Goal: Information Seeking & Learning: Learn about a topic

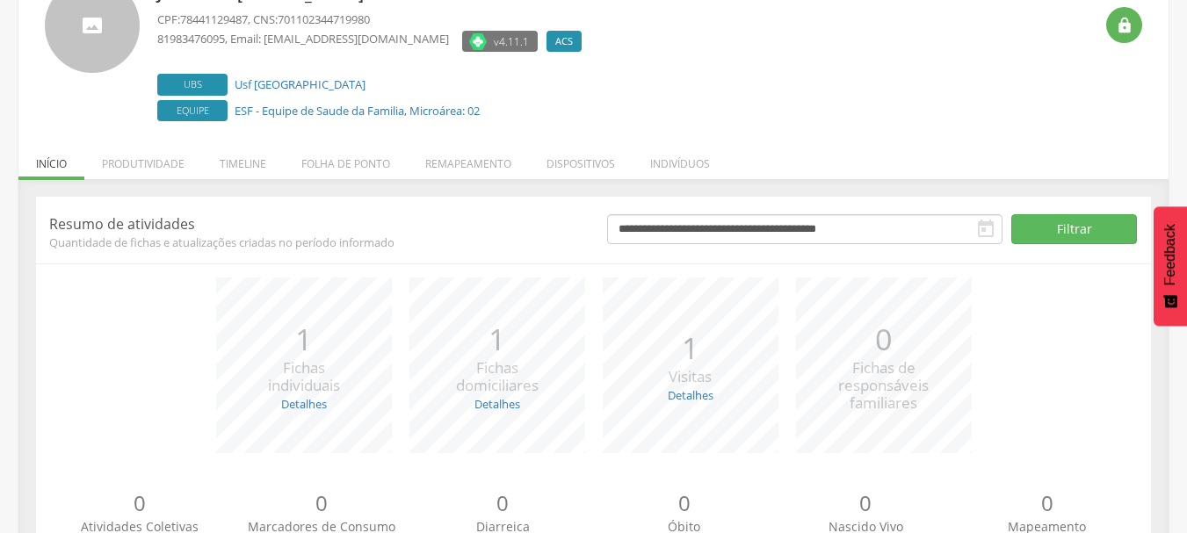
scroll to position [215, 0]
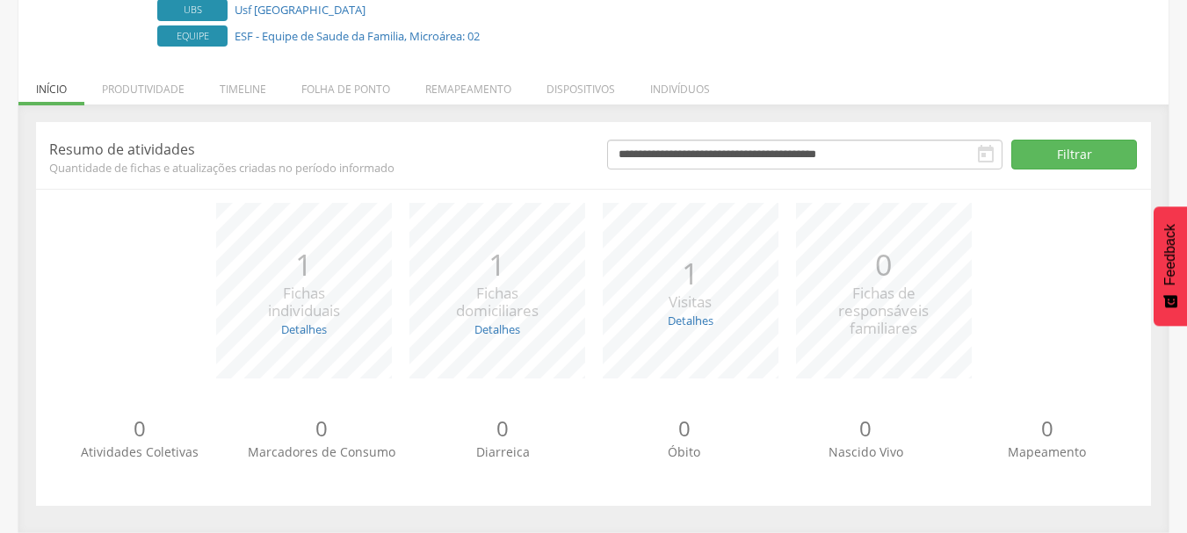
click at [699, 330] on div "*** 1 Visitas Detalhes Realizadas: 1 Recusadas: 0 Ausentes: 0" at bounding box center [690, 291] width 193 height 176
click at [699, 323] on link "Detalhes" at bounding box center [691, 321] width 46 height 16
click at [713, 320] on link "Detalhes" at bounding box center [691, 321] width 46 height 16
click at [137, 97] on li "Produtividade" at bounding box center [143, 84] width 118 height 41
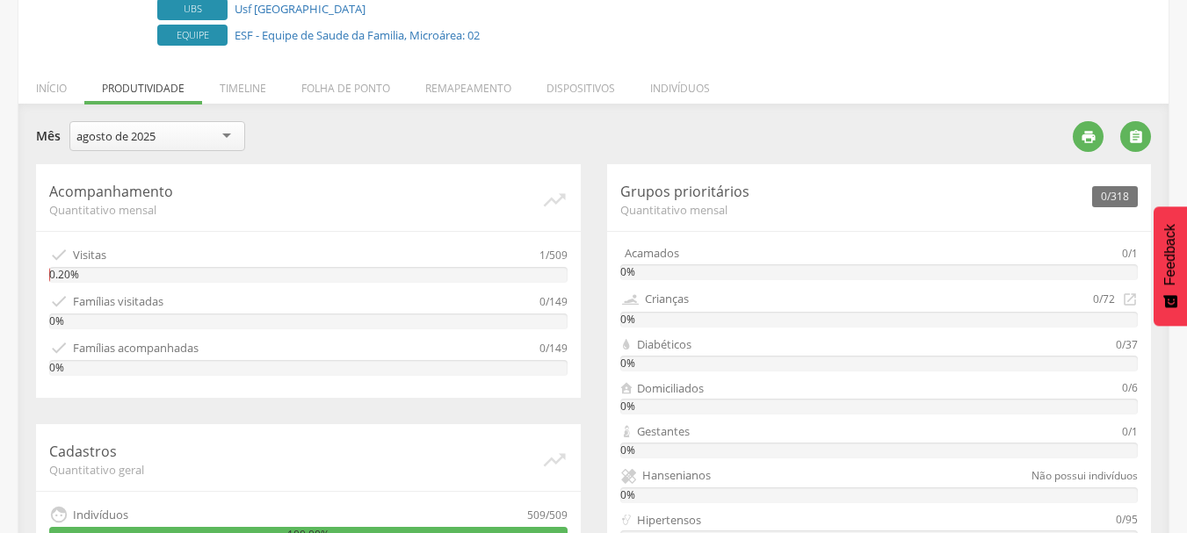
scroll to position [0, 0]
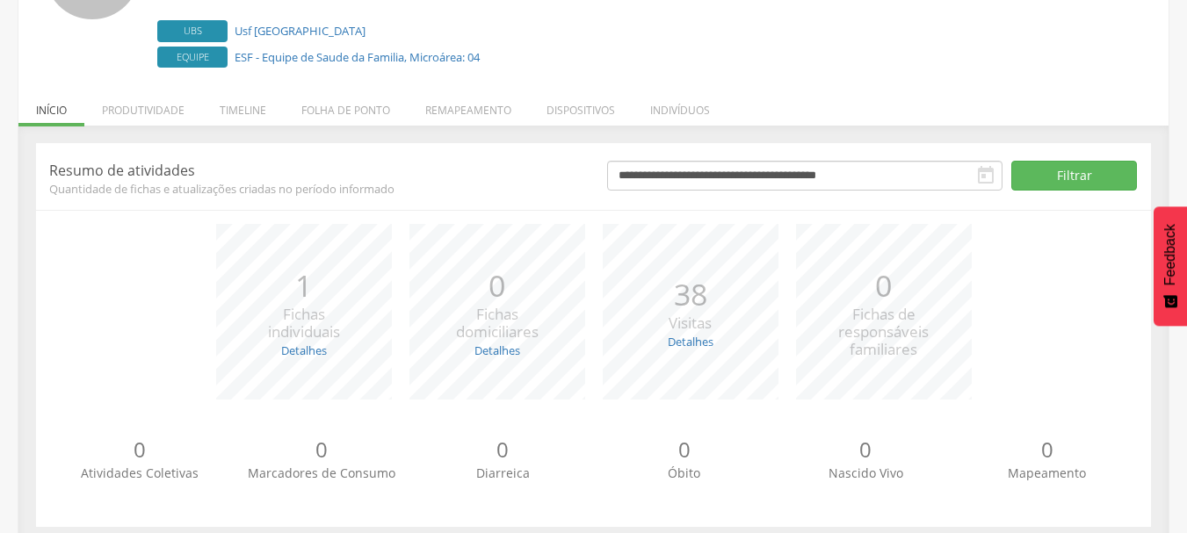
scroll to position [215, 0]
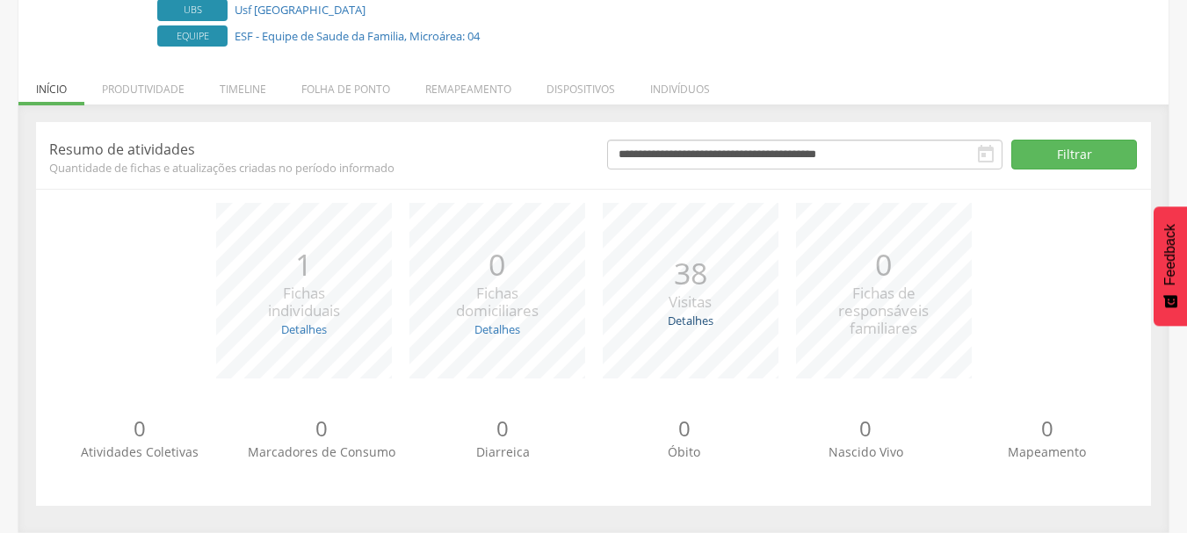
click at [699, 321] on link "Detalhes" at bounding box center [691, 321] width 46 height 16
click at [477, 99] on li "Remapeamento" at bounding box center [468, 84] width 121 height 41
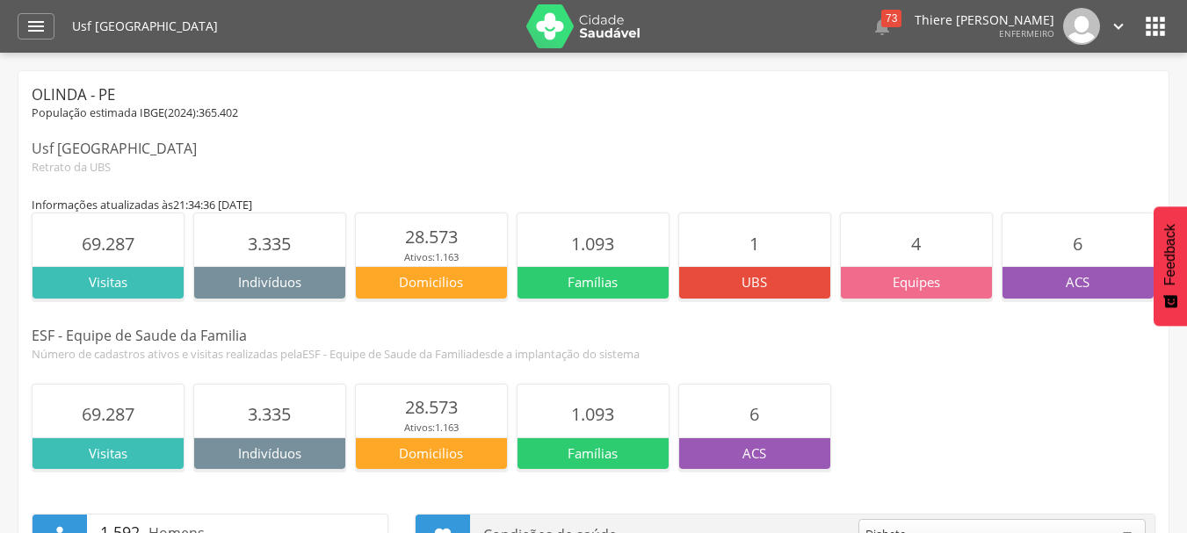
drag, startPoint x: 173, startPoint y: 251, endPoint x: 89, endPoint y: 255, distance: 84.4
click at [169, 253] on section "69.287" at bounding box center [108, 239] width 151 height 53
drag, startPoint x: 76, startPoint y: 255, endPoint x: 172, endPoint y: 283, distance: 99.8
click at [77, 255] on section "69.287" at bounding box center [108, 239] width 151 height 53
click at [1065, 28] on img at bounding box center [1081, 26] width 37 height 37
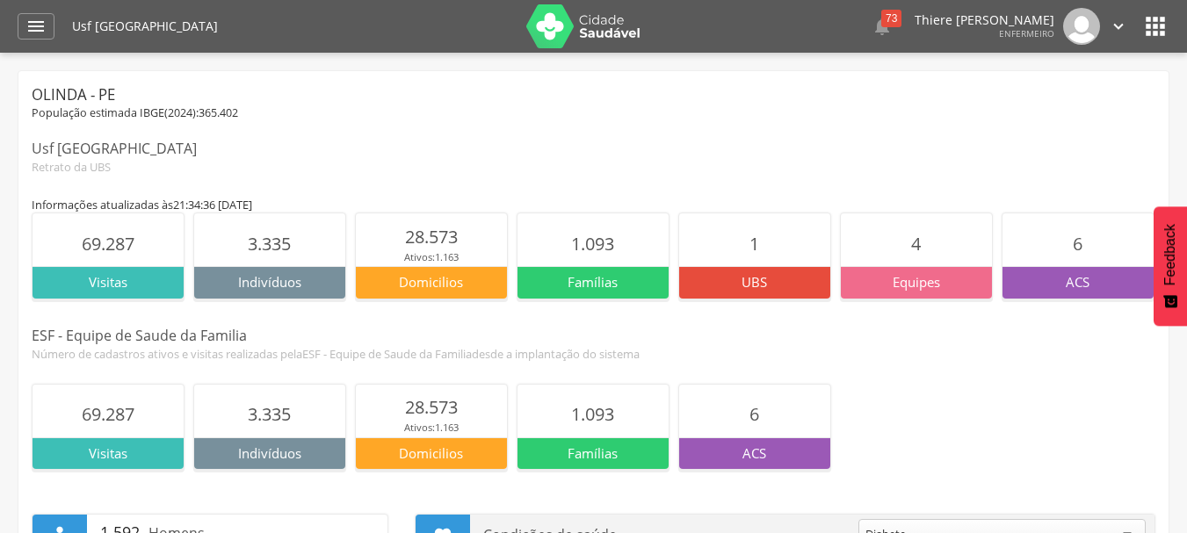
click at [1097, 19] on img at bounding box center [1081, 26] width 37 height 37
click at [1110, 30] on icon "" at bounding box center [1118, 26] width 19 height 19
click at [1065, 68] on link "Configurações" at bounding box center [1057, 63] width 139 height 22
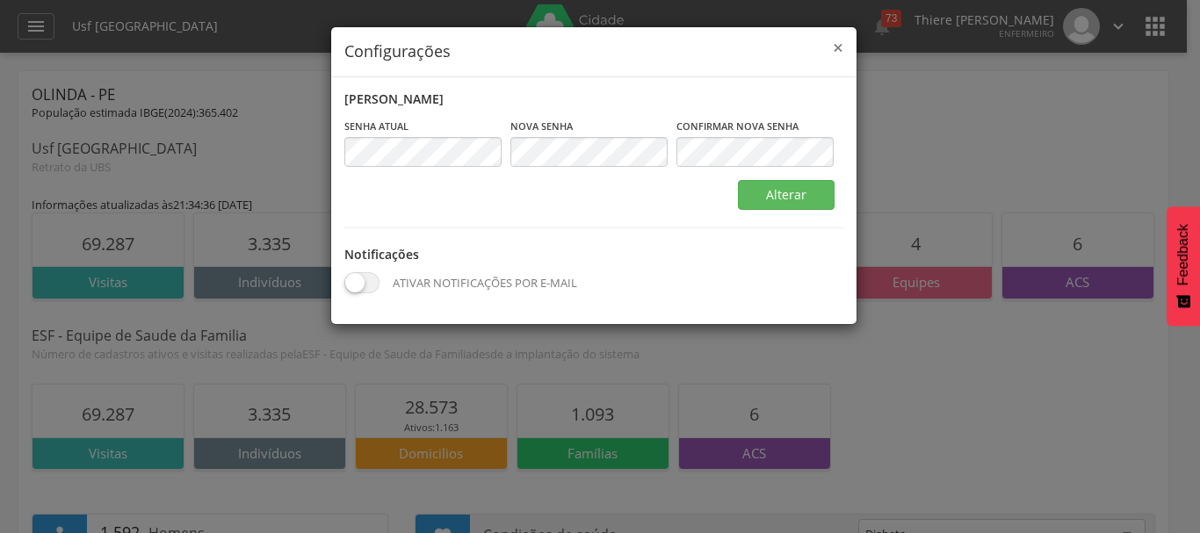
click at [833, 53] on span "×" at bounding box center [838, 47] width 11 height 25
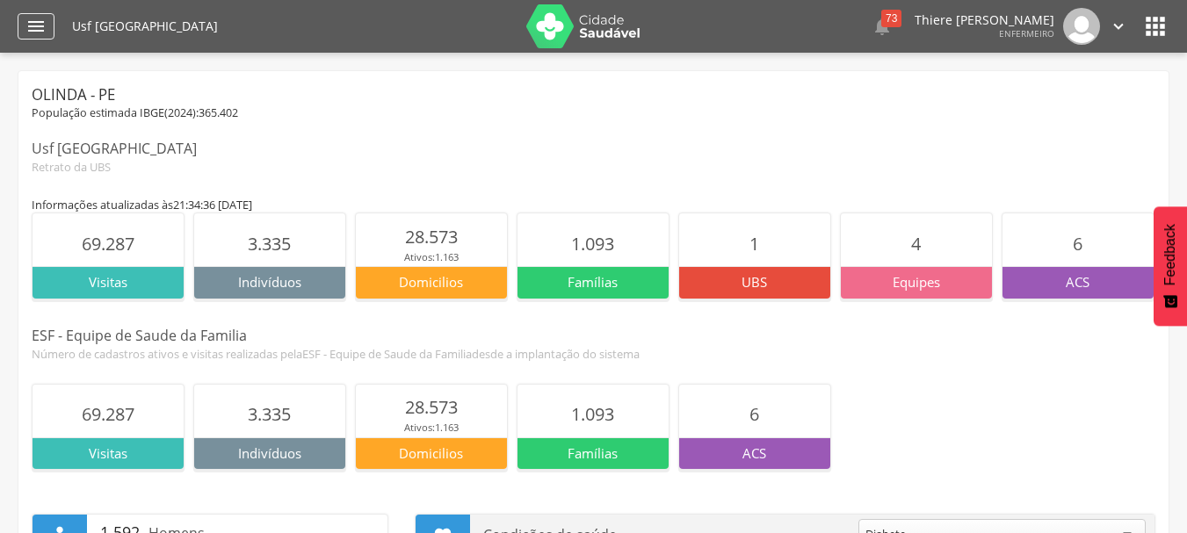
click at [32, 31] on icon "" at bounding box center [35, 26] width 21 height 21
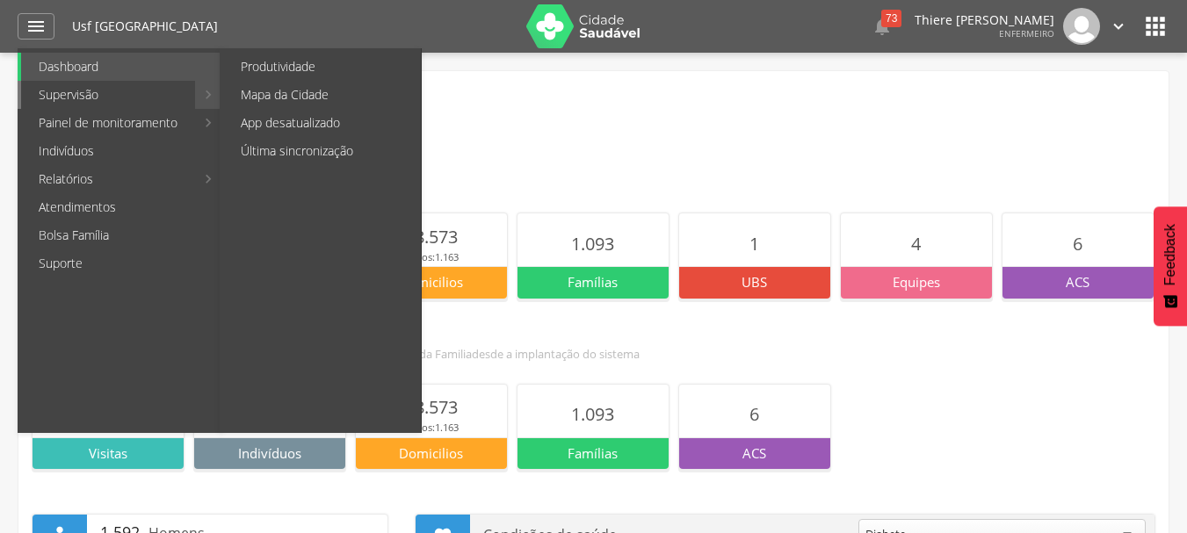
click at [121, 89] on link "Supervisão" at bounding box center [108, 95] width 174 height 28
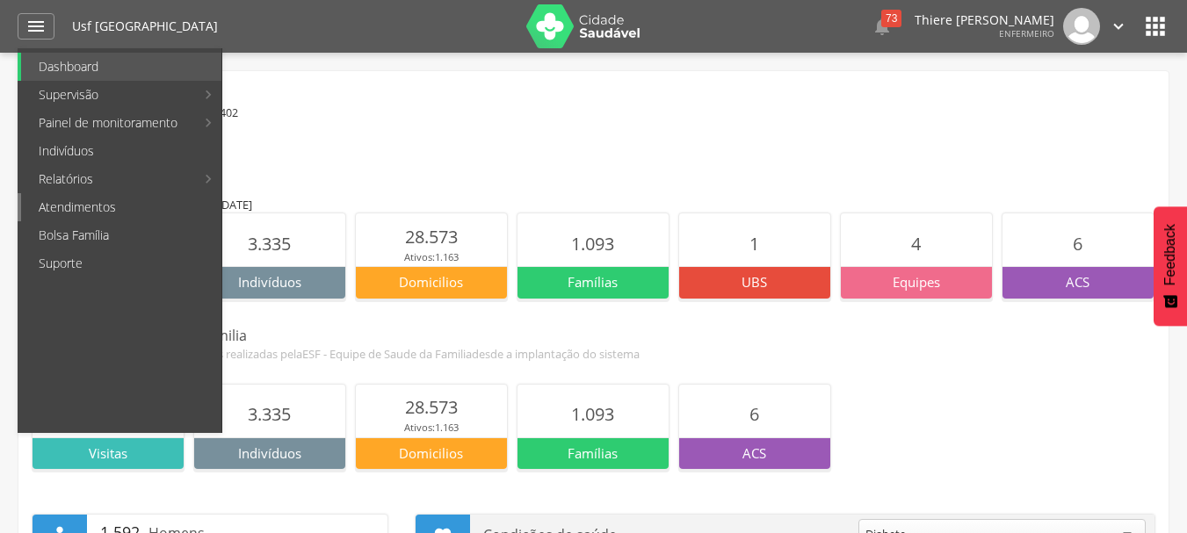
click at [106, 208] on link "Atendimentos" at bounding box center [121, 207] width 200 height 28
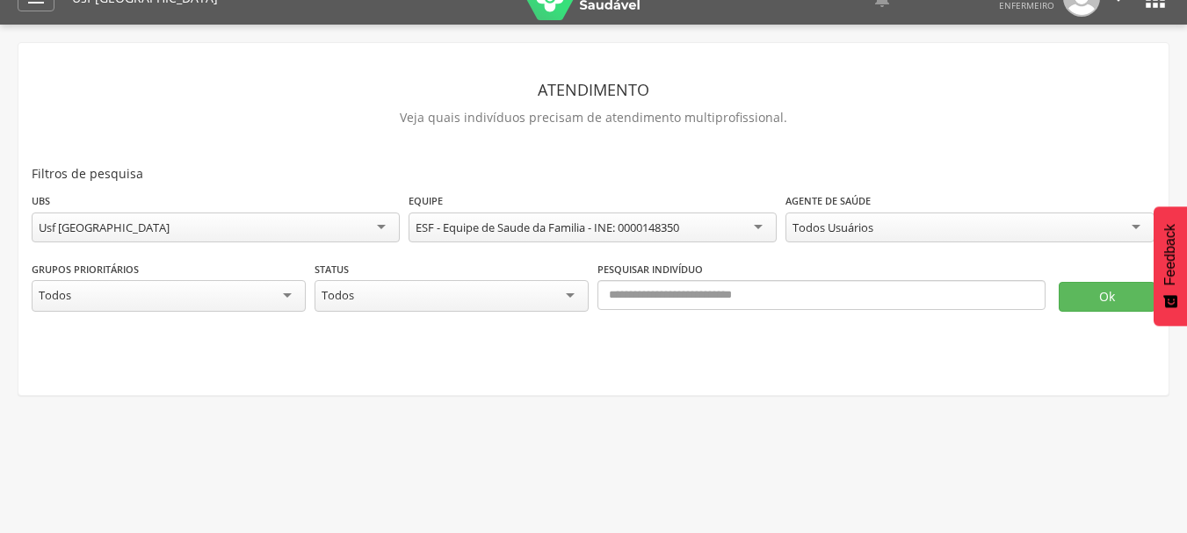
scroll to position [53, 0]
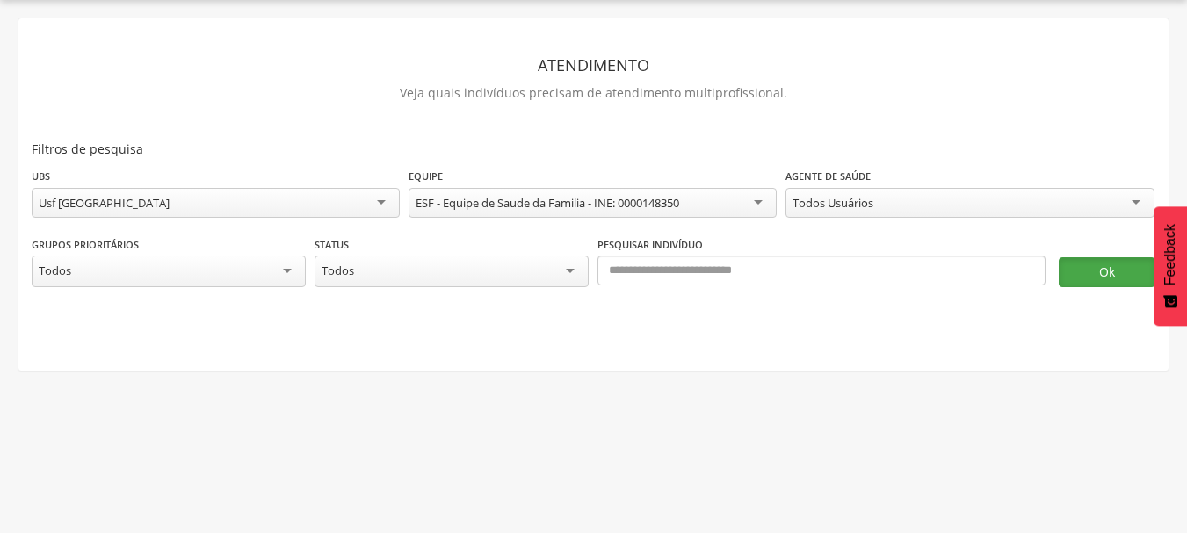
click at [1109, 271] on button "Ok" at bounding box center [1107, 272] width 97 height 30
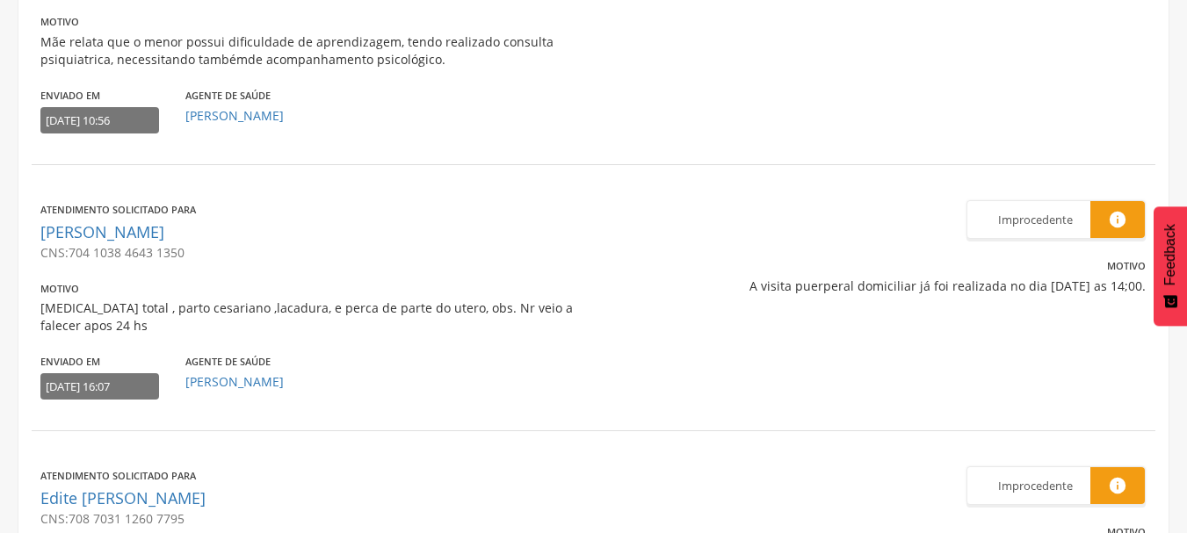
scroll to position [879, 0]
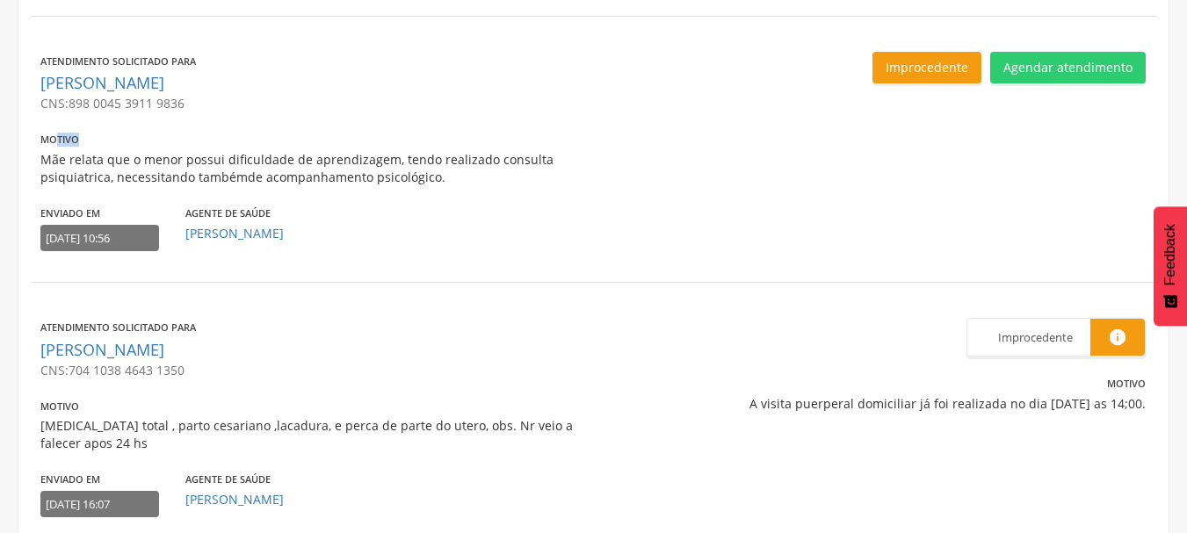
drag, startPoint x: 68, startPoint y: 146, endPoint x: 160, endPoint y: 147, distance: 92.3
click at [157, 147] on div "Motivo Mãe relata que o menor possui dificuldade de aprendizagem, tendo realiza…" at bounding box center [314, 158] width 548 height 56
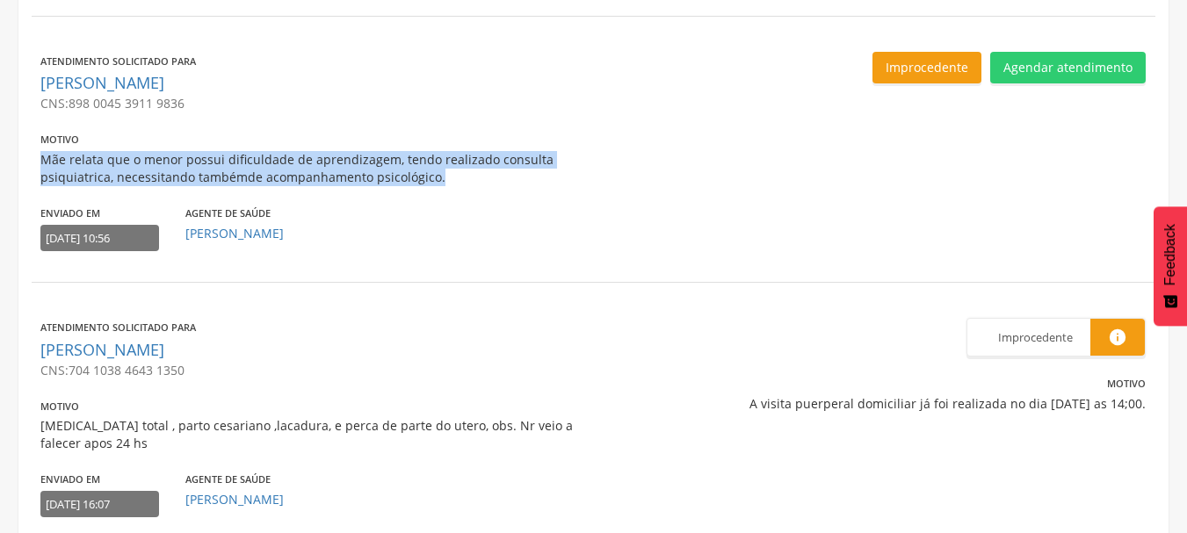
drag, startPoint x: 176, startPoint y: 145, endPoint x: 527, endPoint y: 170, distance: 352.3
click at [527, 170] on div "Motivo Mãe relata que o menor possui dificuldade de aprendizagem, tendo realiza…" at bounding box center [314, 158] width 548 height 56
click at [524, 171] on p "Mãe relata que o menor possui dificuldade de aprendizagem, tendo realizado cons…" at bounding box center [314, 168] width 548 height 35
drag, startPoint x: 36, startPoint y: 159, endPoint x: 445, endPoint y: 170, distance: 409.6
click at [445, 170] on div "Atendimento solicitado para Alisson Vera Cruz da Silva CNS: 898 0045 3911 9836 …" at bounding box center [310, 156] width 557 height 208
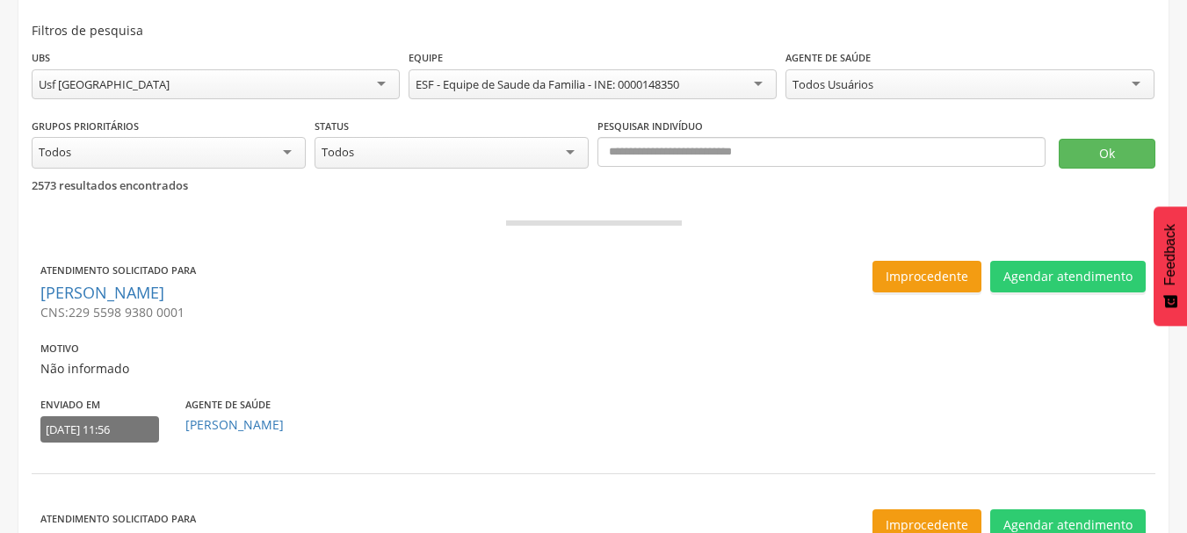
scroll to position [0, 0]
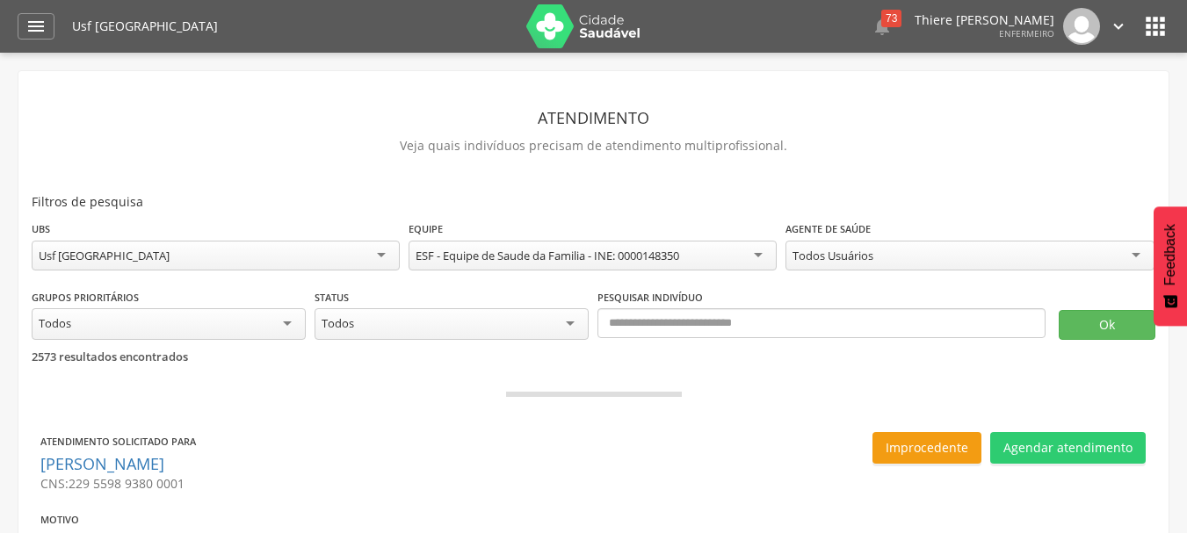
click at [58, 29] on div " Dashboard Supervisão Produtividade Mapa da Cidade App desatualizado Última si…" at bounding box center [594, 26] width 1152 height 53
click at [28, 34] on icon "" at bounding box center [35, 26] width 21 height 21
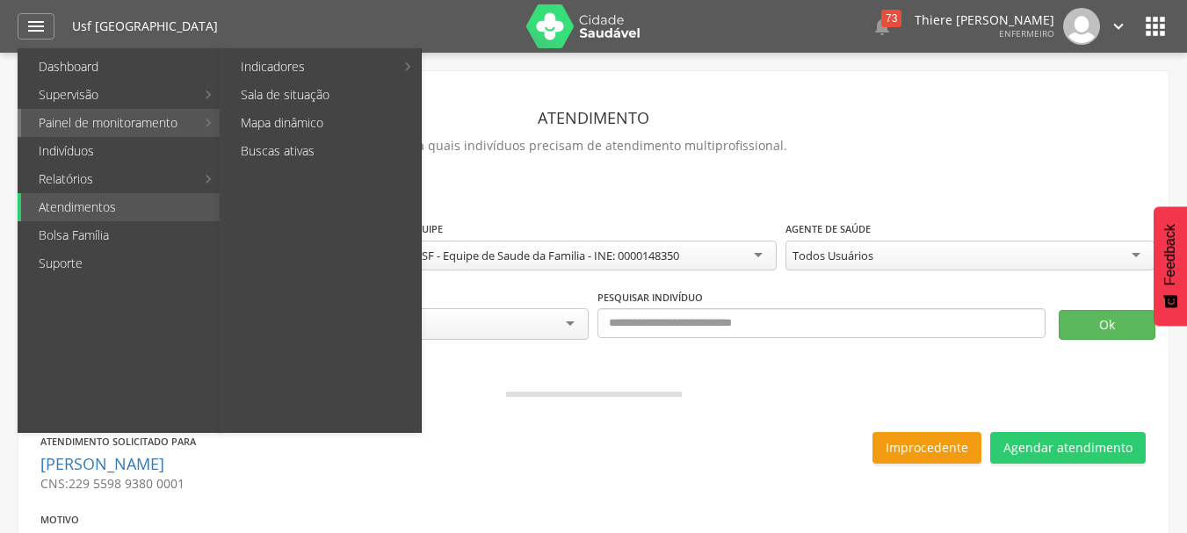
click at [95, 125] on link "Painel de monitoramento" at bounding box center [108, 123] width 174 height 28
click at [290, 85] on link "Sala de situação" at bounding box center [322, 95] width 198 height 28
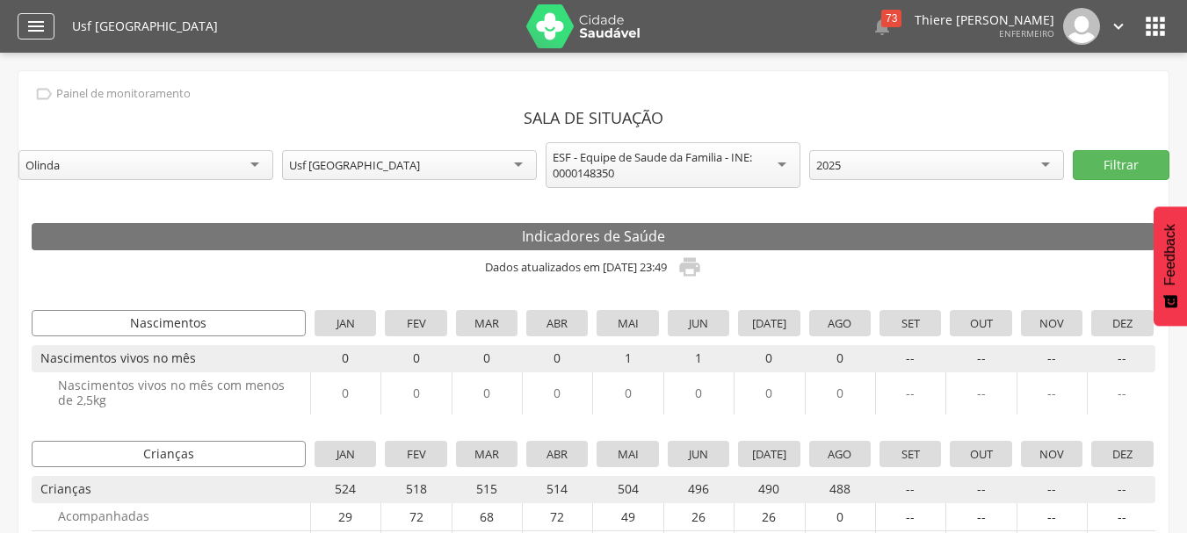
drag, startPoint x: 6, startPoint y: 18, endPoint x: 22, endPoint y: 21, distance: 16.0
click at [8, 18] on header " Dashboard Supervisão Produtividade Mapa da Cidade App desatualizado Última si…" at bounding box center [593, 26] width 1187 height 53
click at [41, 27] on icon "" at bounding box center [35, 26] width 21 height 21
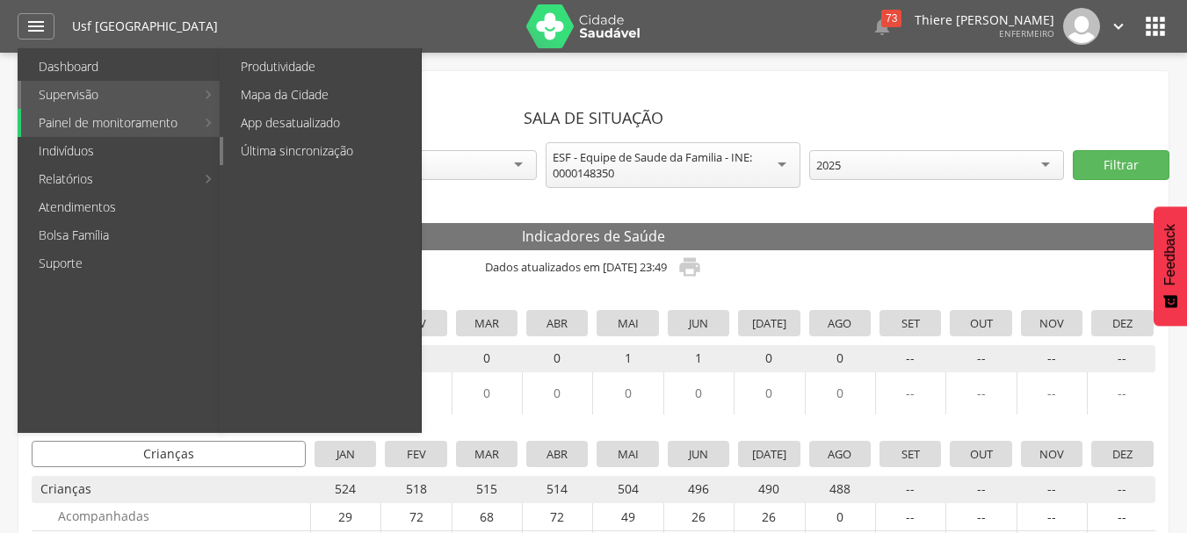
click at [269, 145] on link "Última sincronização" at bounding box center [322, 151] width 198 height 28
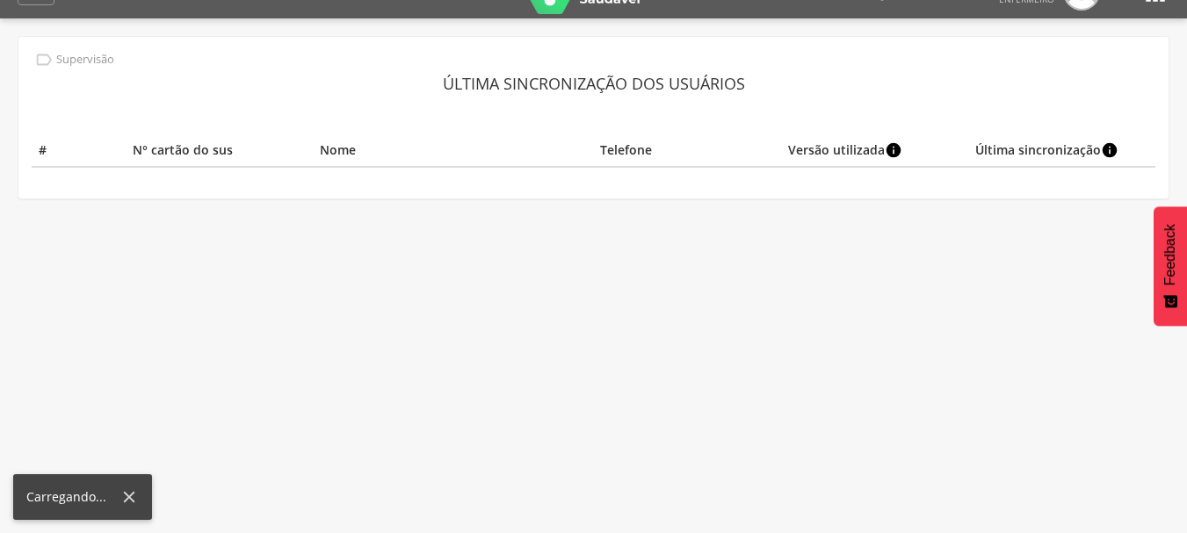
scroll to position [53, 0]
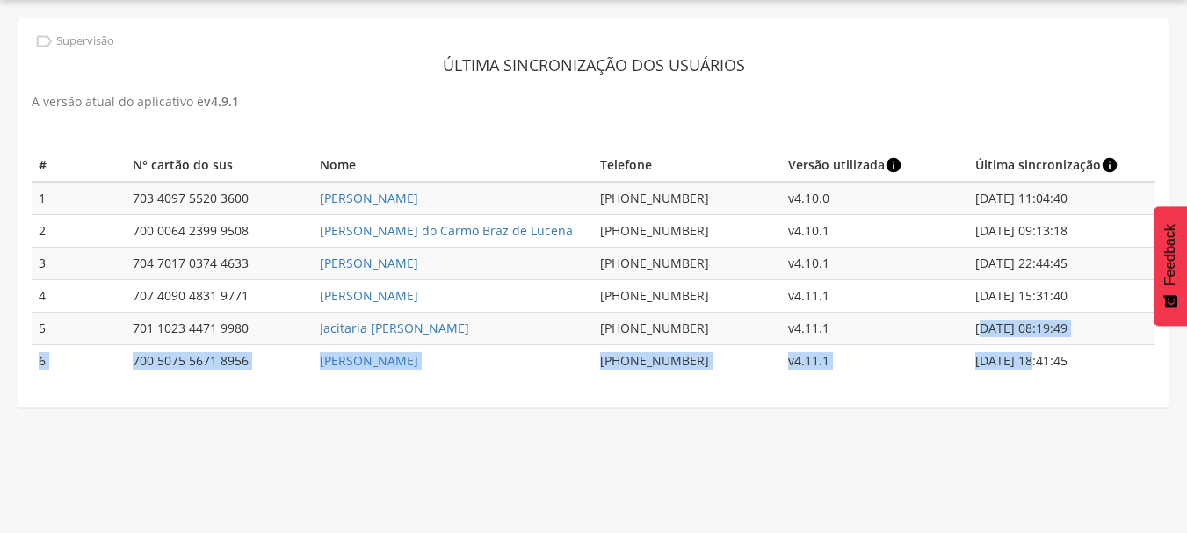
drag, startPoint x: 1031, startPoint y: 364, endPoint x: 985, endPoint y: 316, distance: 66.5
click at [985, 316] on tbody "1 703 4097 5520 3600 Douglas Teixeira Bezerra (87) 99999-9999 v4.10.0 28/05/202…" at bounding box center [594, 279] width 1124 height 195
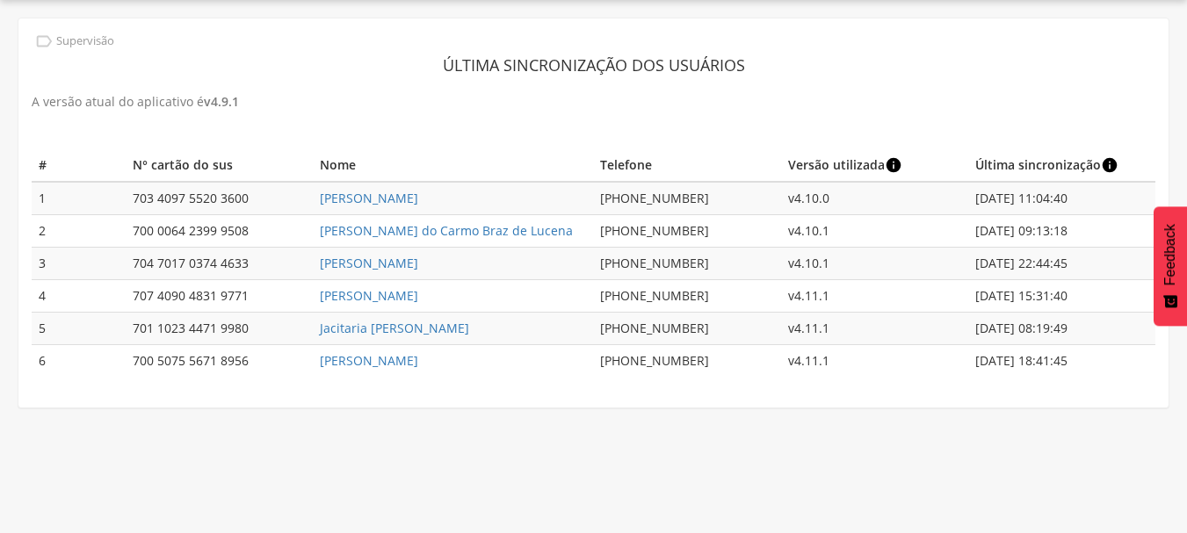
click at [1098, 362] on td "13/08/2025 18:41:45" at bounding box center [1061, 361] width 187 height 33
click at [412, 358] on link "[PERSON_NAME]" at bounding box center [369, 360] width 98 height 17
type input "**********"
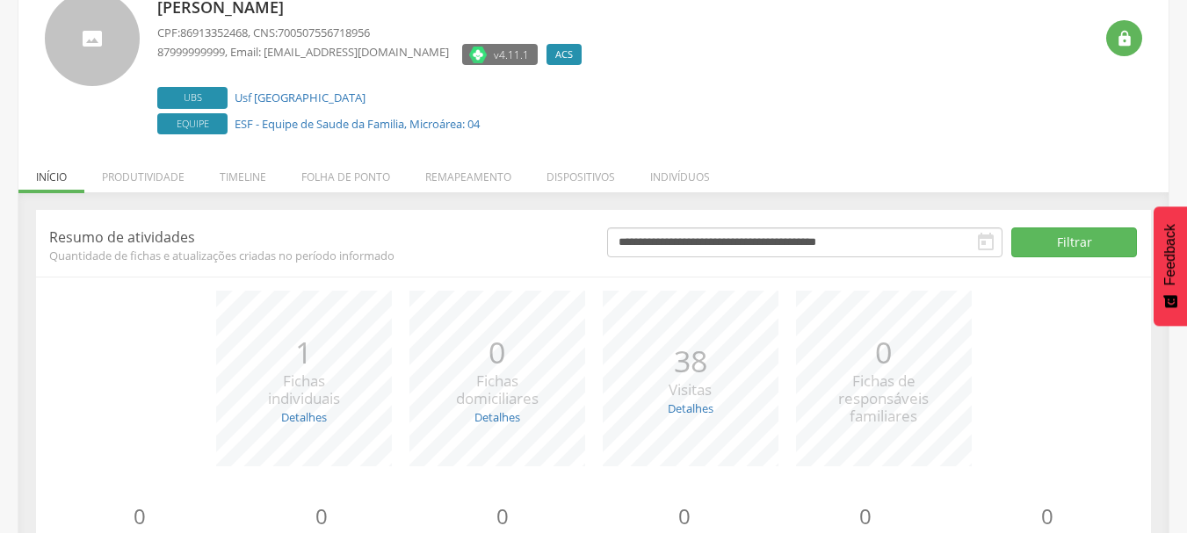
scroll to position [40, 0]
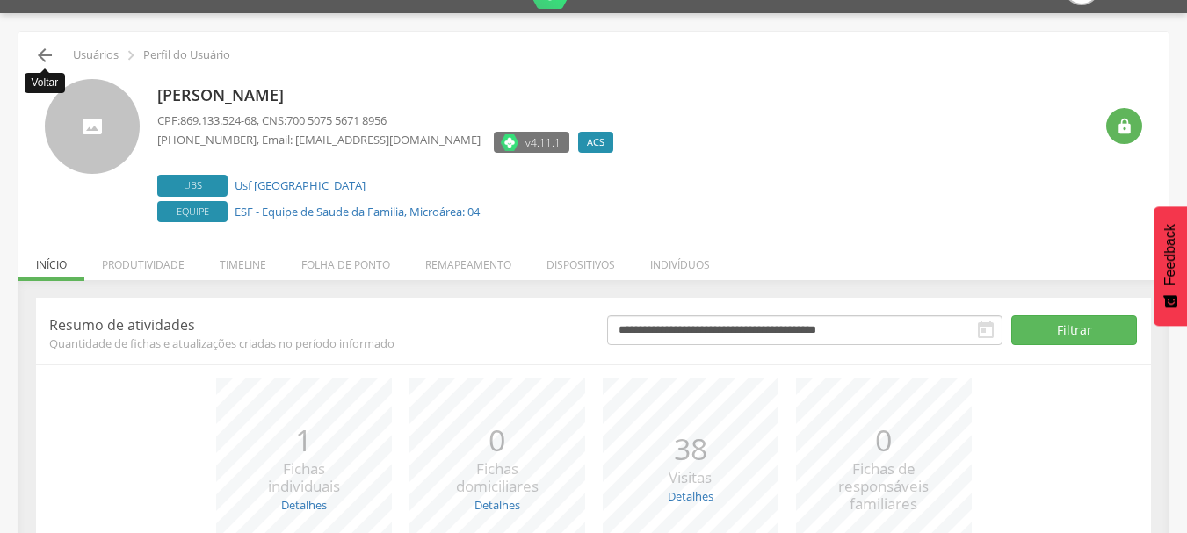
click at [49, 54] on icon "" at bounding box center [44, 55] width 21 height 21
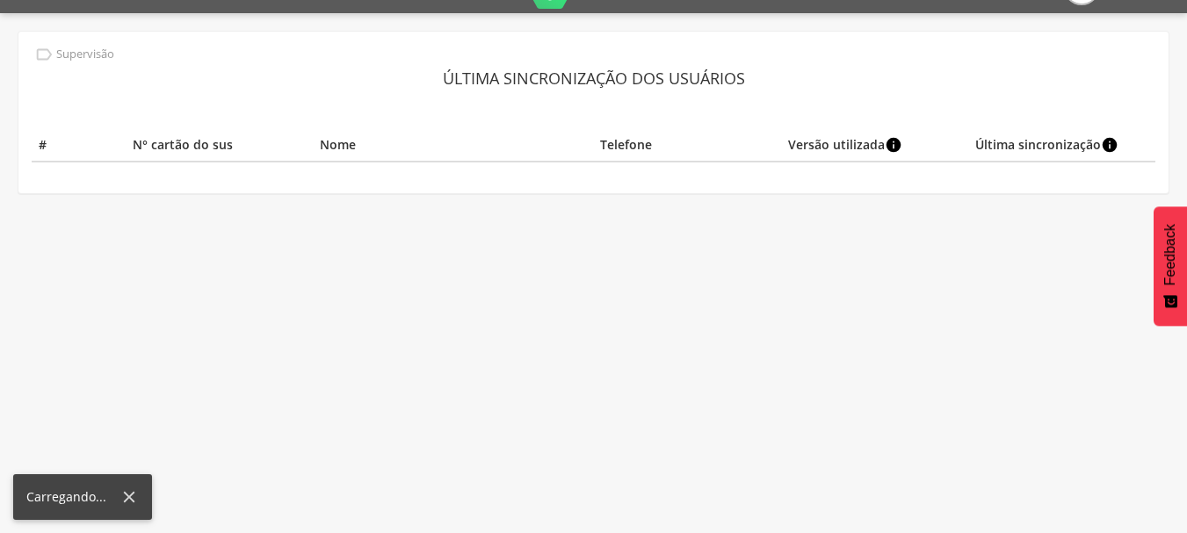
scroll to position [53, 0]
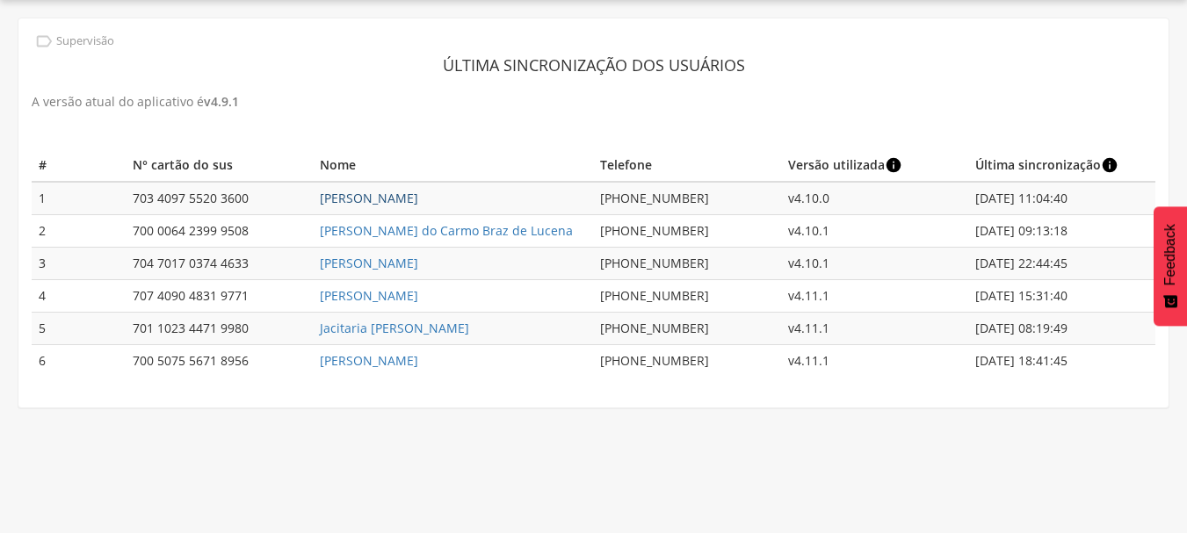
click at [391, 200] on link "[PERSON_NAME]" at bounding box center [369, 198] width 98 height 17
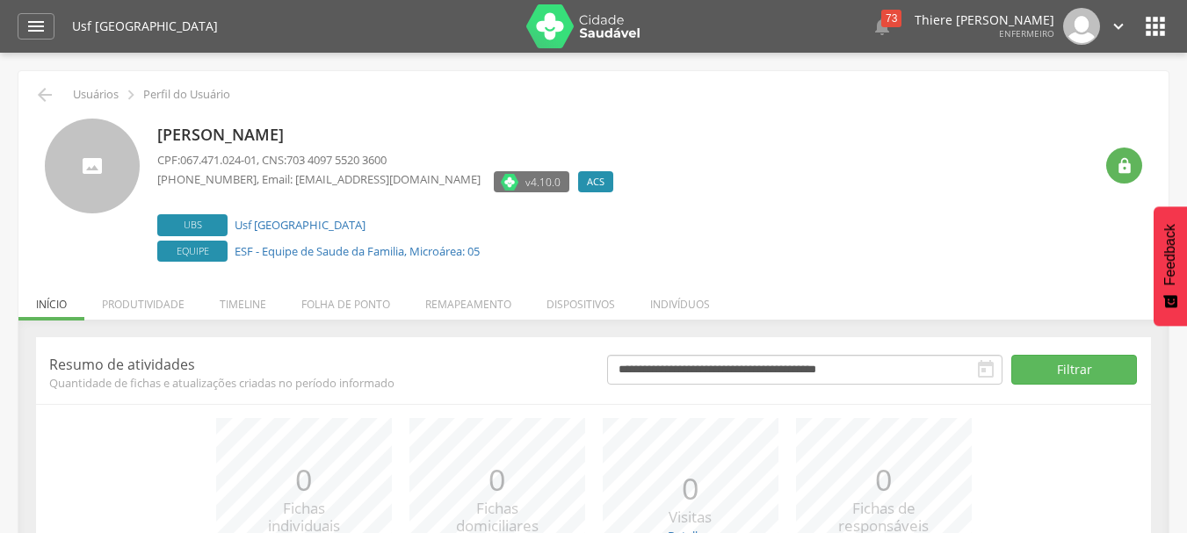
scroll to position [53, 0]
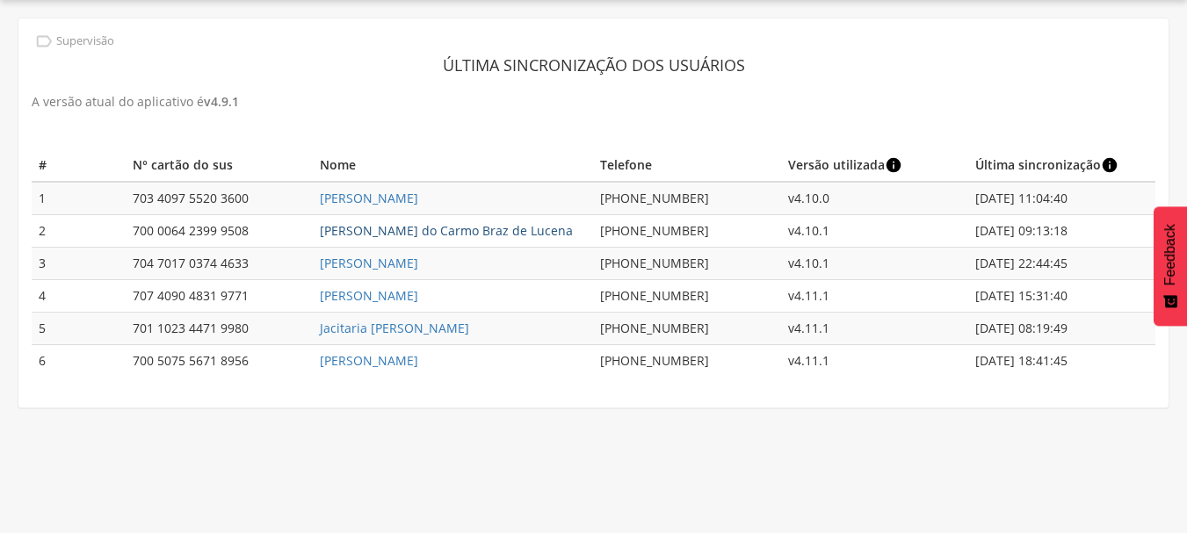
click at [476, 228] on link "[PERSON_NAME] do Carmo Braz de Lucena" at bounding box center [446, 230] width 253 height 17
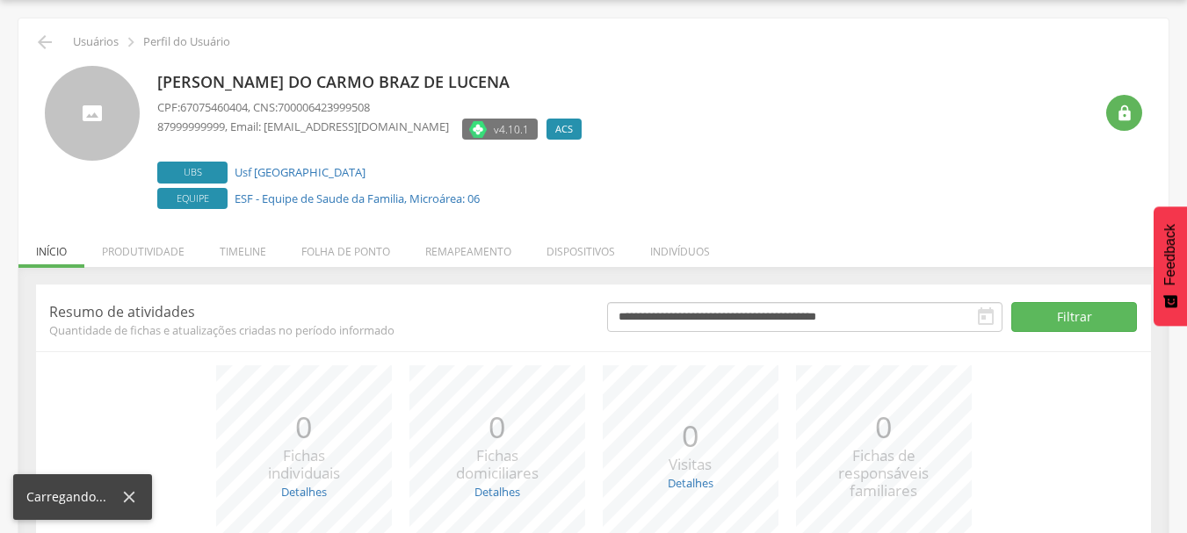
scroll to position [215, 0]
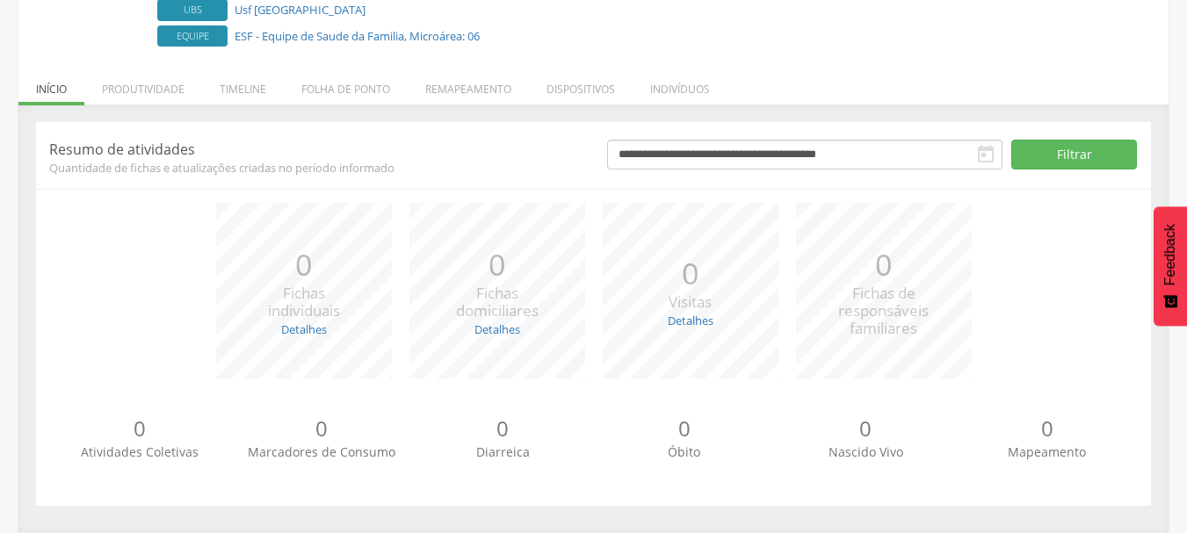
scroll to position [53, 0]
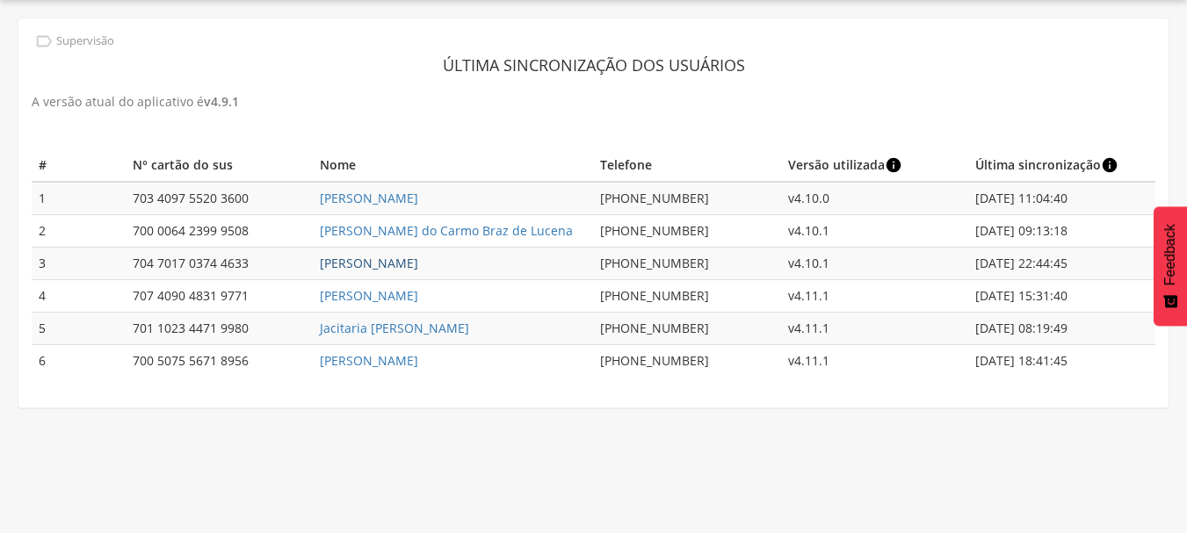
click at [411, 259] on link "[PERSON_NAME]" at bounding box center [369, 263] width 98 height 17
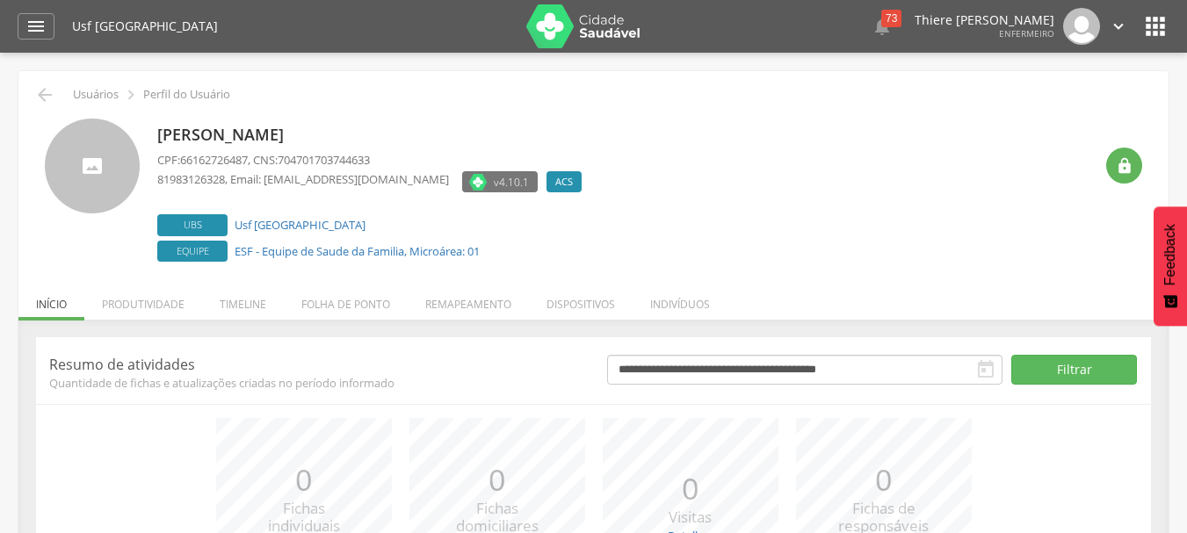
click at [977, 375] on icon "" at bounding box center [985, 369] width 21 height 21
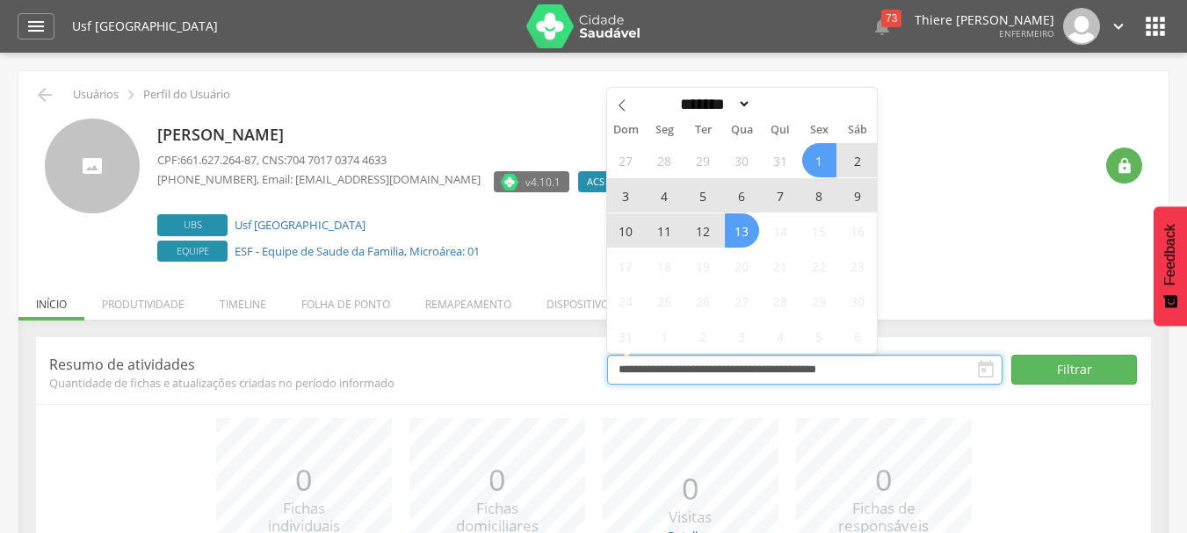
click at [662, 370] on input "**********" at bounding box center [804, 370] width 395 height 30
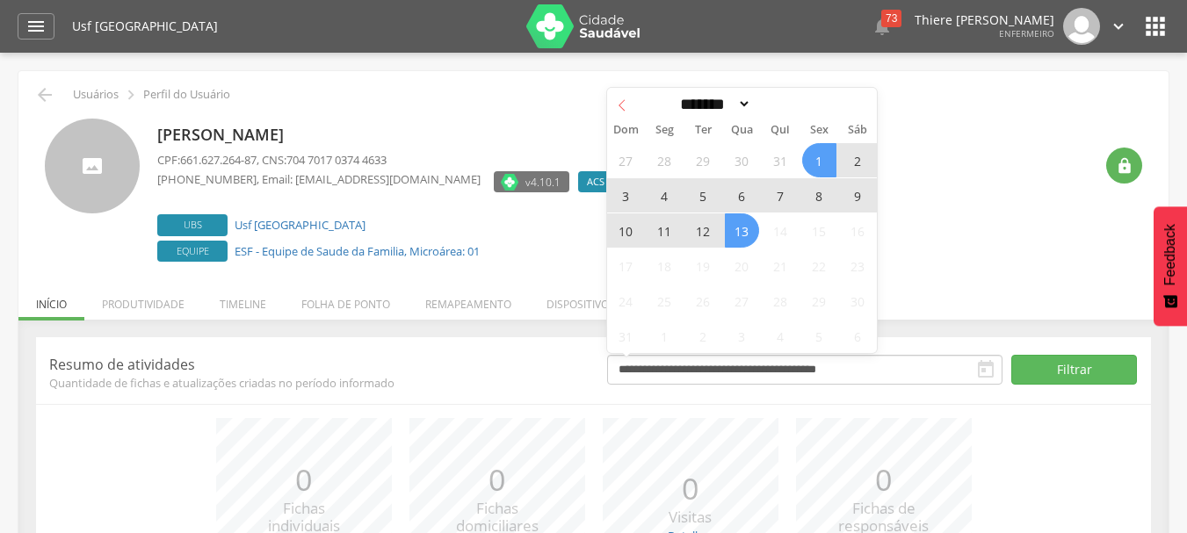
click at [626, 105] on icon at bounding box center [622, 105] width 12 height 12
select select "*"
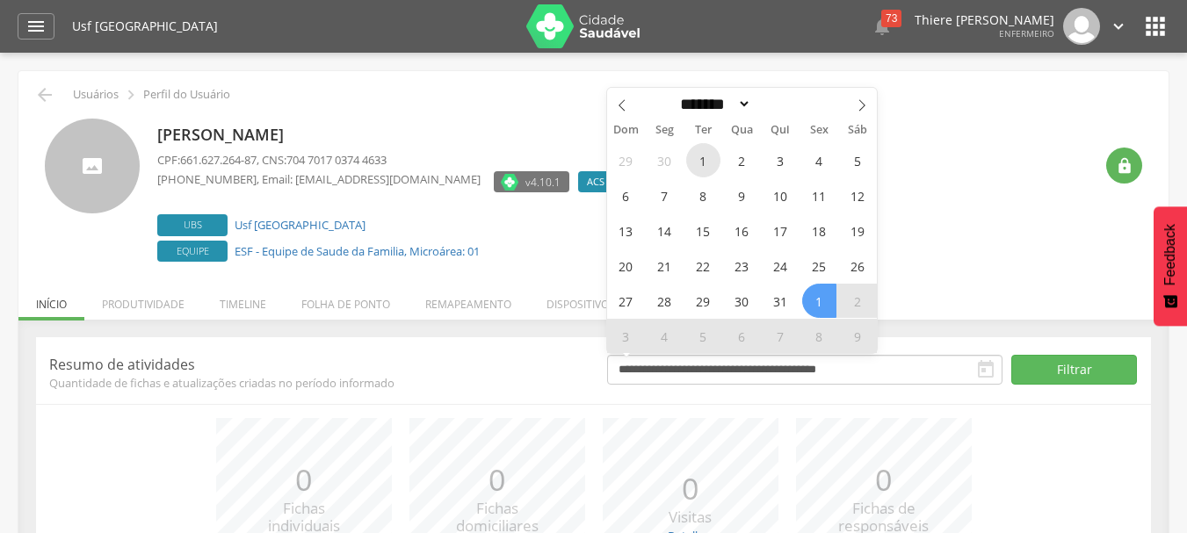
click at [692, 161] on span "1" at bounding box center [703, 160] width 34 height 34
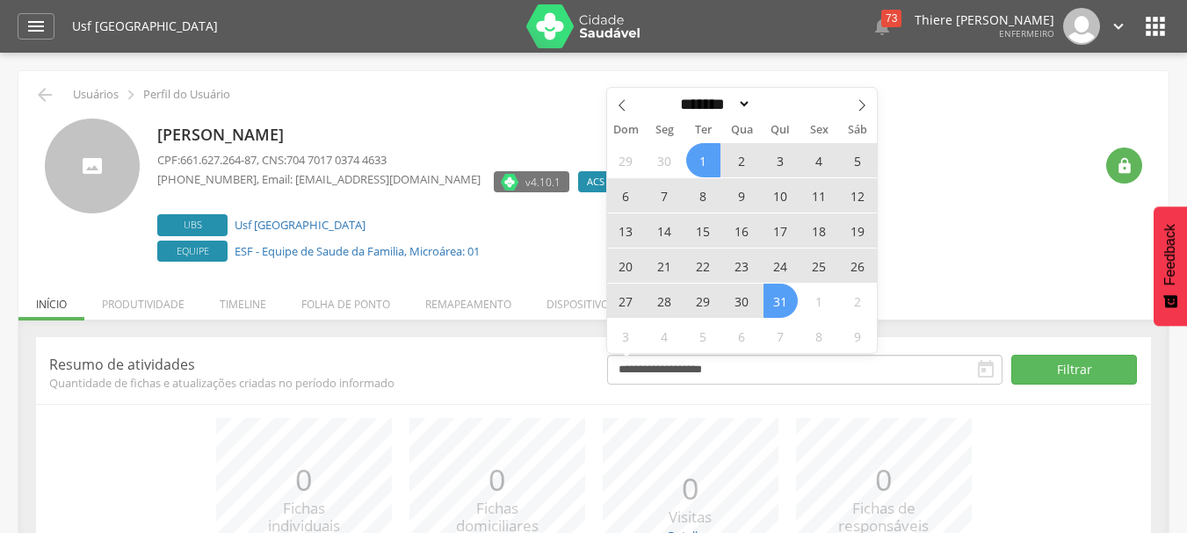
click at [792, 308] on span "31" at bounding box center [780, 301] width 34 height 34
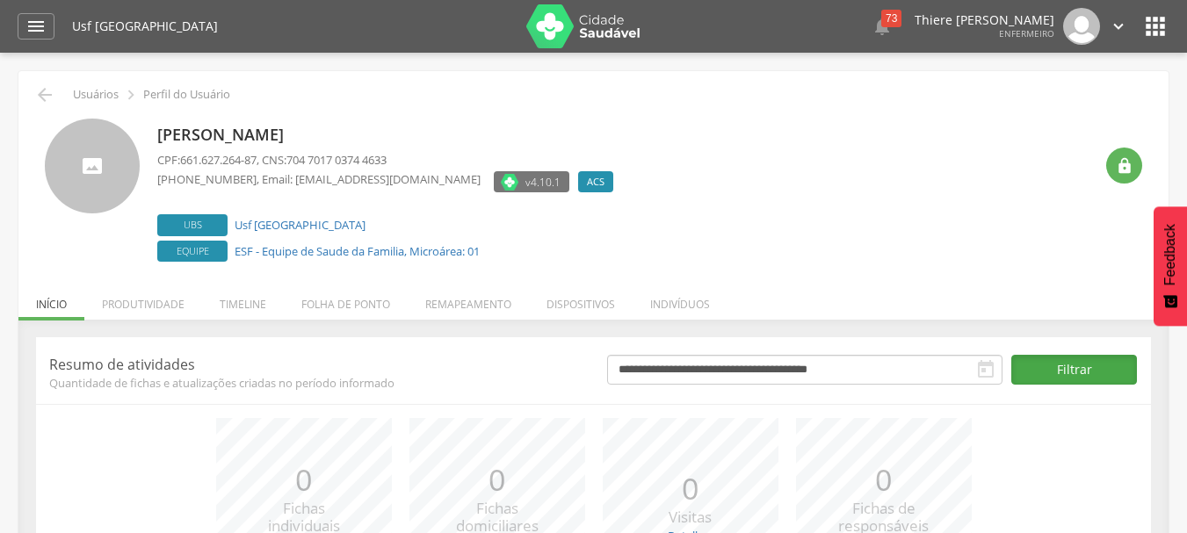
click at [1069, 375] on button "Filtrar" at bounding box center [1074, 370] width 126 height 30
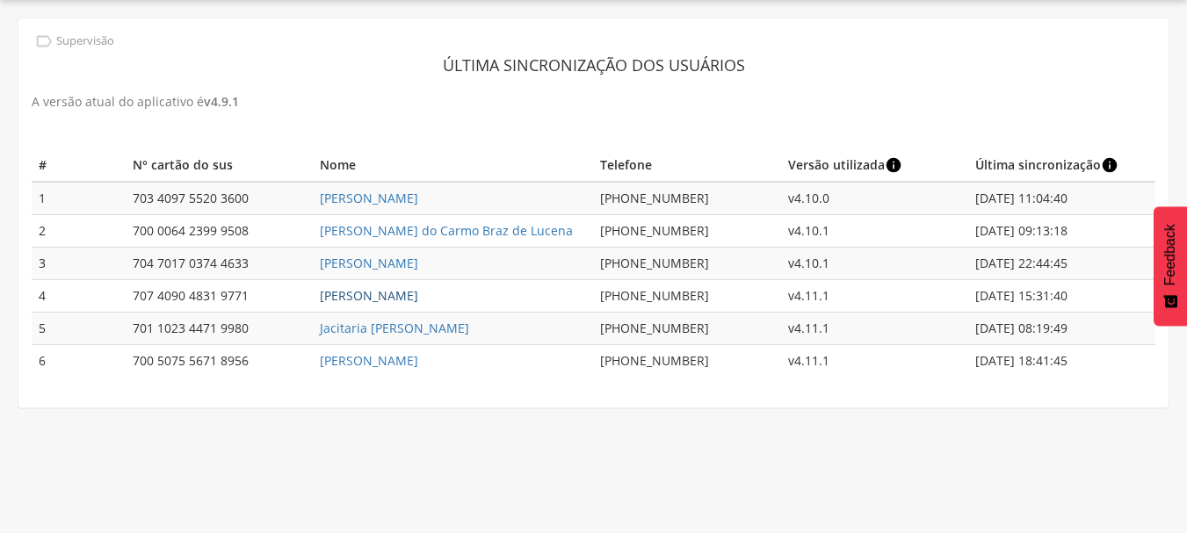
click at [404, 293] on link "[PERSON_NAME]" at bounding box center [369, 295] width 98 height 17
type input "**********"
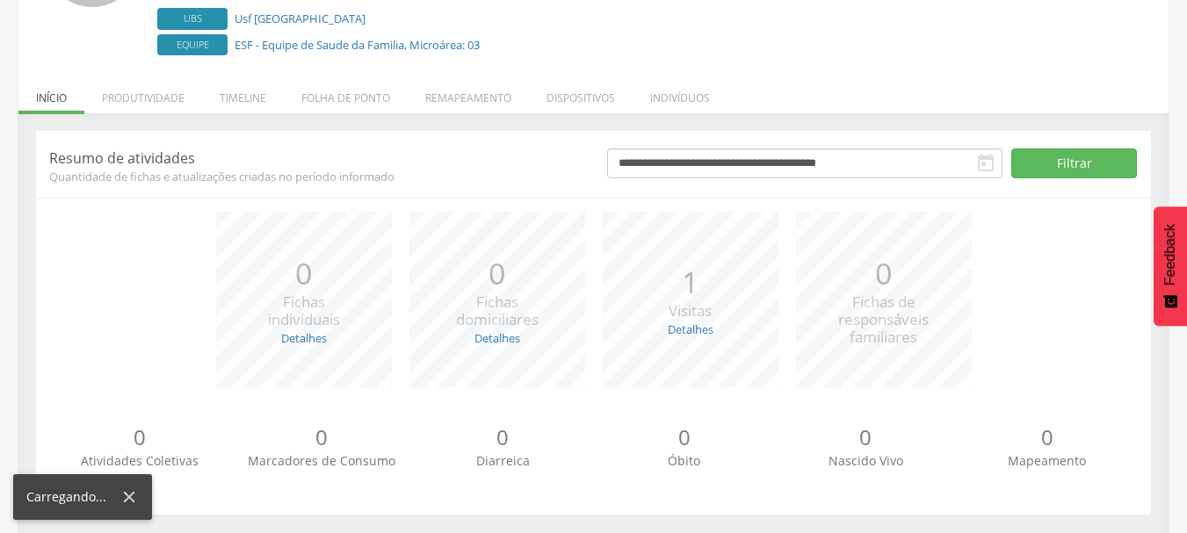
scroll to position [215, 0]
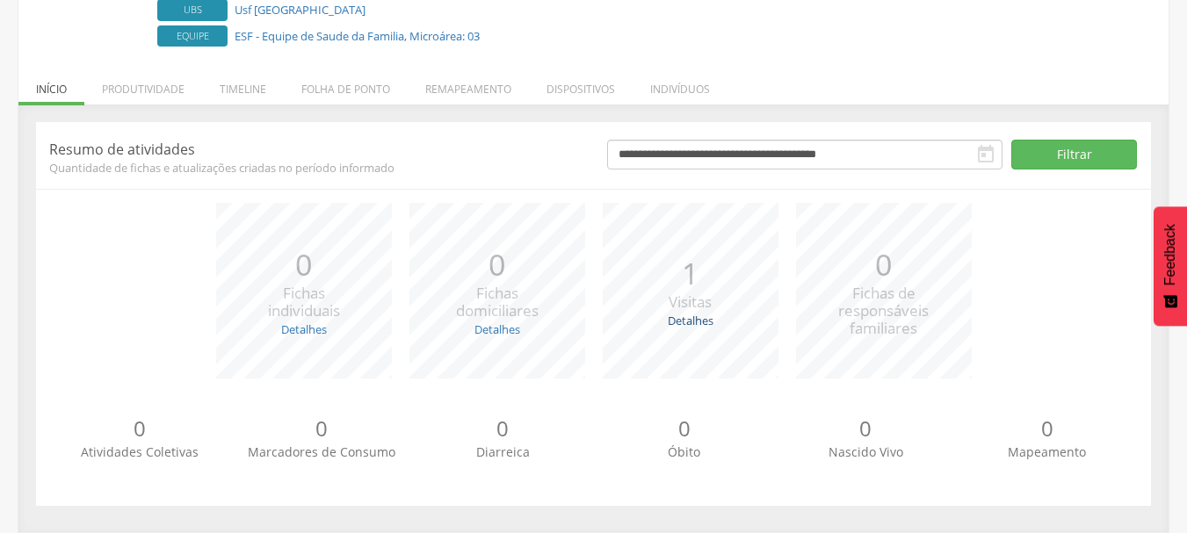
click at [684, 326] on link "Detalhes" at bounding box center [691, 321] width 46 height 16
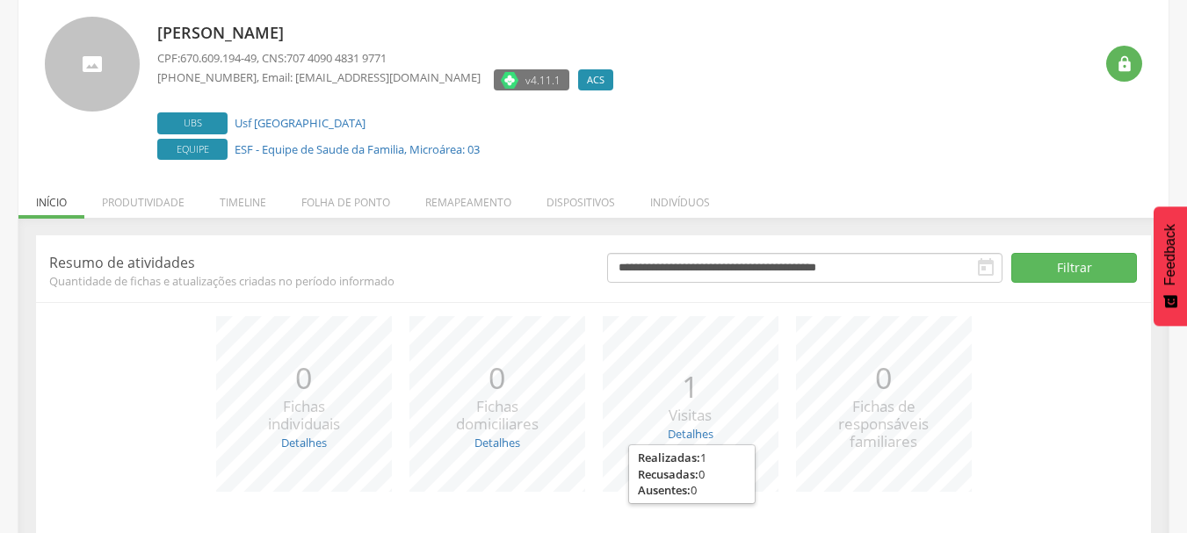
scroll to position [0, 0]
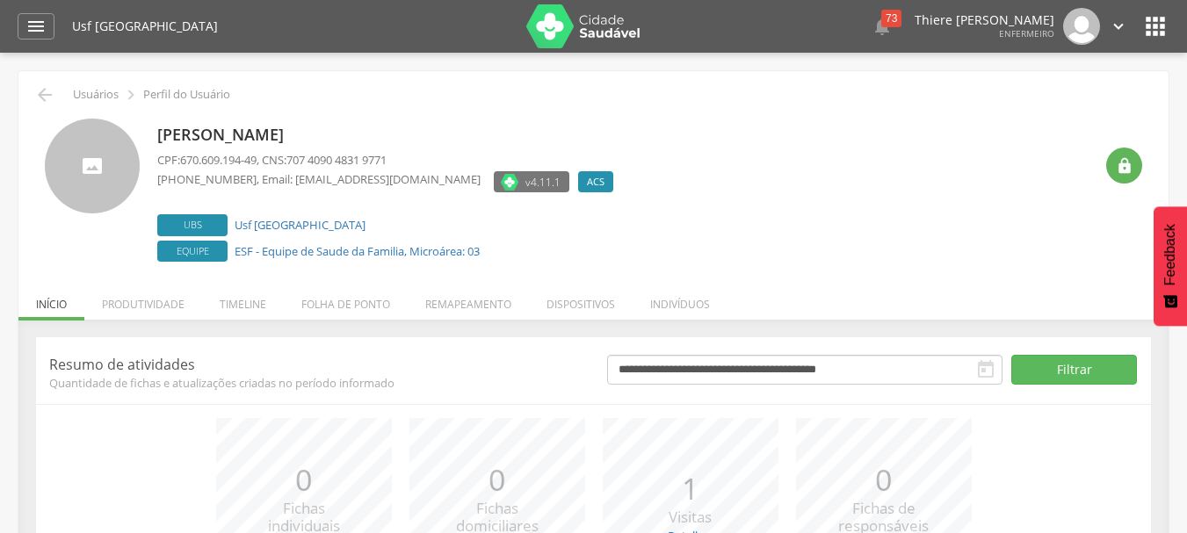
click at [706, 274] on div " Usuários  Perfil do Usuário Jose Carlos de Lima CPF: 670.609.194-49 , CNS: 7…" at bounding box center [593, 409] width 1150 height 676
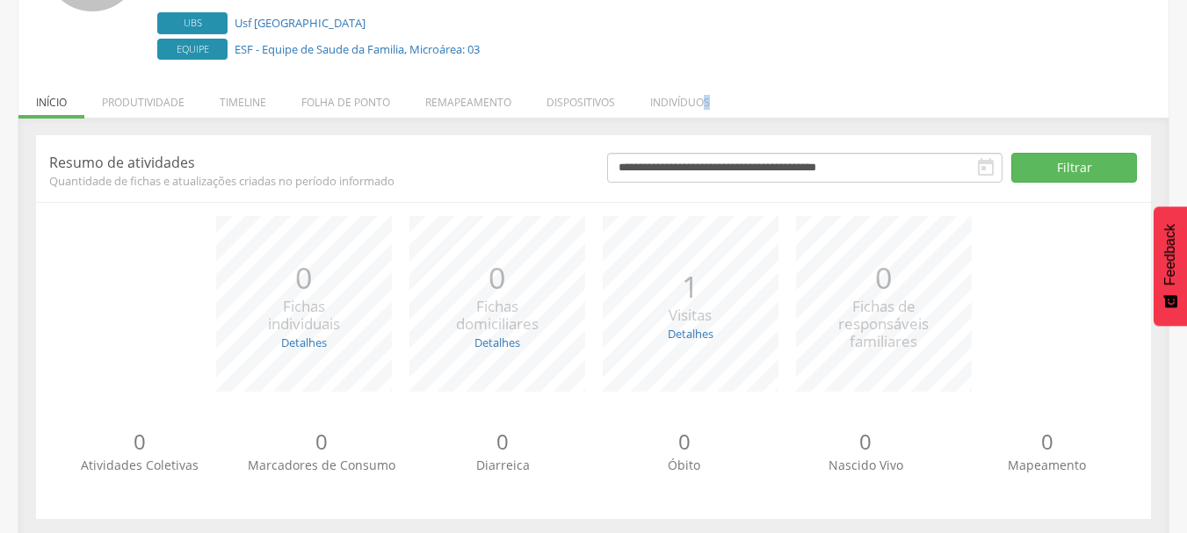
scroll to position [215, 0]
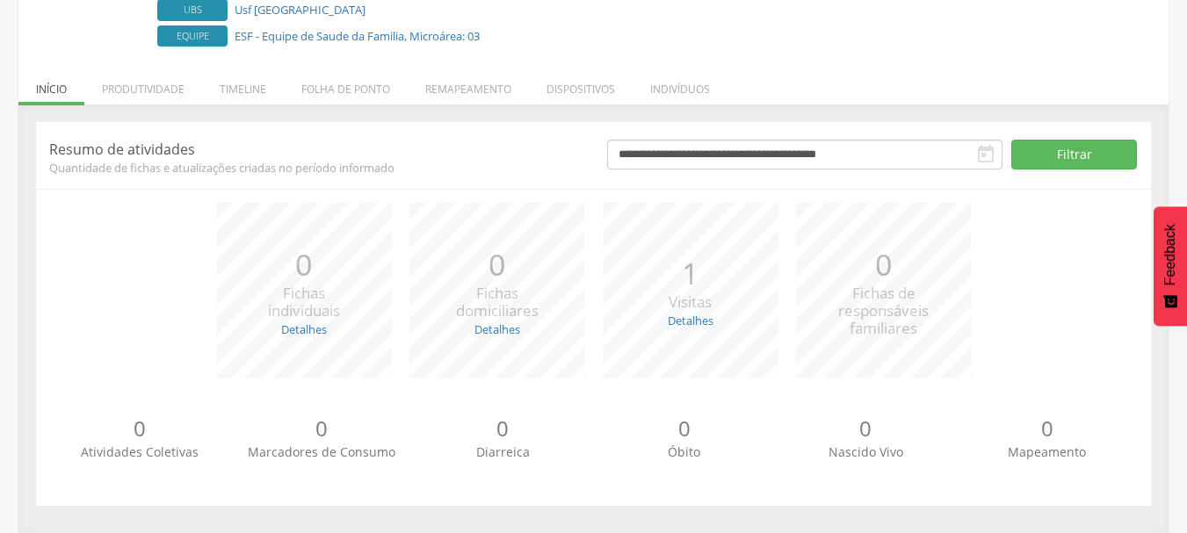
click at [156, 89] on li "Produtividade" at bounding box center [143, 84] width 118 height 41
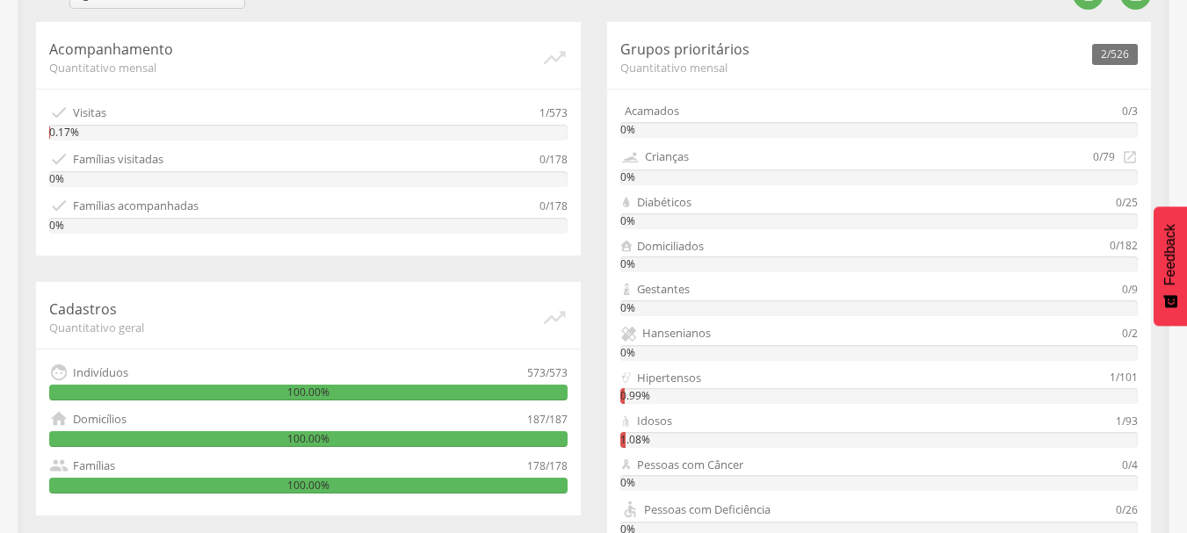
scroll to position [479, 0]
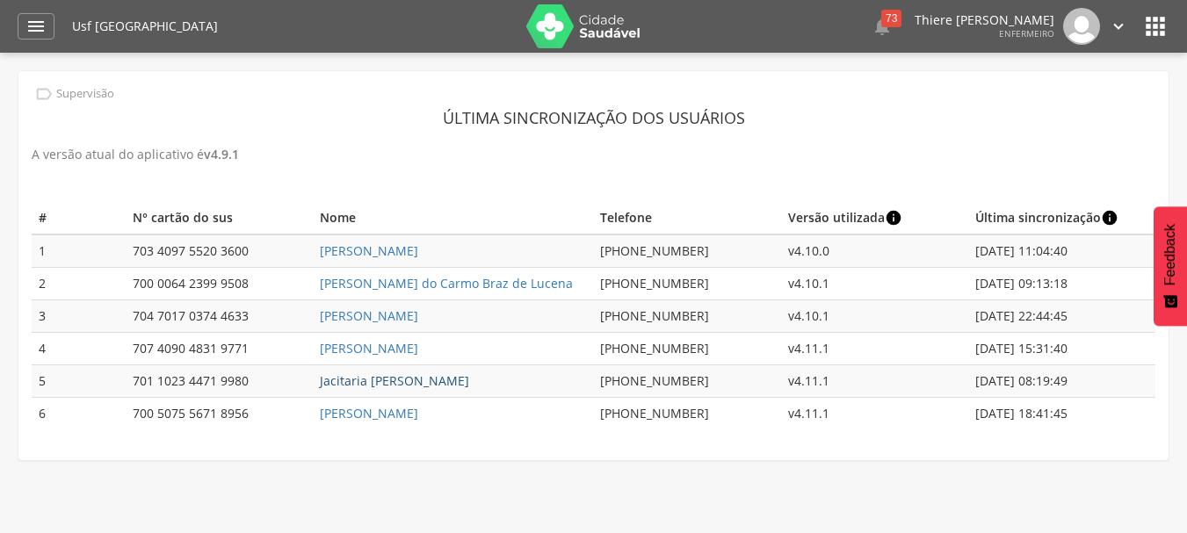
click at [371, 387] on link "Jacitaria [PERSON_NAME]" at bounding box center [394, 381] width 149 height 17
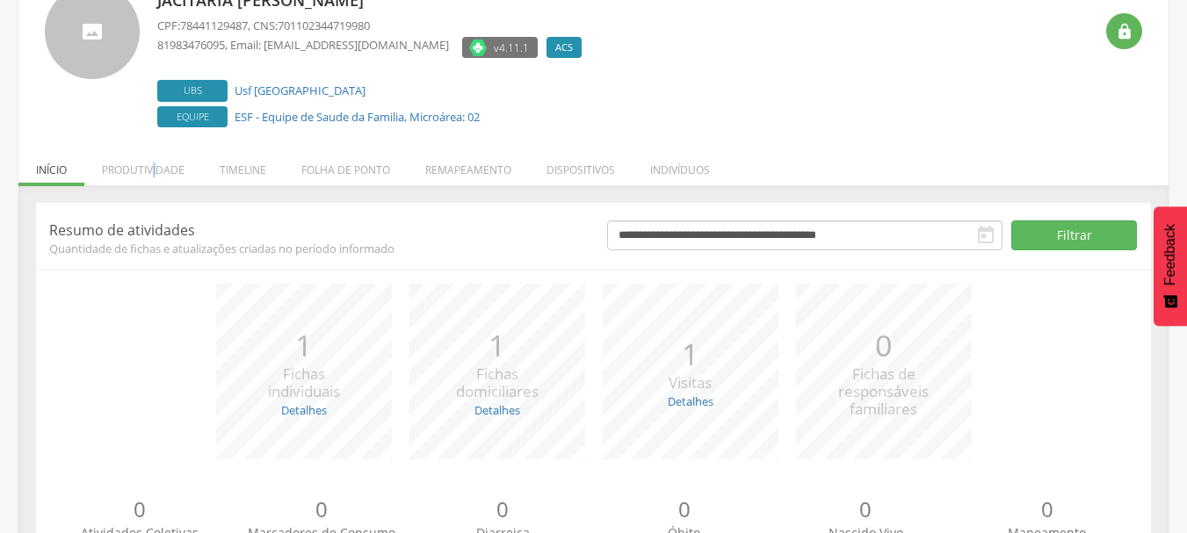
scroll to position [215, 0]
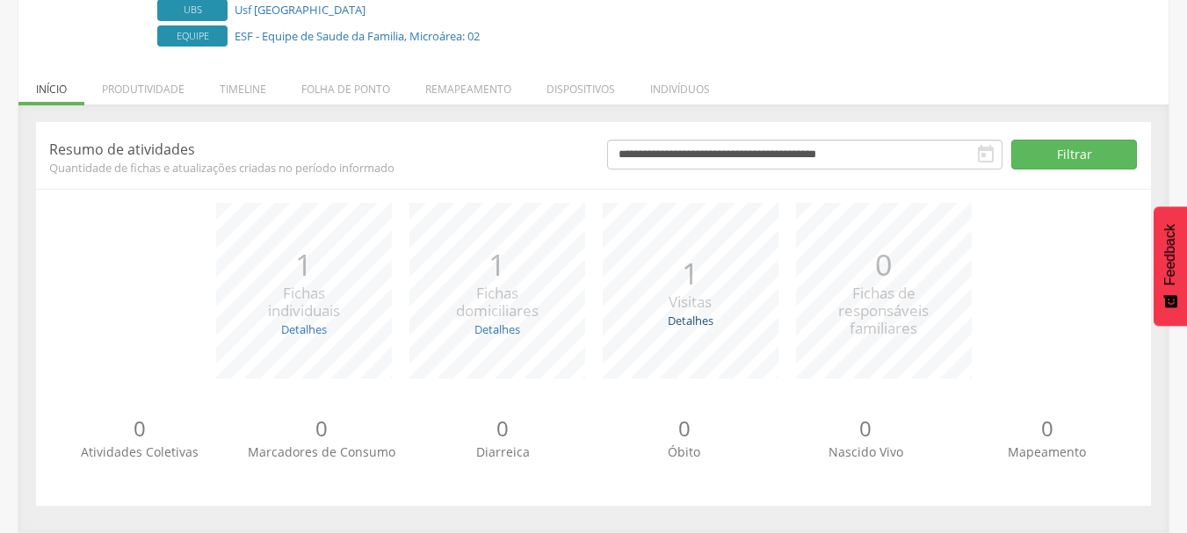
click at [672, 325] on link "Detalhes" at bounding box center [691, 321] width 46 height 16
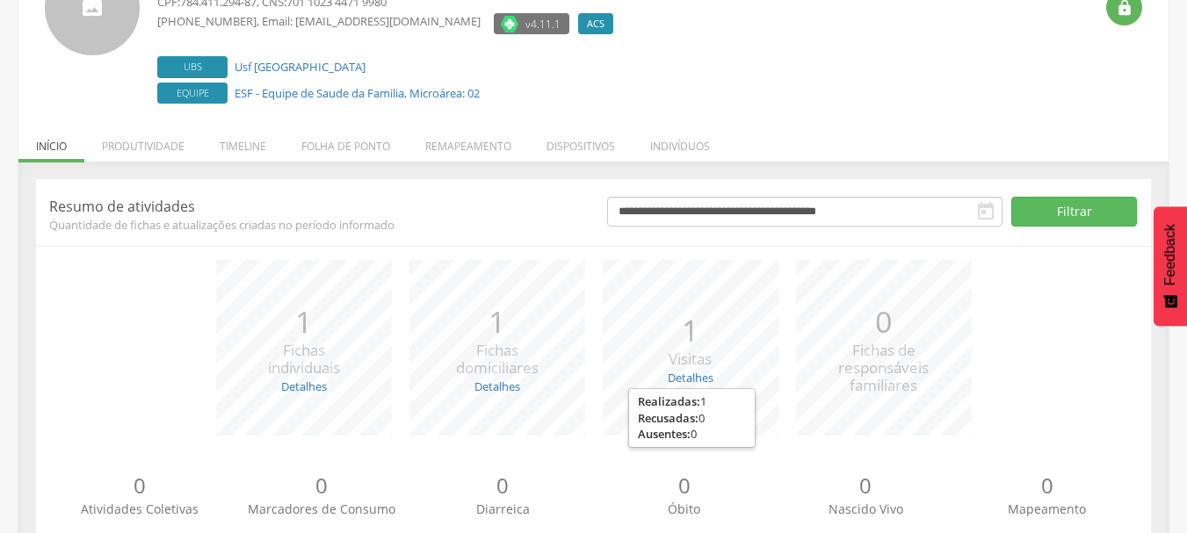
scroll to position [127, 0]
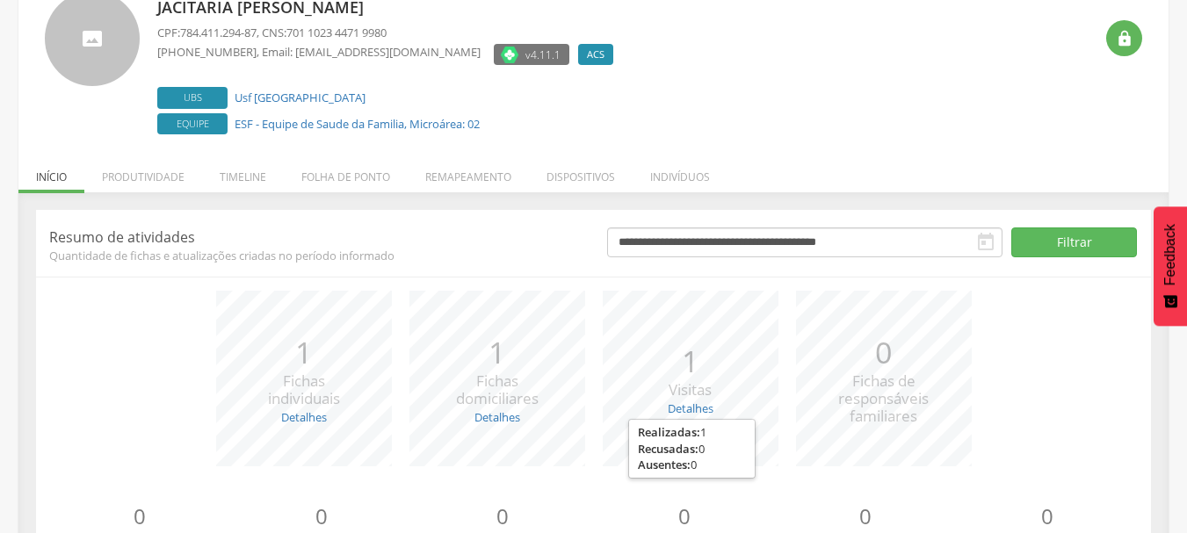
click at [706, 333] on div "*** 1 Visitas Detalhes Realizadas: 1 Recusadas: 0 Ausentes: 0" at bounding box center [690, 379] width 193 height 176
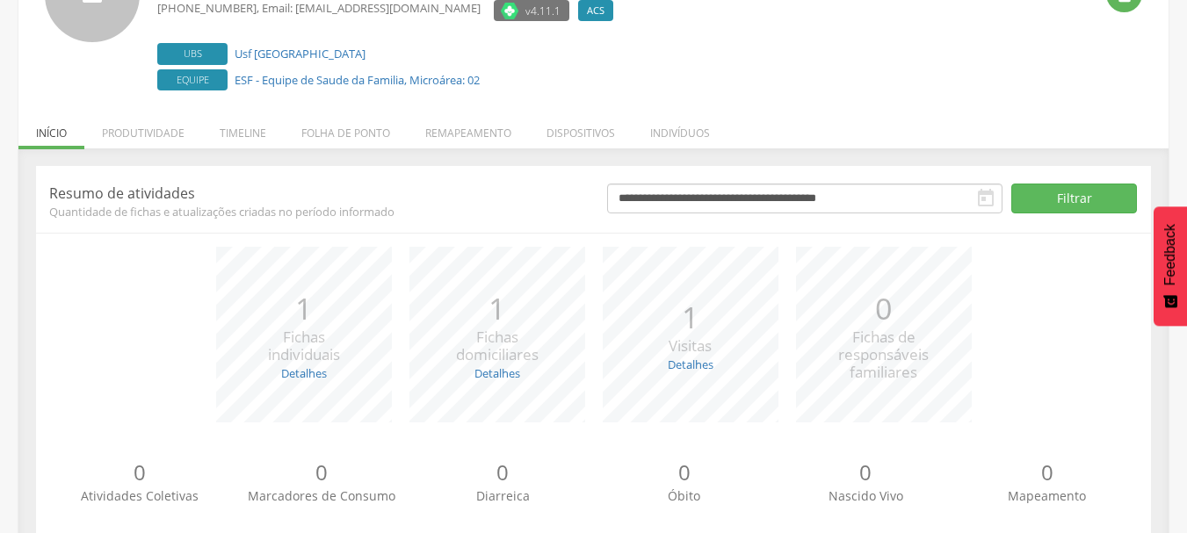
scroll to position [215, 0]
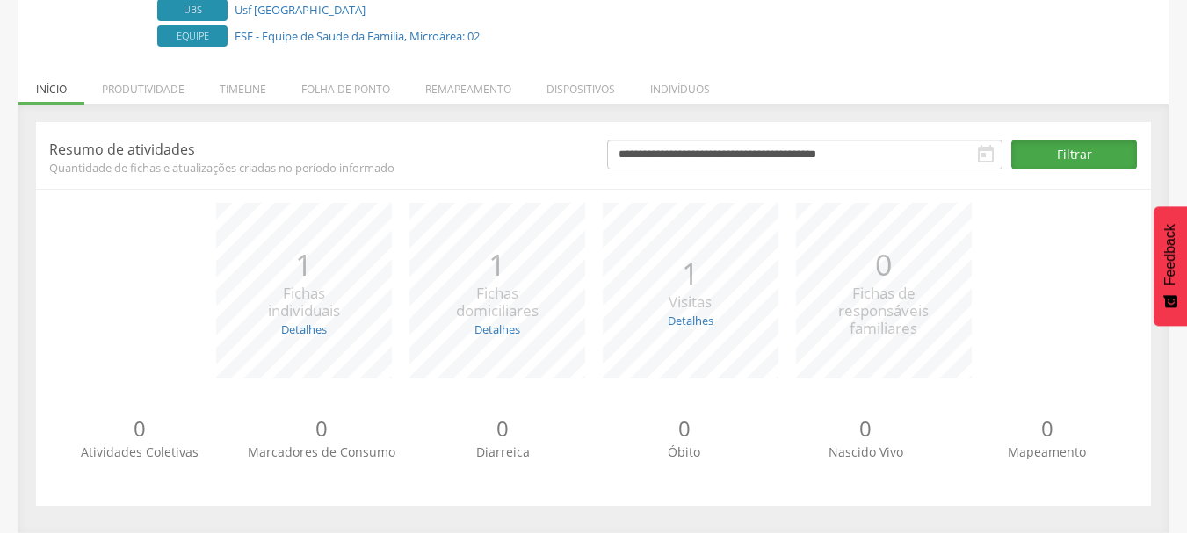
click at [1044, 156] on button "Filtrar" at bounding box center [1074, 155] width 126 height 30
click at [899, 136] on header "**********" at bounding box center [593, 155] width 1115 height 40
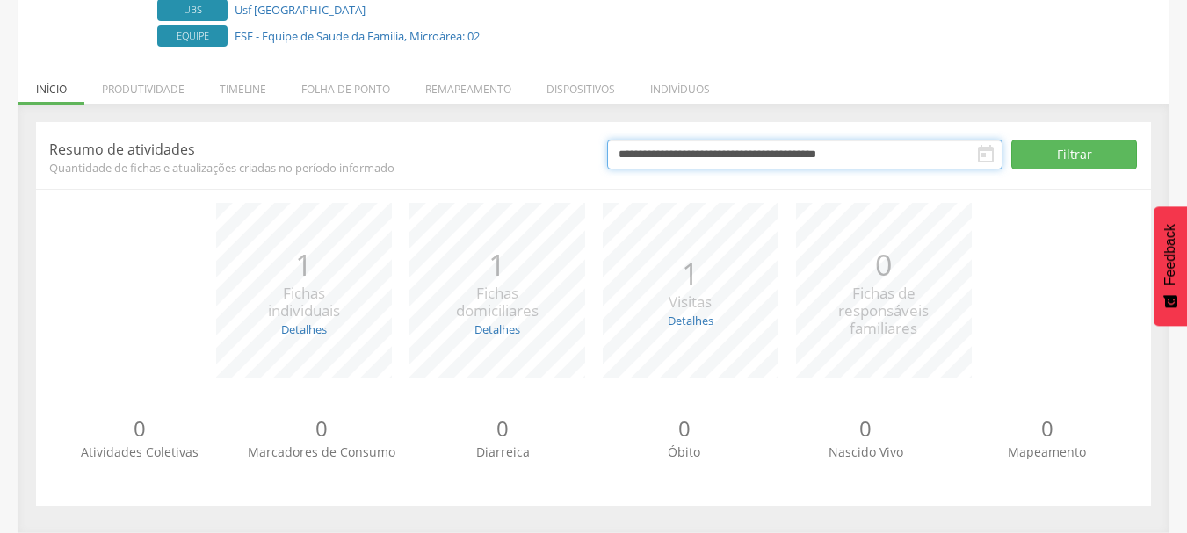
click at [903, 161] on input "**********" at bounding box center [804, 155] width 395 height 30
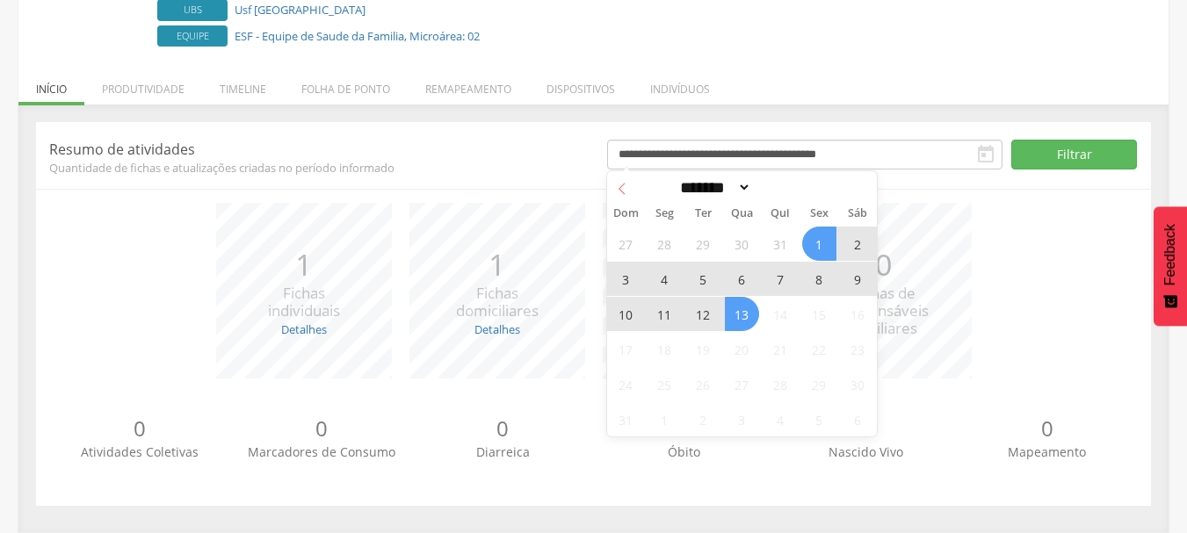
click at [628, 198] on span at bounding box center [622, 186] width 30 height 30
select select "*"
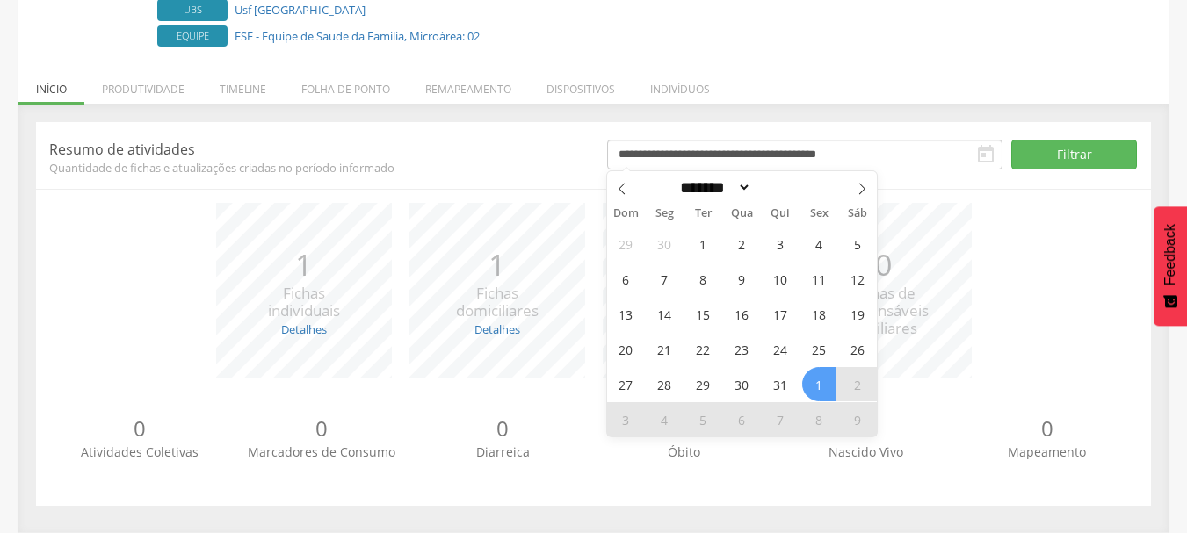
click at [700, 225] on div "Dom Seg Ter Qua Qui Sex Sáb" at bounding box center [742, 213] width 271 height 25
click at [708, 239] on span "1" at bounding box center [703, 244] width 34 height 34
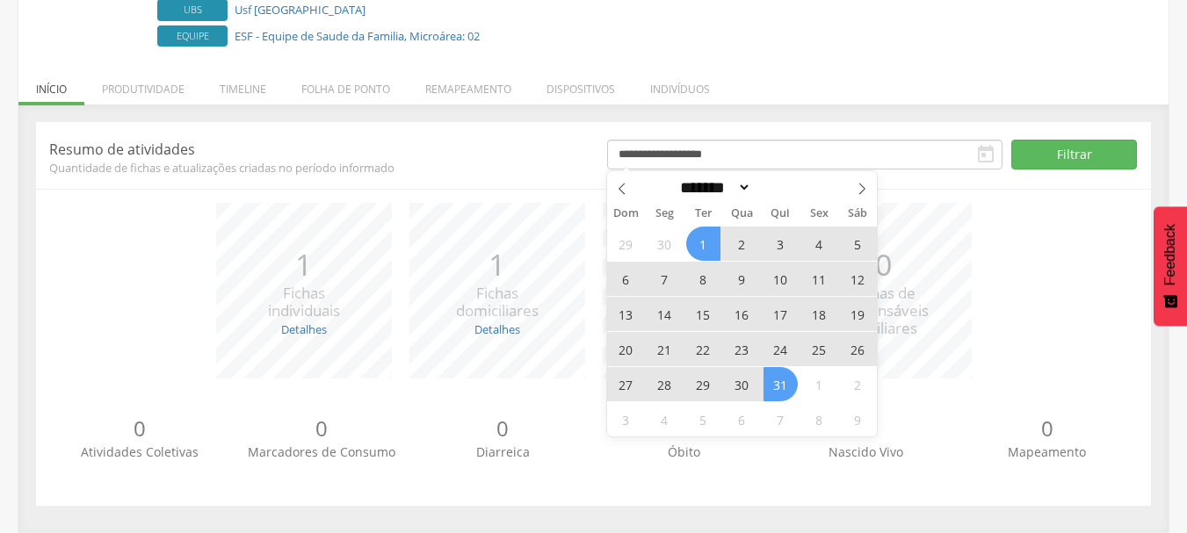
click at [783, 385] on span "31" at bounding box center [780, 384] width 34 height 34
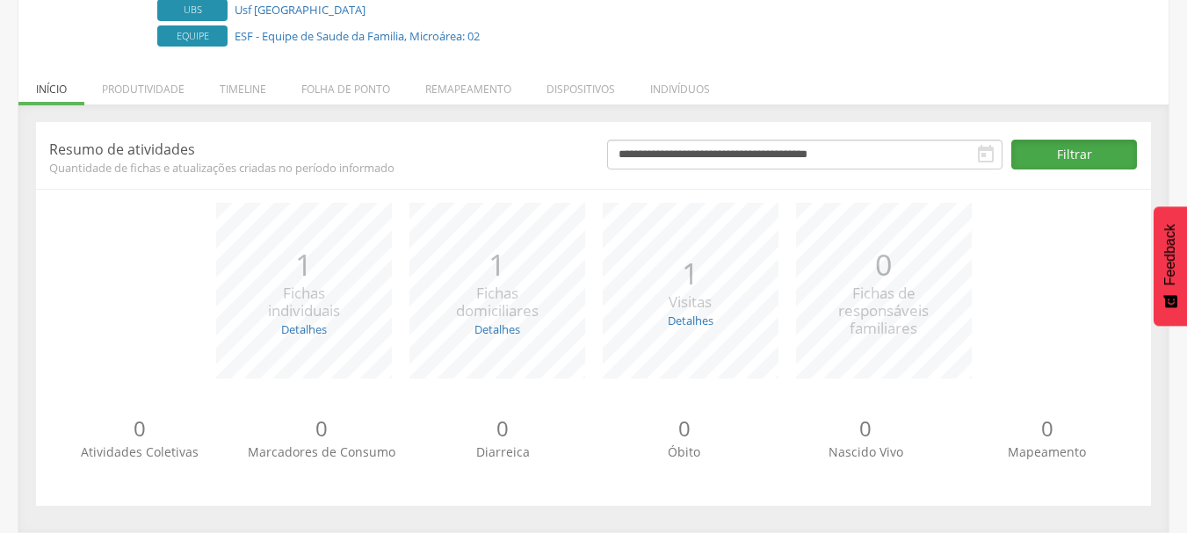
click at [1043, 153] on button "Filtrar" at bounding box center [1074, 155] width 126 height 30
click at [1067, 163] on button "Filtrar" at bounding box center [1074, 155] width 126 height 30
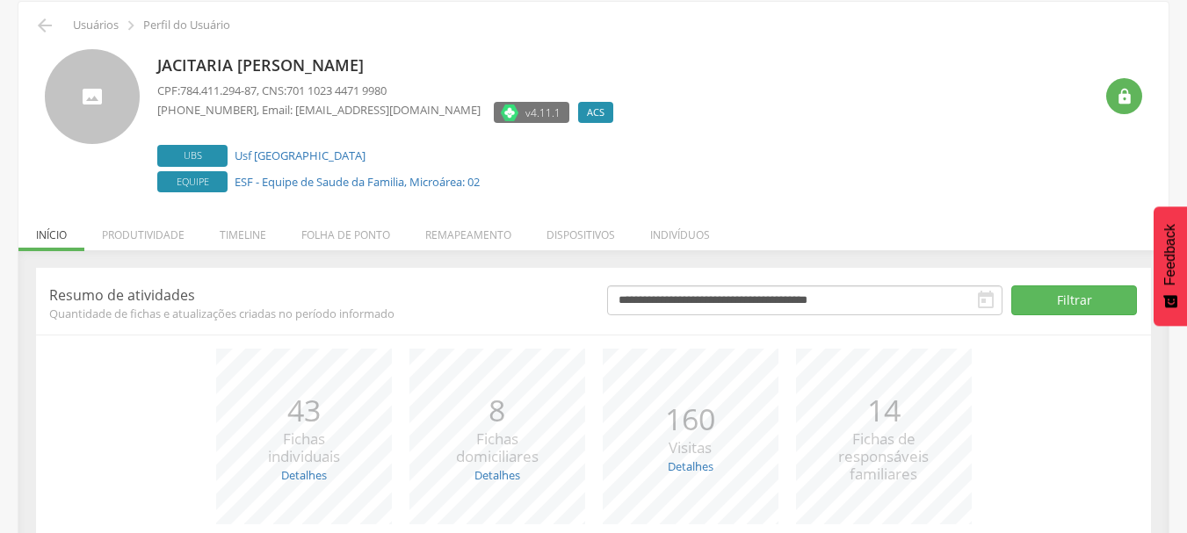
scroll to position [0, 0]
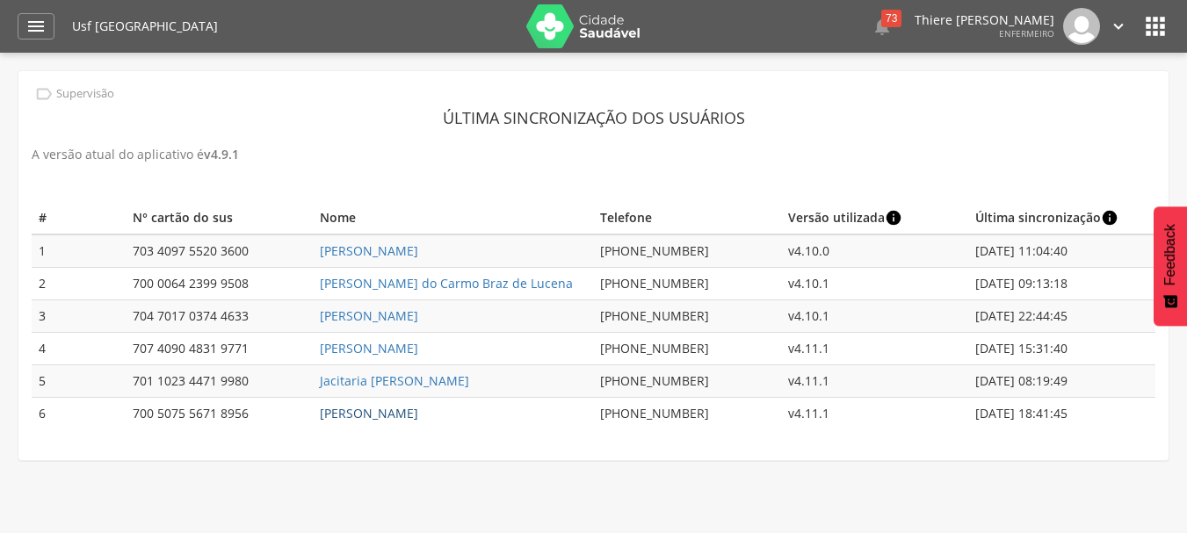
click at [418, 411] on link "[PERSON_NAME]" at bounding box center [369, 413] width 98 height 17
type input "**********"
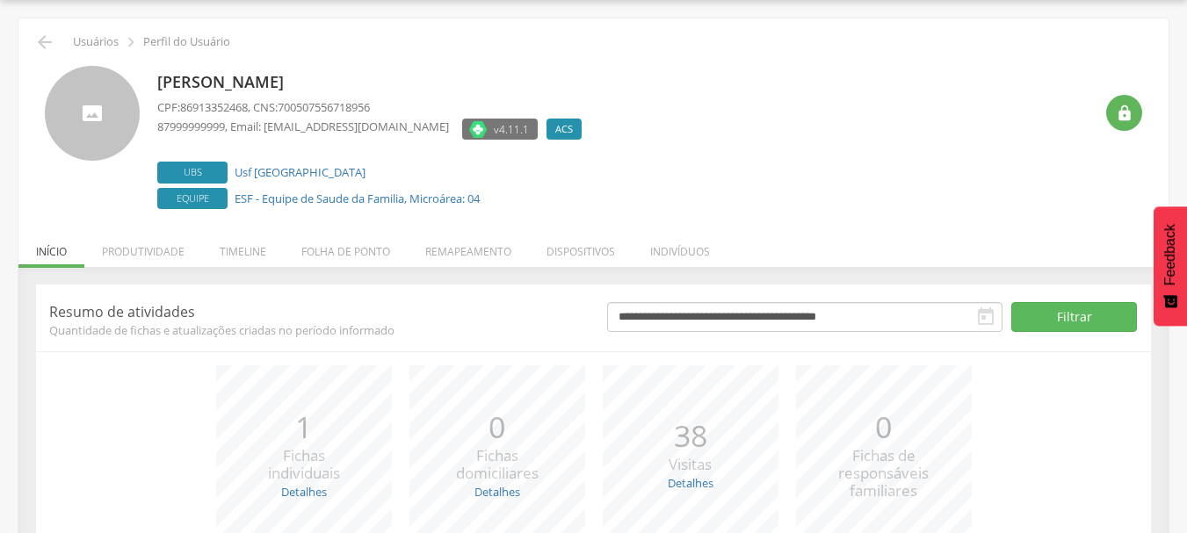
scroll to position [215, 0]
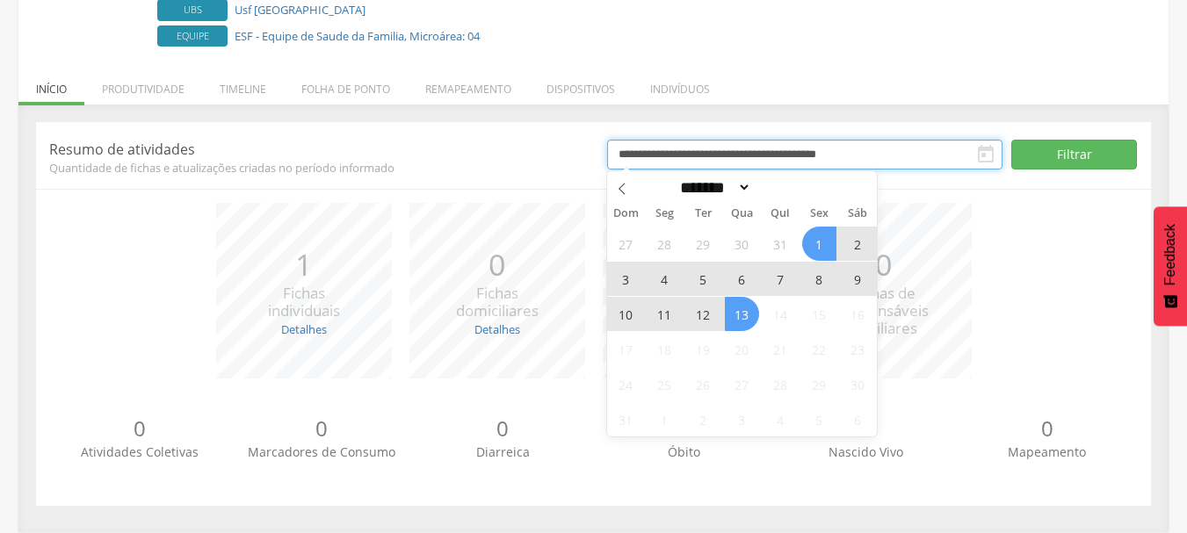
click at [826, 156] on input "**********" at bounding box center [804, 155] width 395 height 30
click at [630, 187] on span at bounding box center [622, 186] width 30 height 30
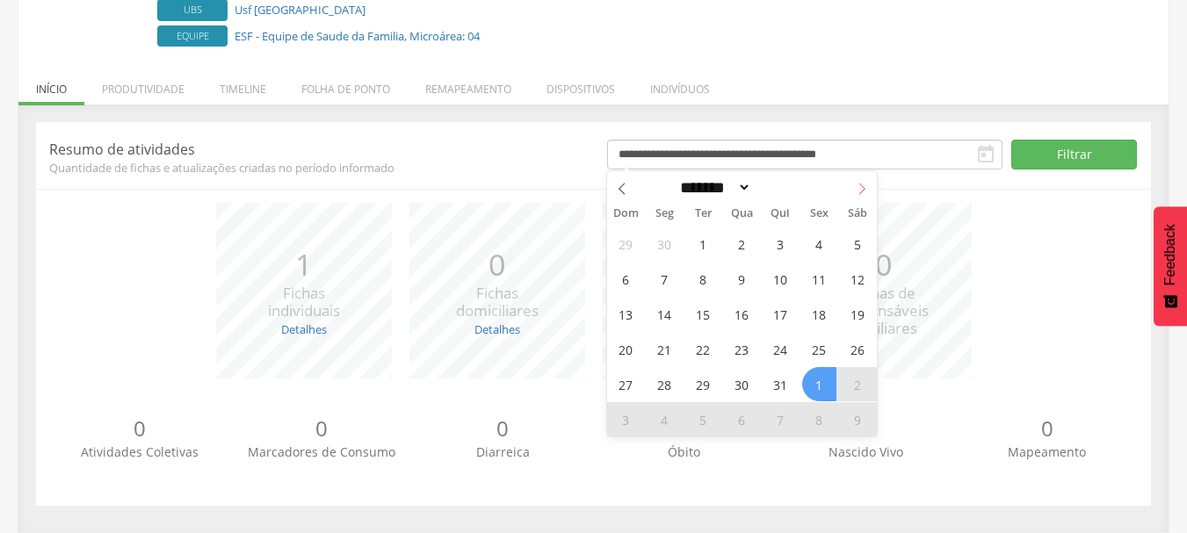
click at [864, 191] on icon at bounding box center [862, 189] width 12 height 12
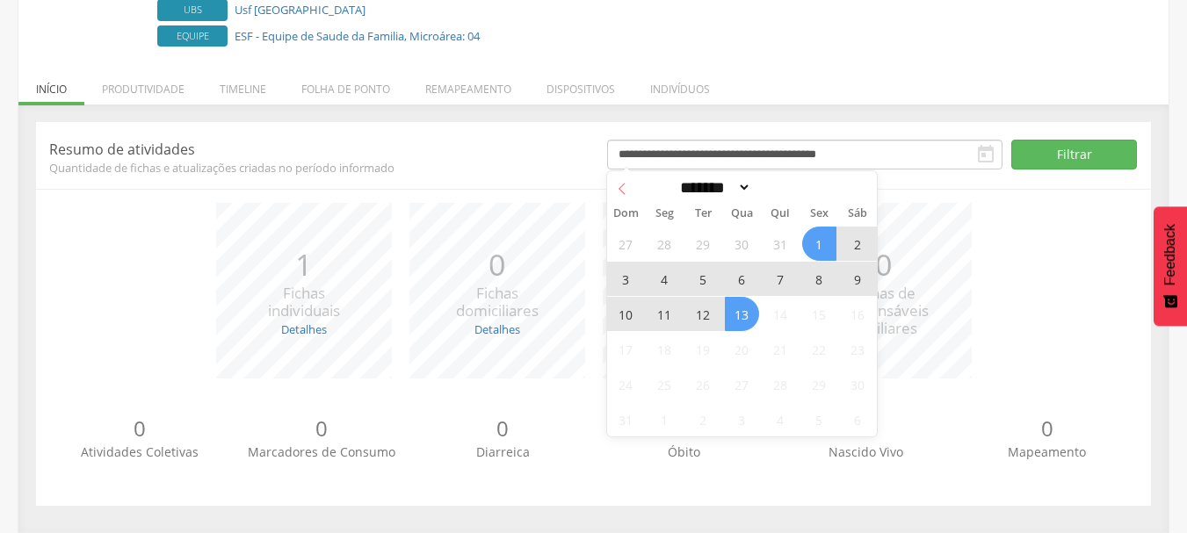
click at [633, 178] on span at bounding box center [622, 186] width 30 height 30
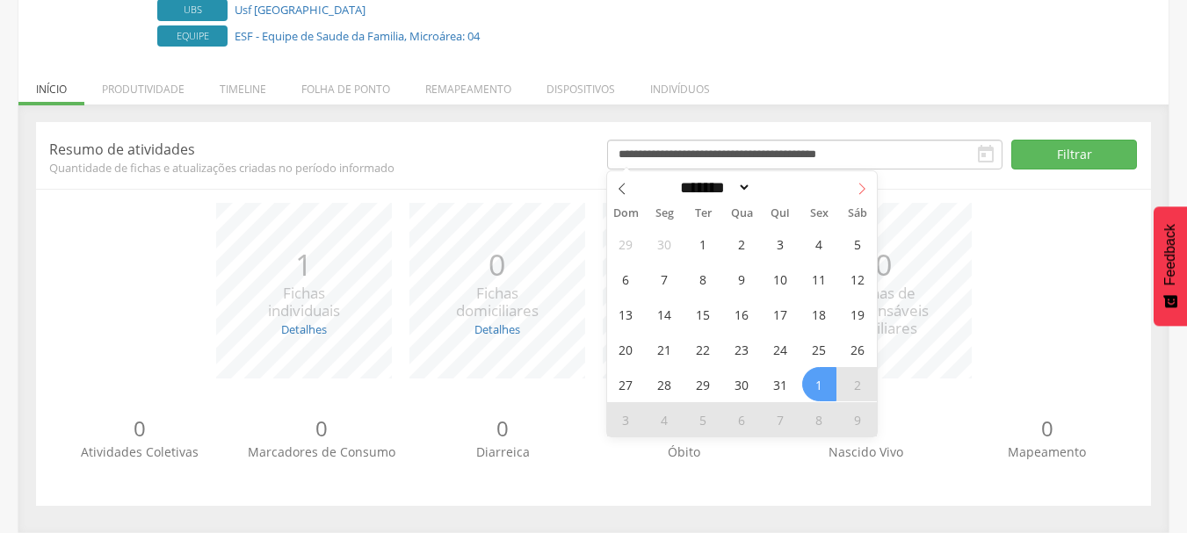
click at [849, 188] on span at bounding box center [862, 186] width 30 height 30
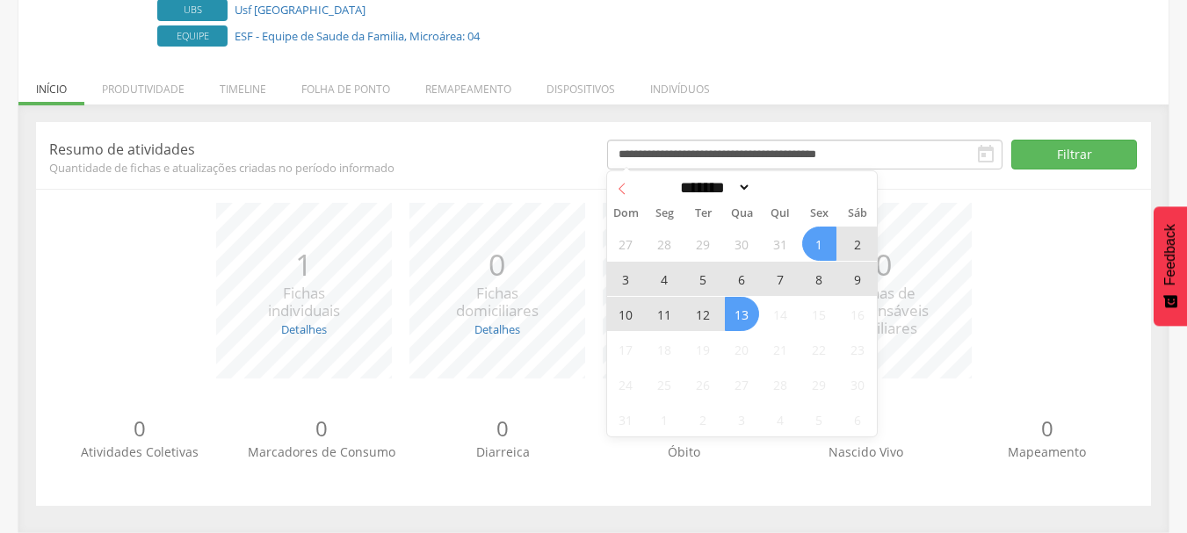
click at [609, 181] on span at bounding box center [622, 186] width 30 height 30
select select "*"
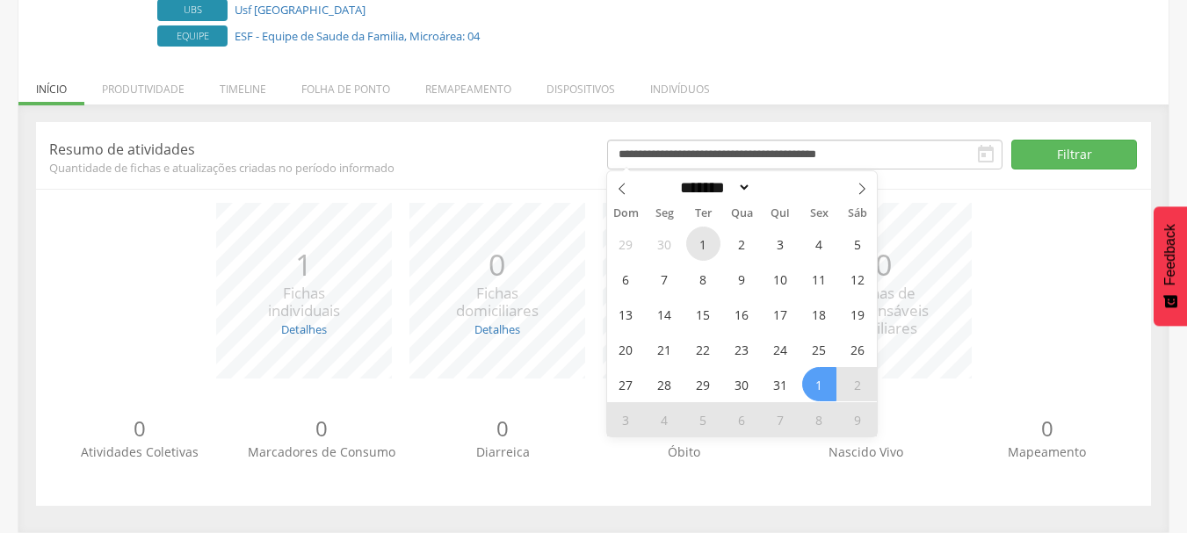
click at [702, 238] on span "1" at bounding box center [703, 244] width 34 height 34
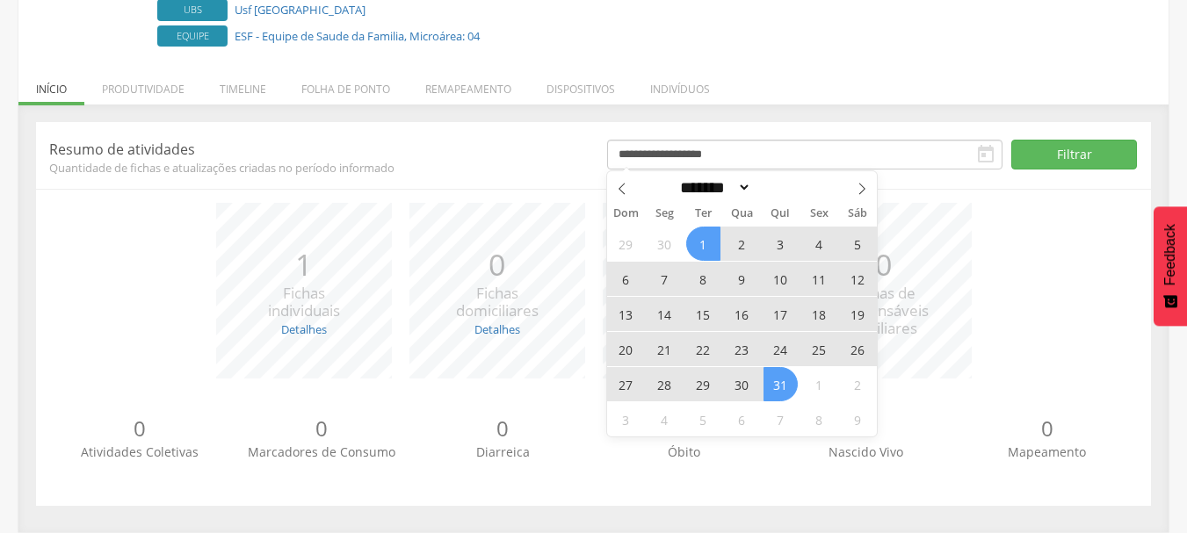
click at [790, 378] on span "31" at bounding box center [780, 384] width 34 height 34
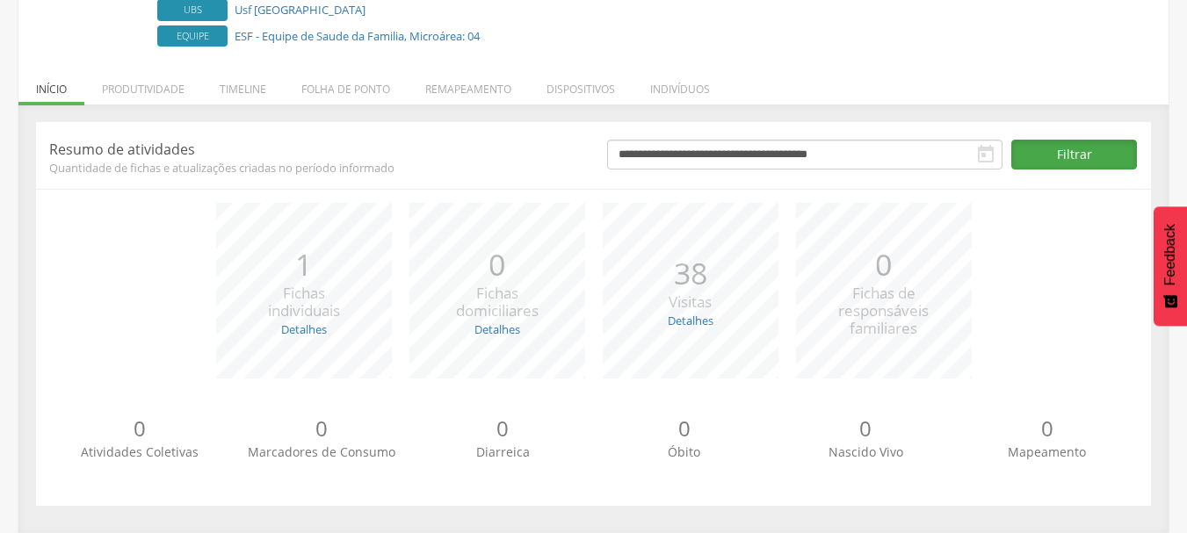
click at [1022, 163] on button "Filtrar" at bounding box center [1074, 155] width 126 height 30
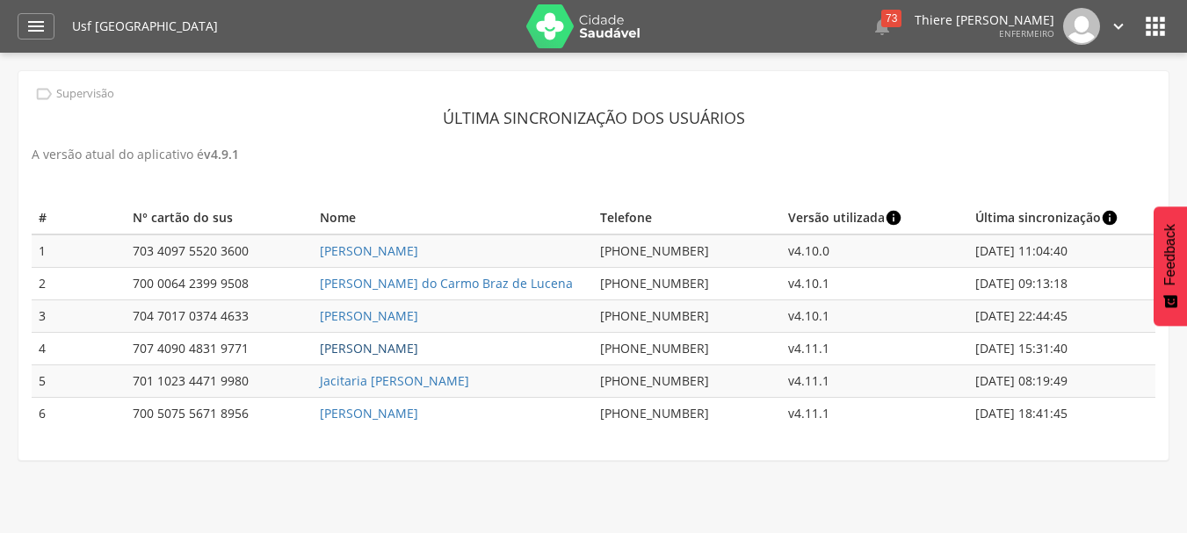
click at [401, 355] on link "[PERSON_NAME]" at bounding box center [369, 348] width 98 height 17
type input "**********"
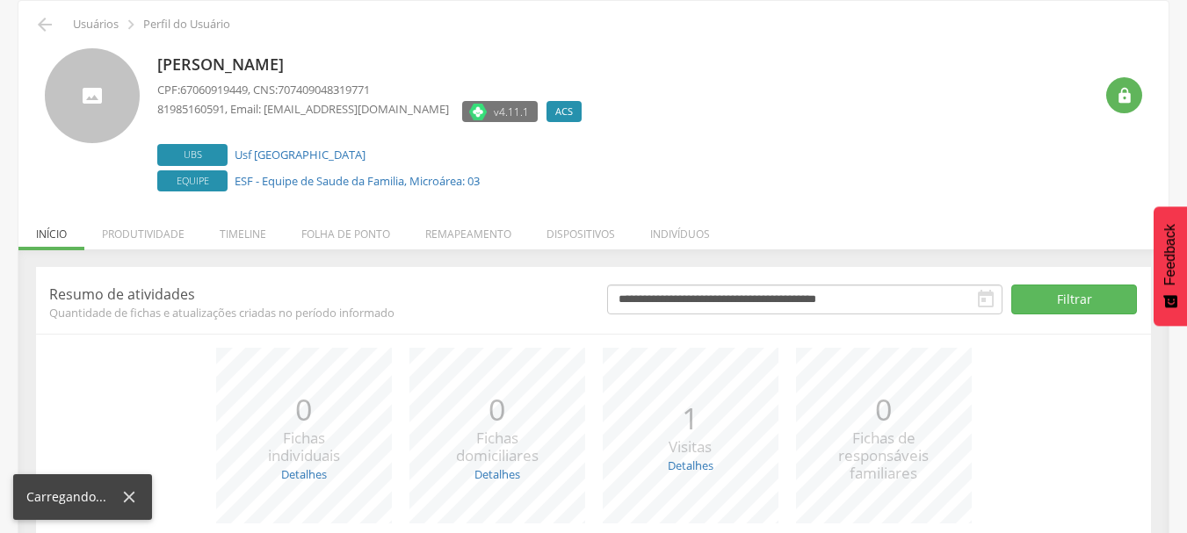
scroll to position [215, 0]
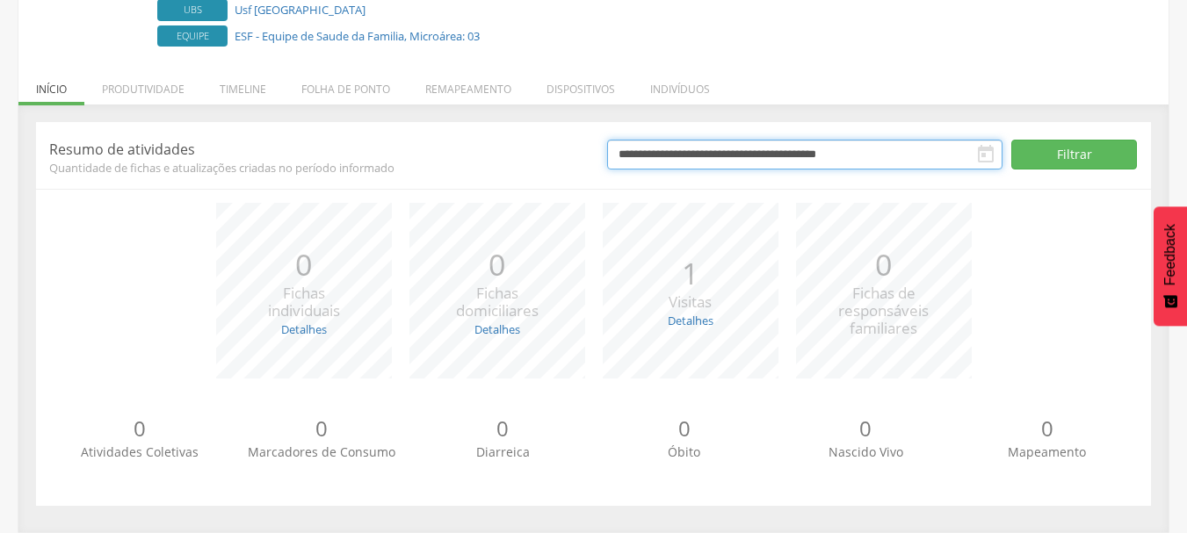
click at [773, 158] on input "**********" at bounding box center [804, 155] width 395 height 30
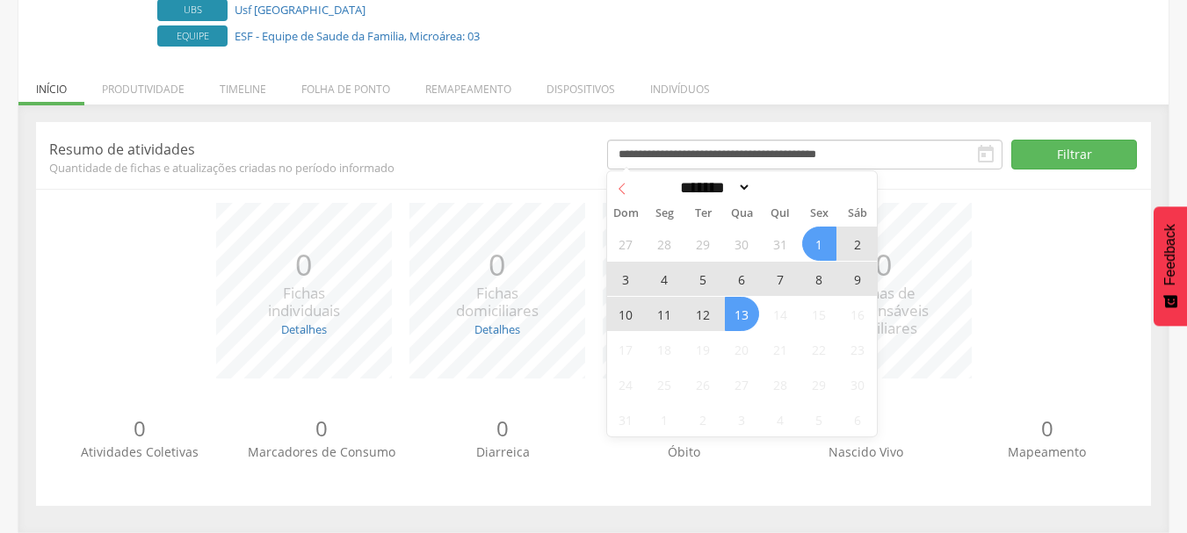
click at [630, 187] on span at bounding box center [622, 186] width 30 height 30
select select "*"
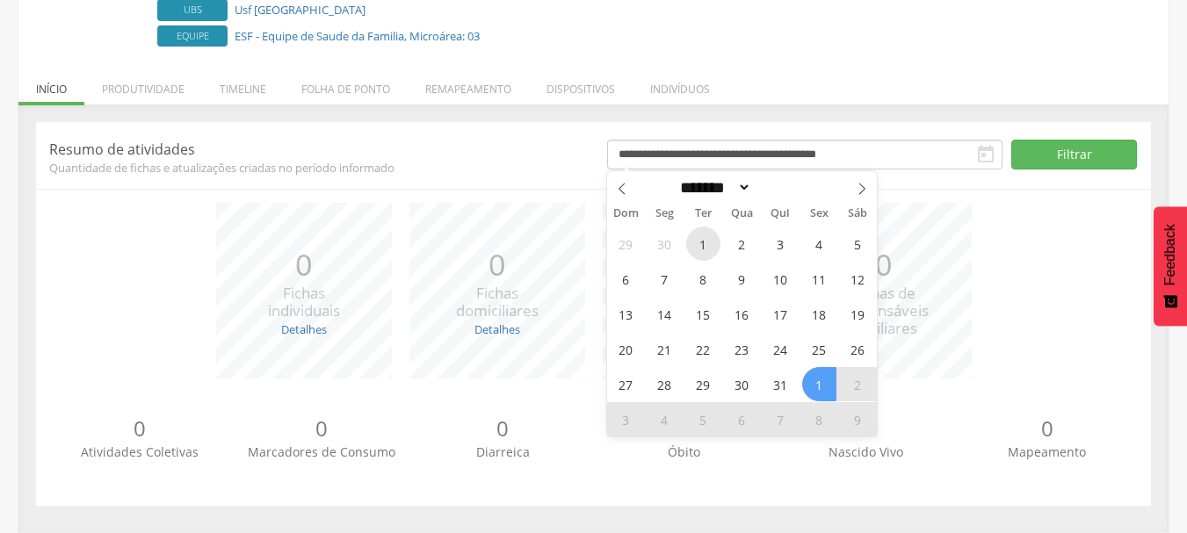
click at [712, 243] on span "1" at bounding box center [703, 244] width 34 height 34
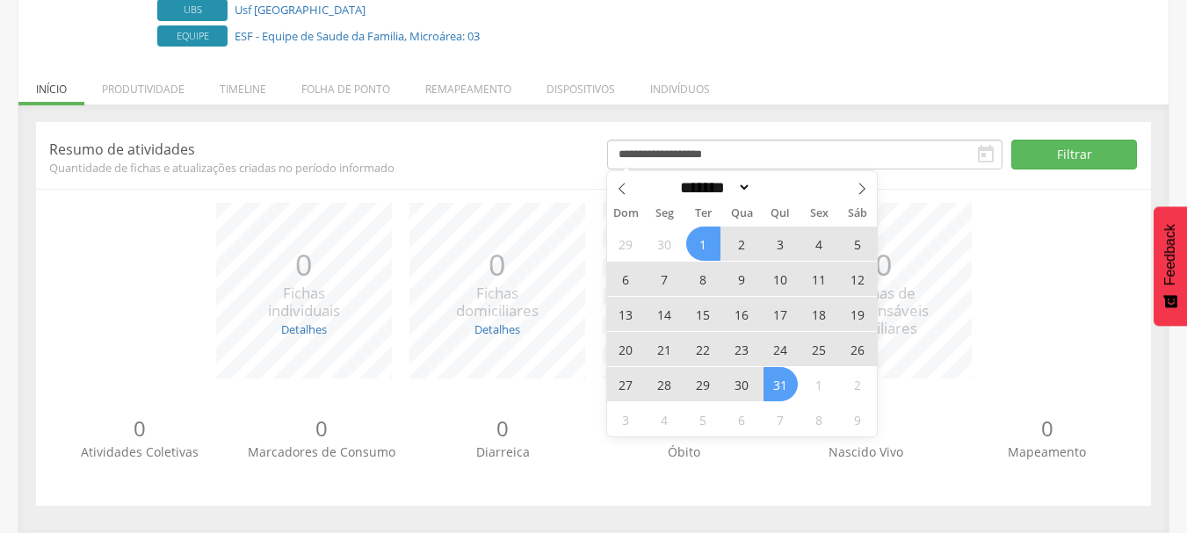
drag, startPoint x: 785, startPoint y: 381, endPoint x: 880, endPoint y: 337, distance: 104.6
click at [819, 370] on div "29 30 1 2 3 4 5 6 7 8 9 10 11 12 13 14 15 16 17 18 19 20 21 22 23 24 25 26 27 2…" at bounding box center [742, 331] width 271 height 211
click at [778, 380] on span "31" at bounding box center [780, 384] width 34 height 34
type input "**********"
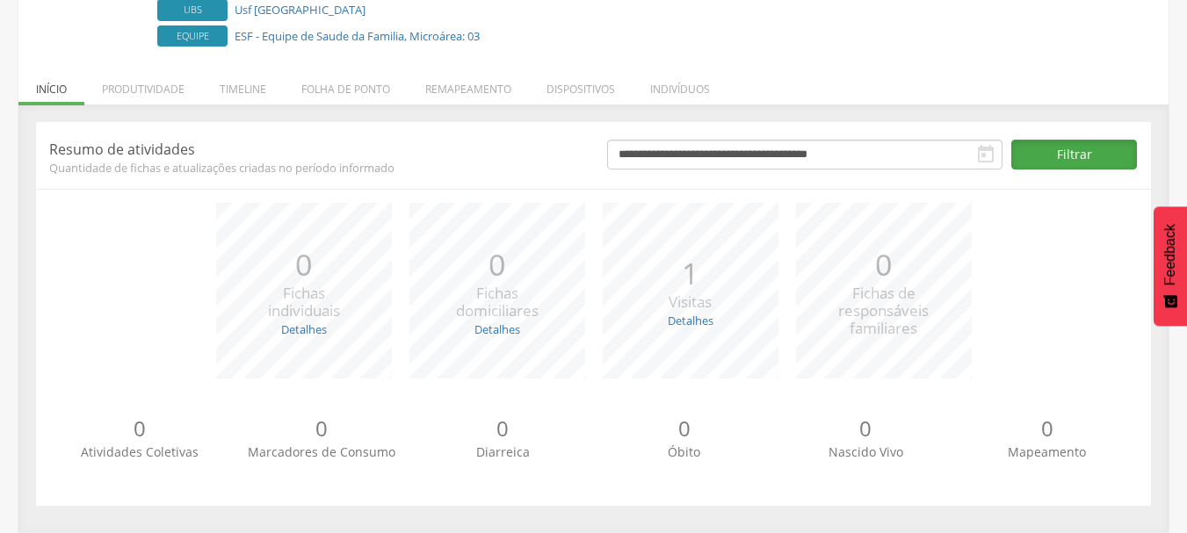
click at [1020, 161] on button "Filtrar" at bounding box center [1074, 155] width 126 height 30
click at [698, 329] on div "Detalhes Realizadas: 26 Recusadas: 0 Ausentes: 46" at bounding box center [691, 321] width 46 height 18
click at [707, 319] on link "Detalhes" at bounding box center [691, 321] width 46 height 16
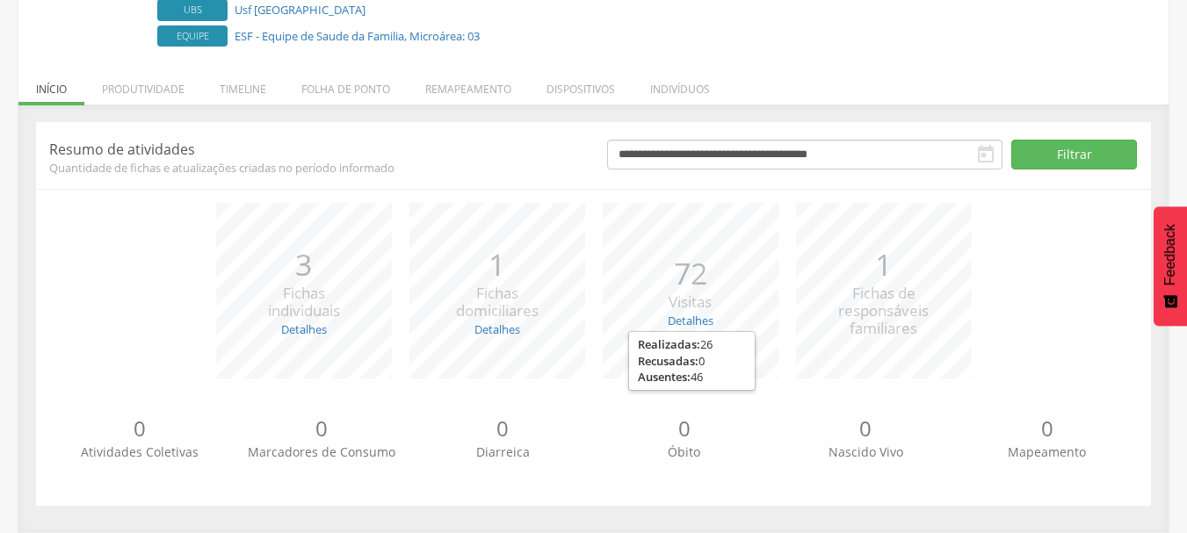
click at [717, 220] on div "*** 72 Visitas Detalhes Realizadas: 26 Recusadas: 0 Ausentes: 46" at bounding box center [690, 291] width 193 height 176
drag, startPoint x: 709, startPoint y: 221, endPoint x: 532, endPoint y: 221, distance: 176.6
click at [703, 221] on div "*** 72 Visitas Detalhes Realizadas: 26 Recusadas: 0 Ausentes: 46" at bounding box center [690, 291] width 193 height 176
click at [505, 222] on div "*** 1 Fichas domiciliares Detalhes Novas: 1 Atualizadas: 0" at bounding box center [497, 291] width 193 height 176
click at [389, 270] on div "*** 3 Fichas individuais Detalhes Novas: 2 Atualizadas: 1" at bounding box center [303, 291] width 193 height 176
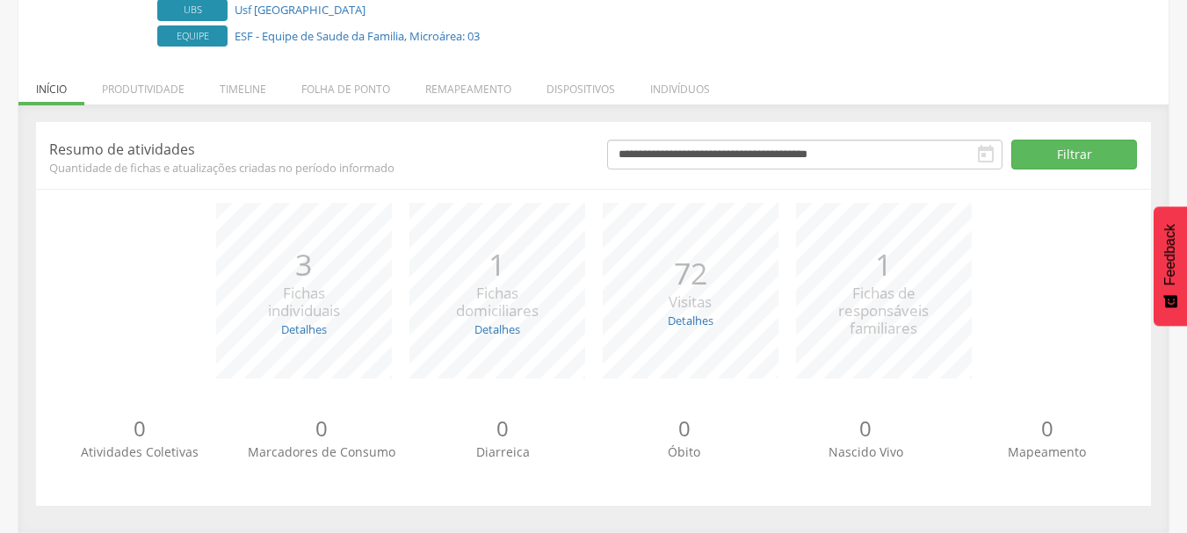
click at [342, 280] on div "*** 3 Fichas individuais Detalhes Novas: 2 Atualizadas: 1" at bounding box center [303, 291] width 193 height 176
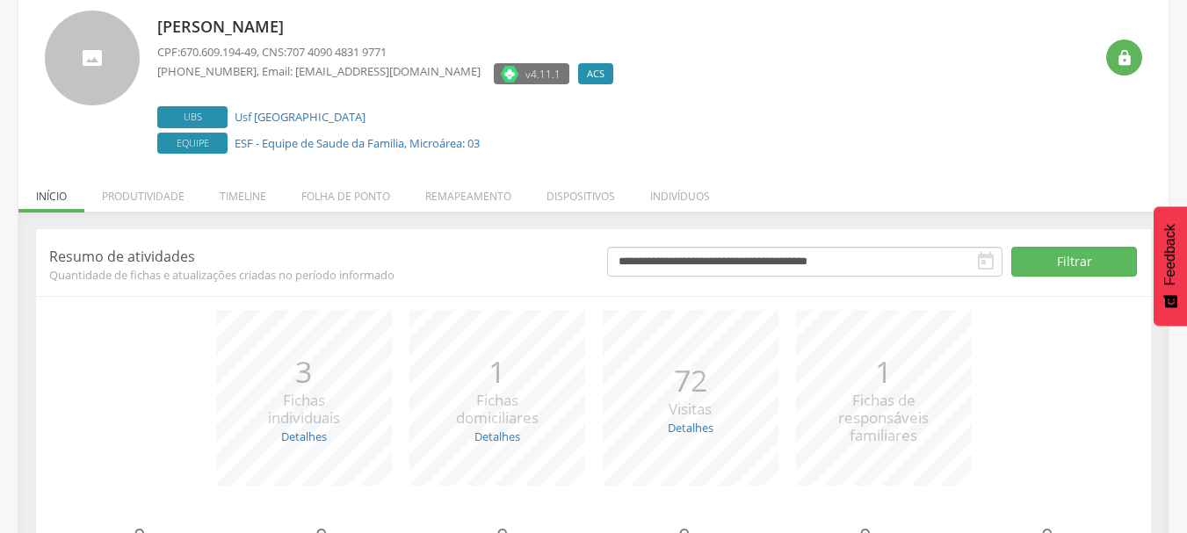
scroll to position [0, 0]
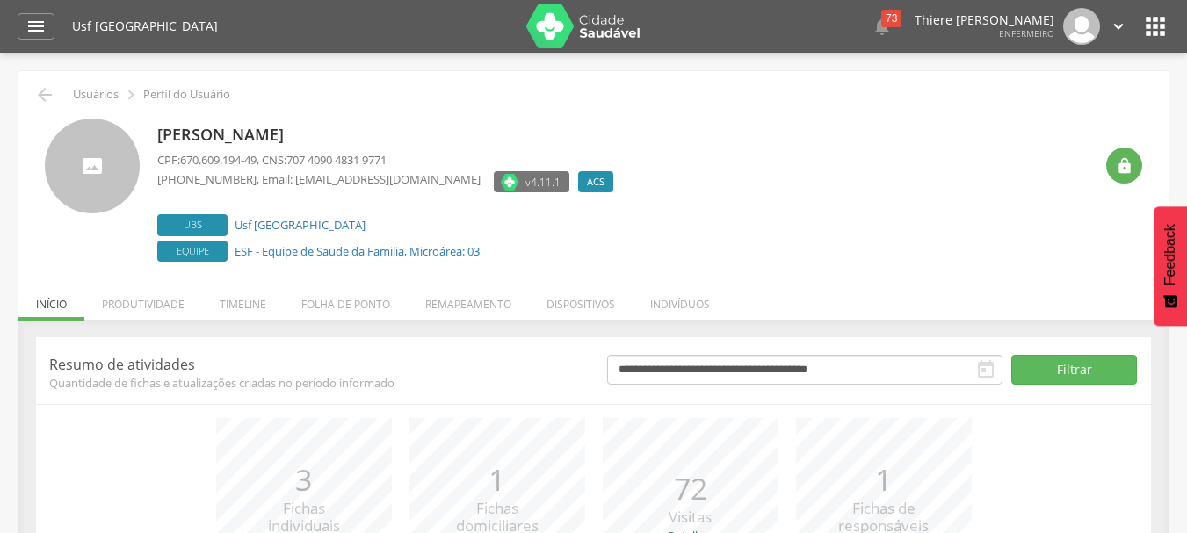
click at [944, 18] on p "Thiere [PERSON_NAME]" at bounding box center [985, 20] width 140 height 12
click at [1044, 19] on p "Thiere [PERSON_NAME]" at bounding box center [985, 20] width 140 height 12
click at [1077, 20] on img at bounding box center [1081, 26] width 37 height 37
click at [1096, 20] on img at bounding box center [1081, 26] width 37 height 37
click at [1105, 24] on div " Configurações Sair" at bounding box center [1091, 26] width 74 height 37
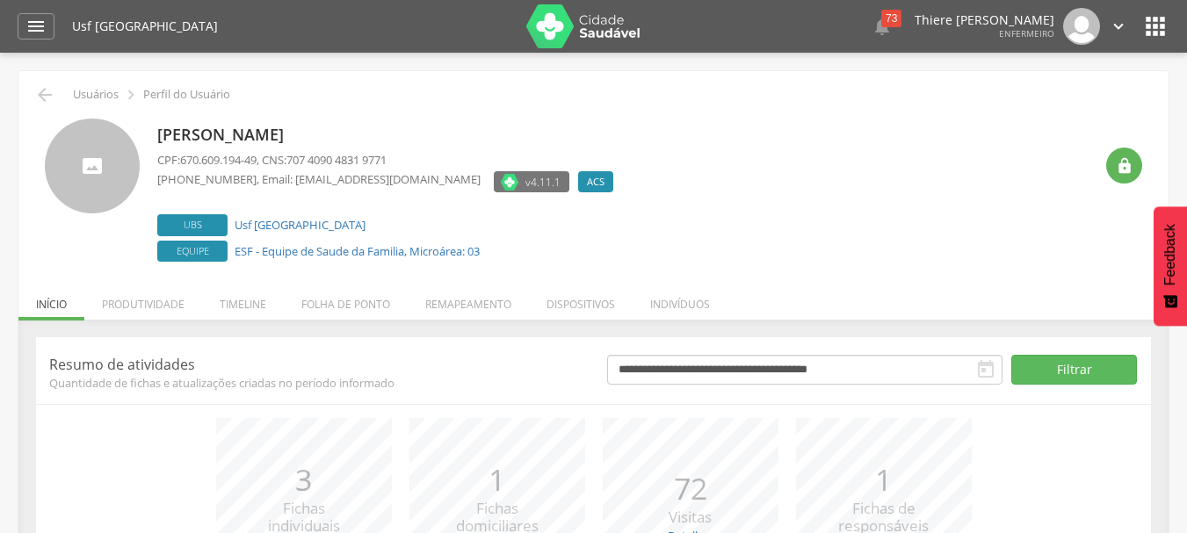
click at [1110, 26] on icon "" at bounding box center [1118, 26] width 19 height 19
click at [1091, 56] on link "Configurações" at bounding box center [1057, 63] width 139 height 22
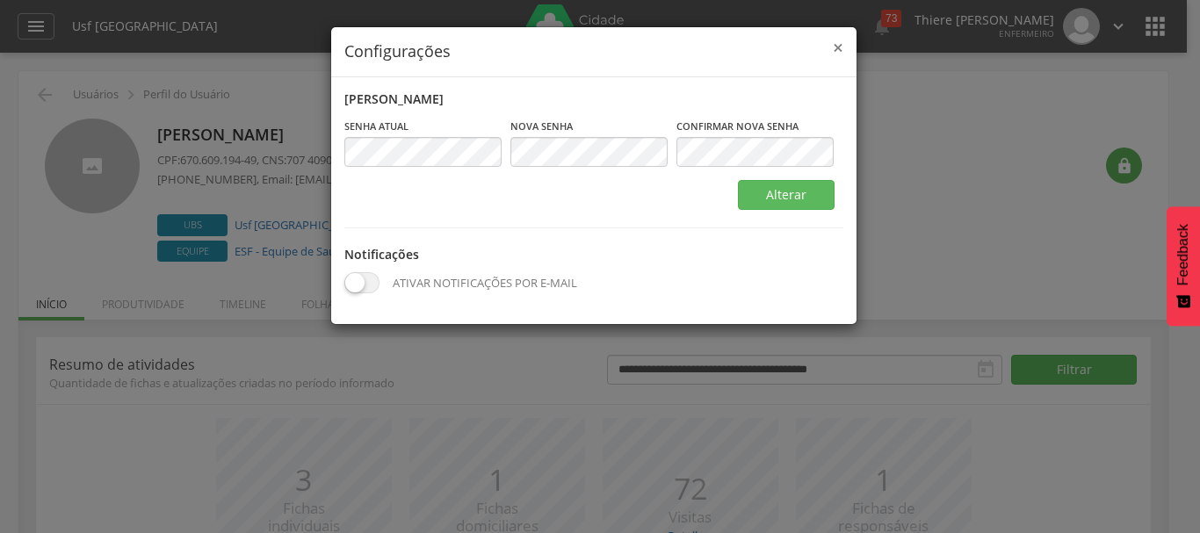
click at [840, 39] on span "×" at bounding box center [838, 47] width 11 height 25
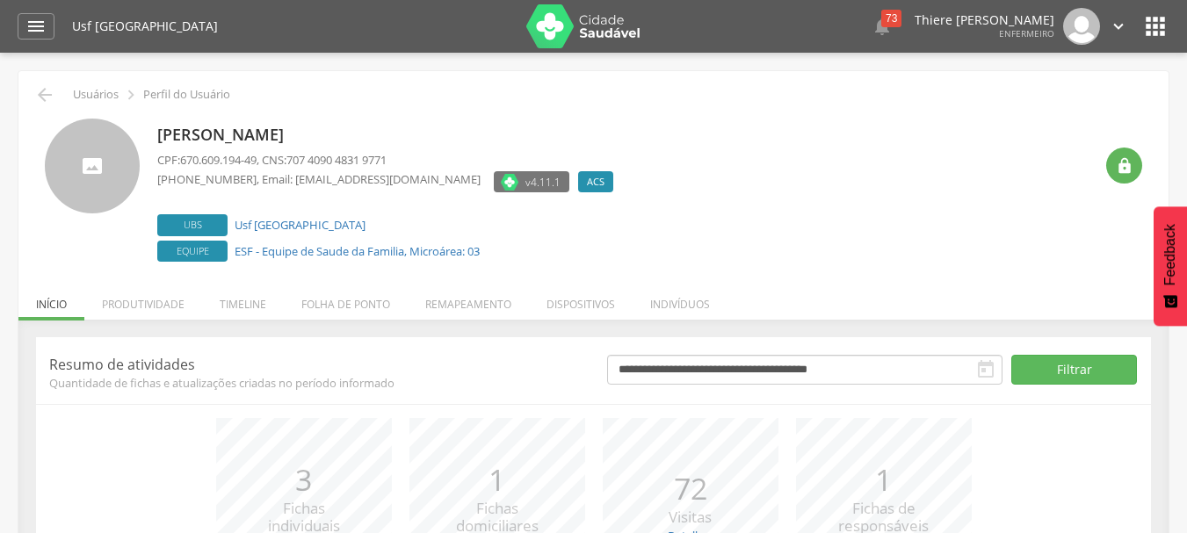
click at [568, 19] on img at bounding box center [583, 26] width 114 height 44
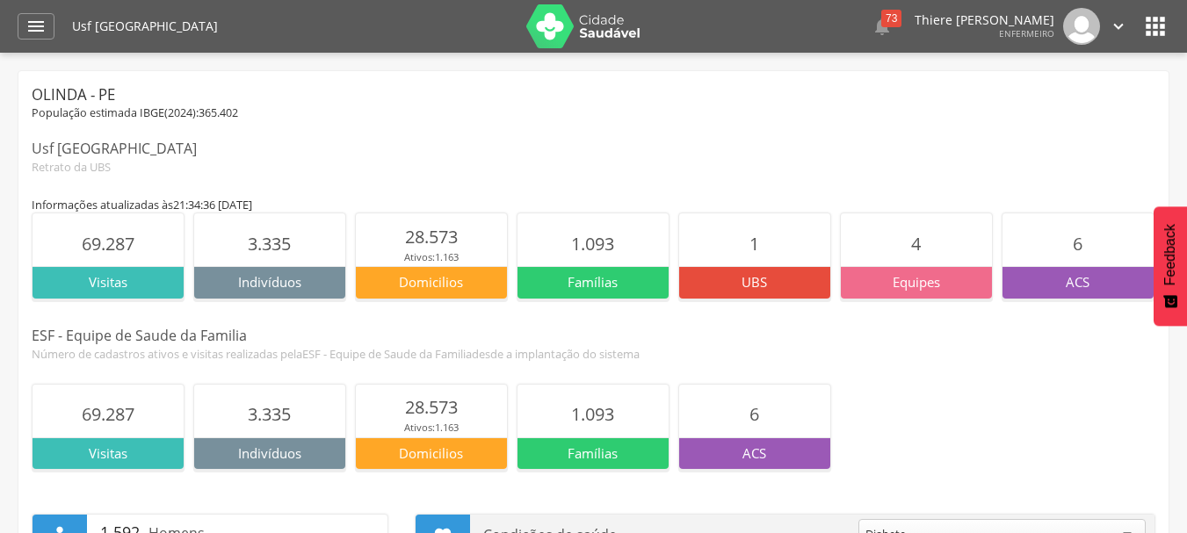
click at [17, 41] on header " Dashboard Supervisão Produtividade Mapa da Cidade App desatualizado Última si…" at bounding box center [593, 26] width 1187 height 53
click at [43, 33] on icon "" at bounding box center [35, 26] width 21 height 21
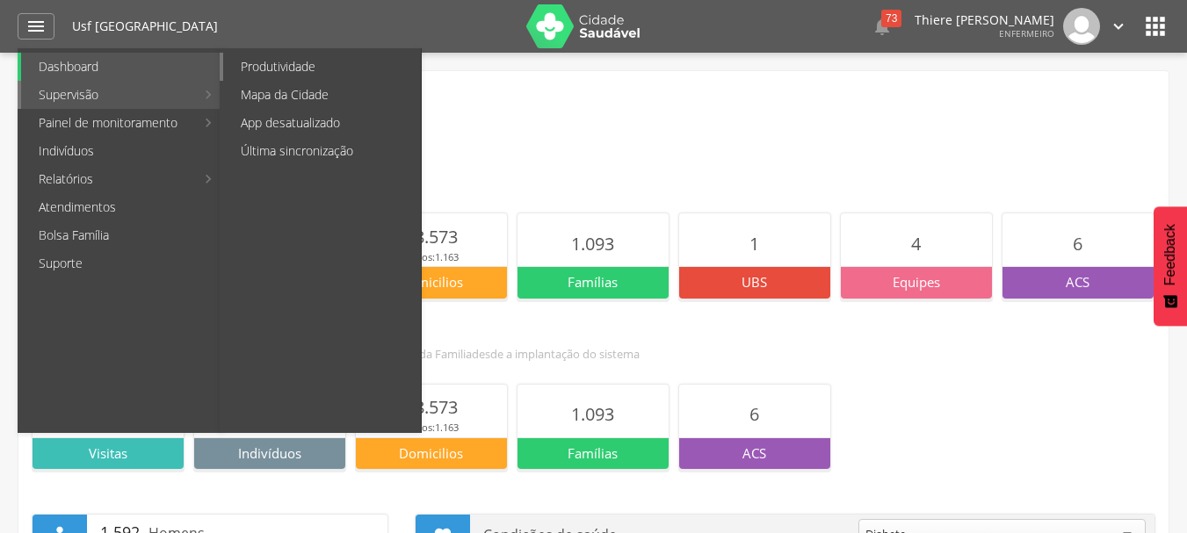
click at [301, 67] on link "Produtividade" at bounding box center [322, 67] width 198 height 28
type input "**********"
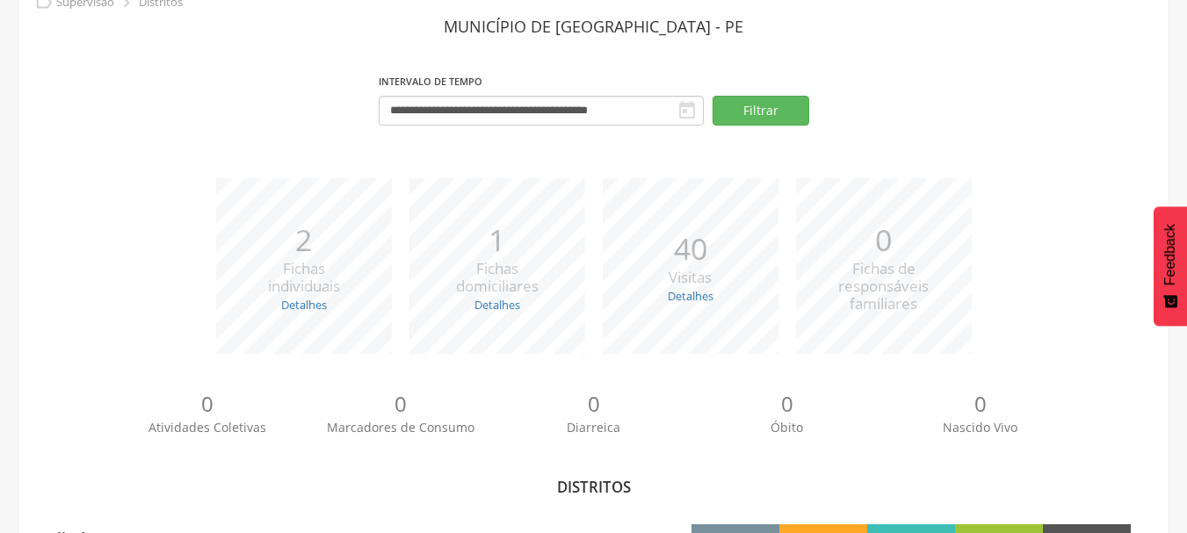
scroll to position [193, 0]
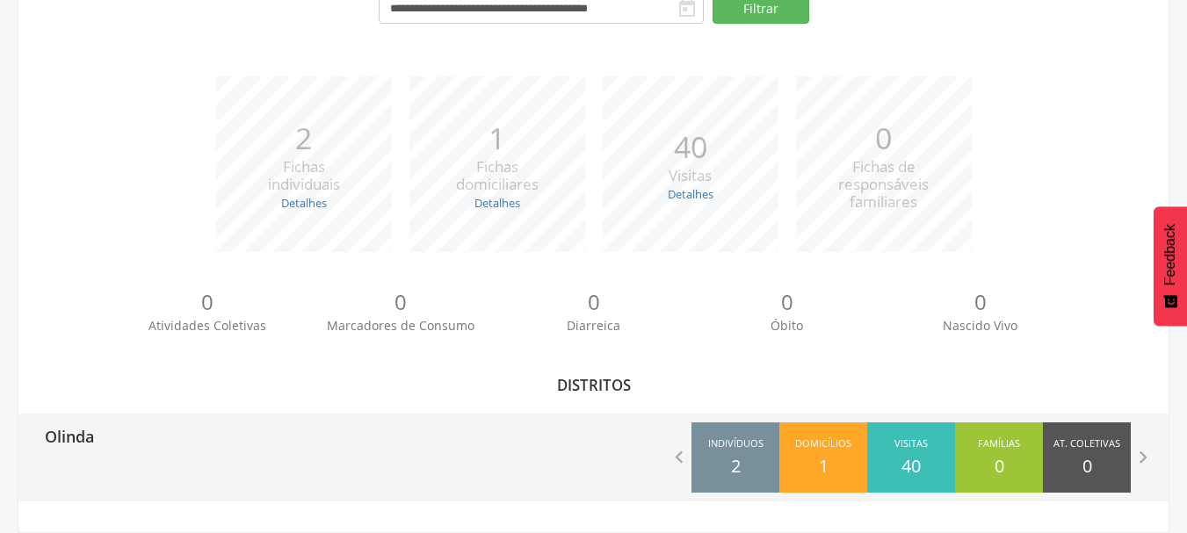
click at [814, 455] on div "Domicílios 1" at bounding box center [823, 458] width 88 height 70
click at [682, 462] on icon "" at bounding box center [679, 457] width 25 height 25
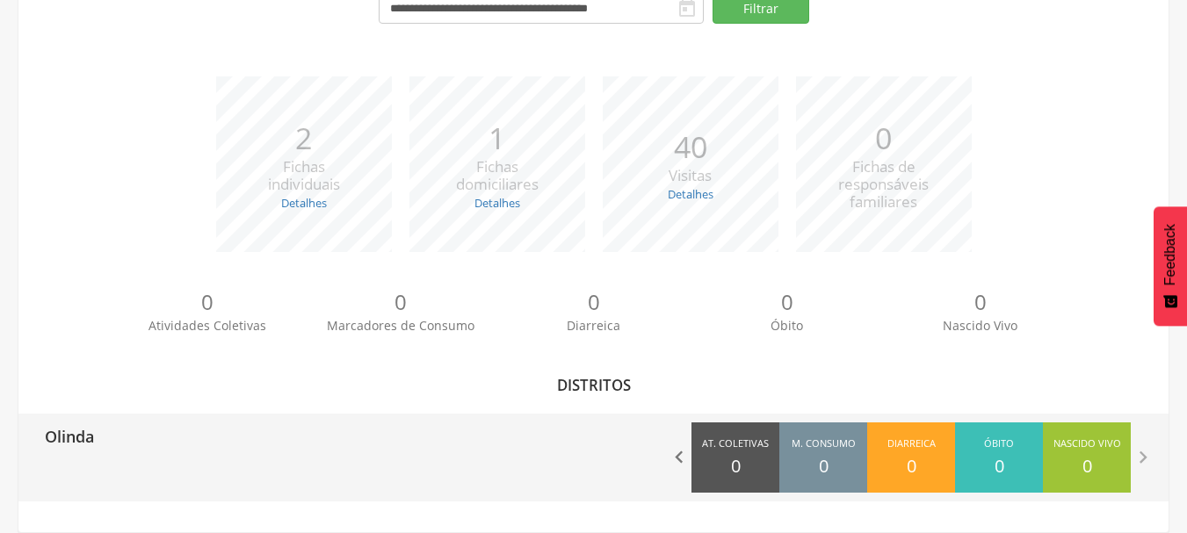
click at [682, 462] on icon "" at bounding box center [679, 457] width 25 height 25
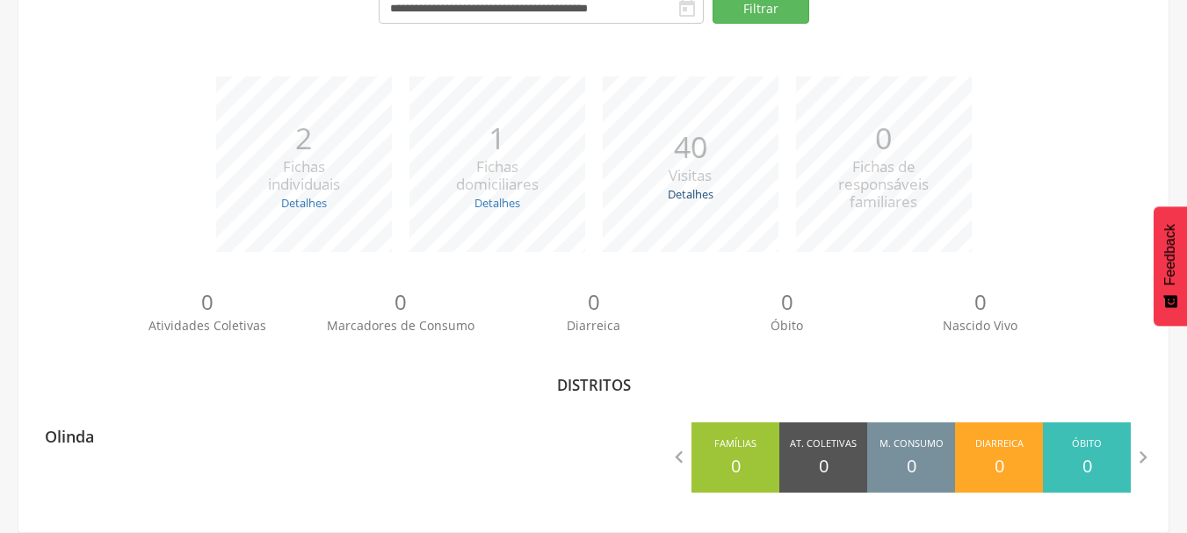
click at [689, 200] on link "Detalhes" at bounding box center [691, 194] width 46 height 16
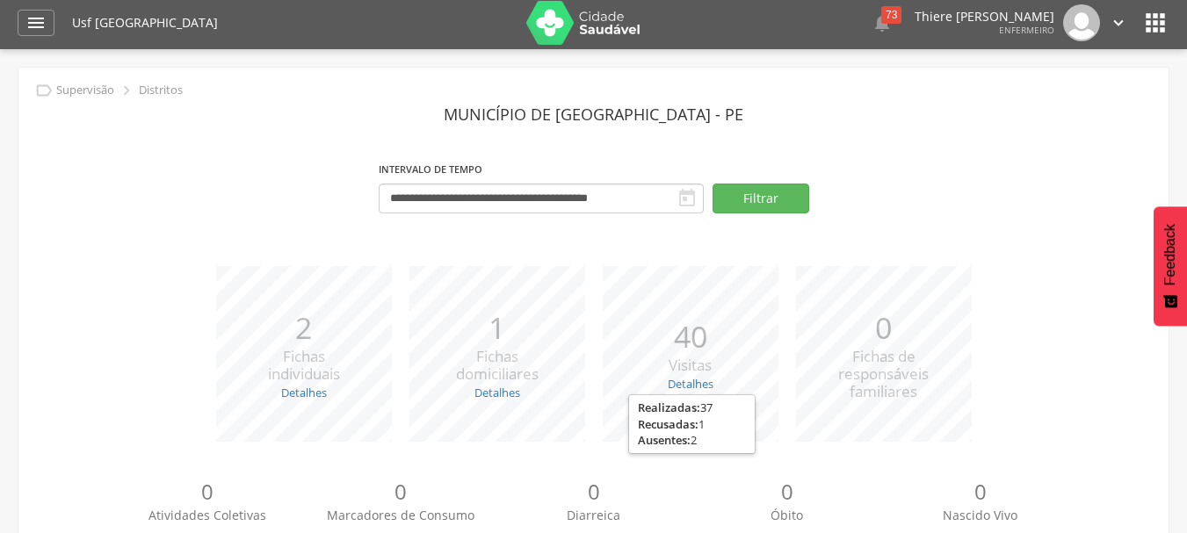
scroll to position [0, 0]
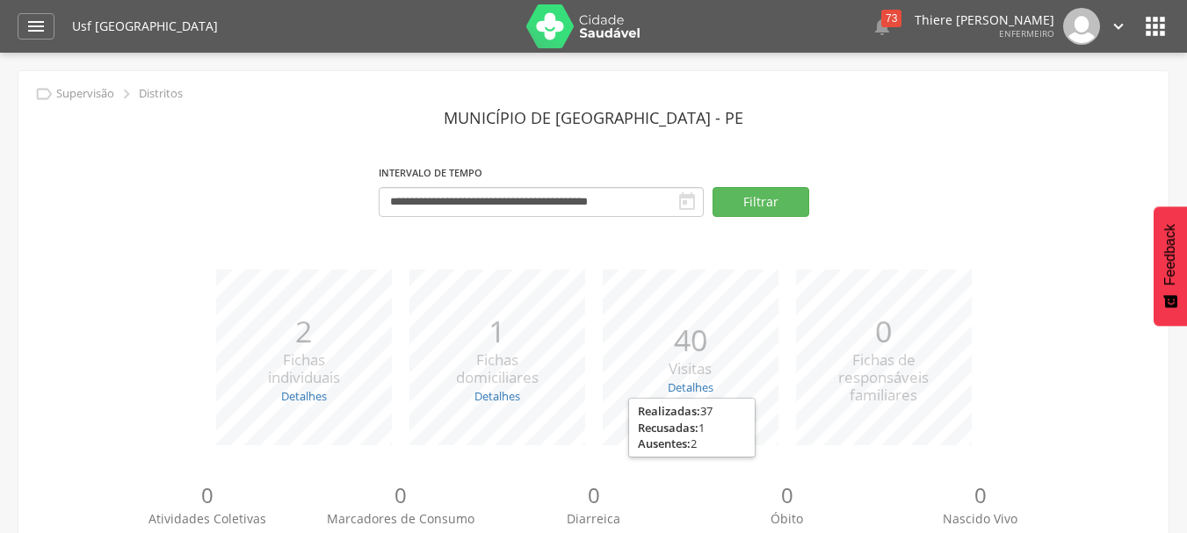
click at [619, 328] on div "*** 40 Visitas Detalhes Realizadas: 37 Recusadas: 1 Ausentes: 2" at bounding box center [690, 358] width 193 height 176
click at [666, 186] on div "**********" at bounding box center [541, 190] width 325 height 61
click at [677, 193] on icon "" at bounding box center [686, 202] width 21 height 21
click at [679, 203] on icon "" at bounding box center [686, 202] width 21 height 21
click at [683, 205] on icon "" at bounding box center [686, 202] width 21 height 21
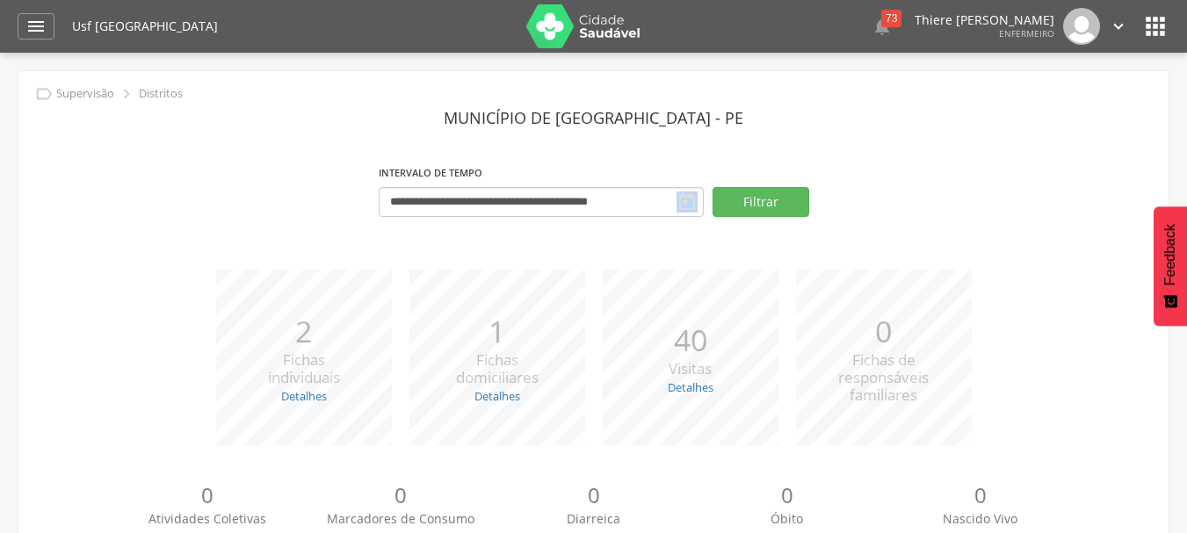
click at [684, 205] on icon "" at bounding box center [686, 202] width 21 height 21
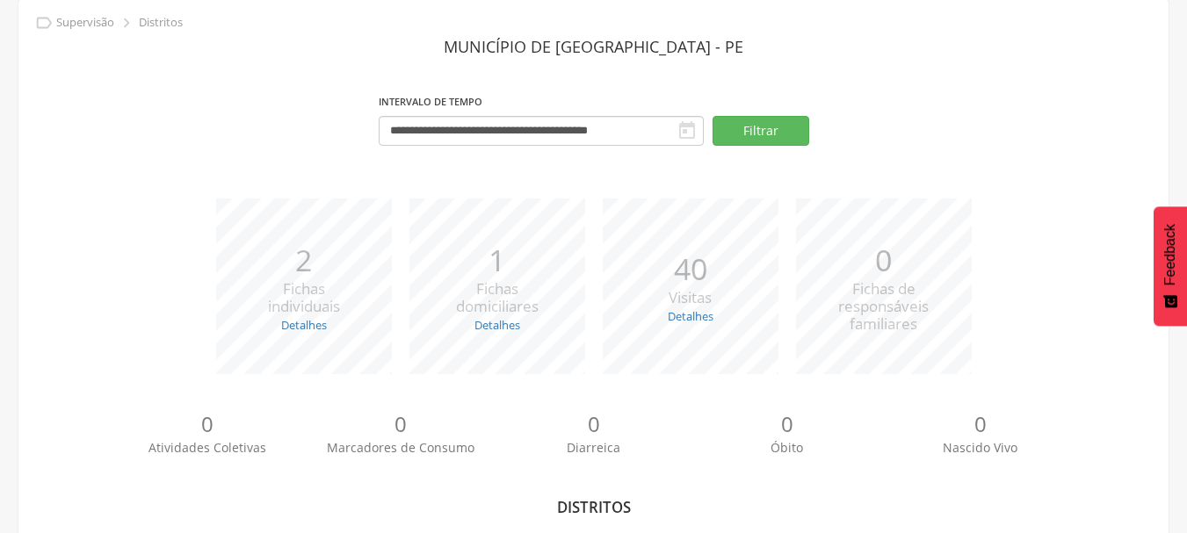
scroll to position [193, 0]
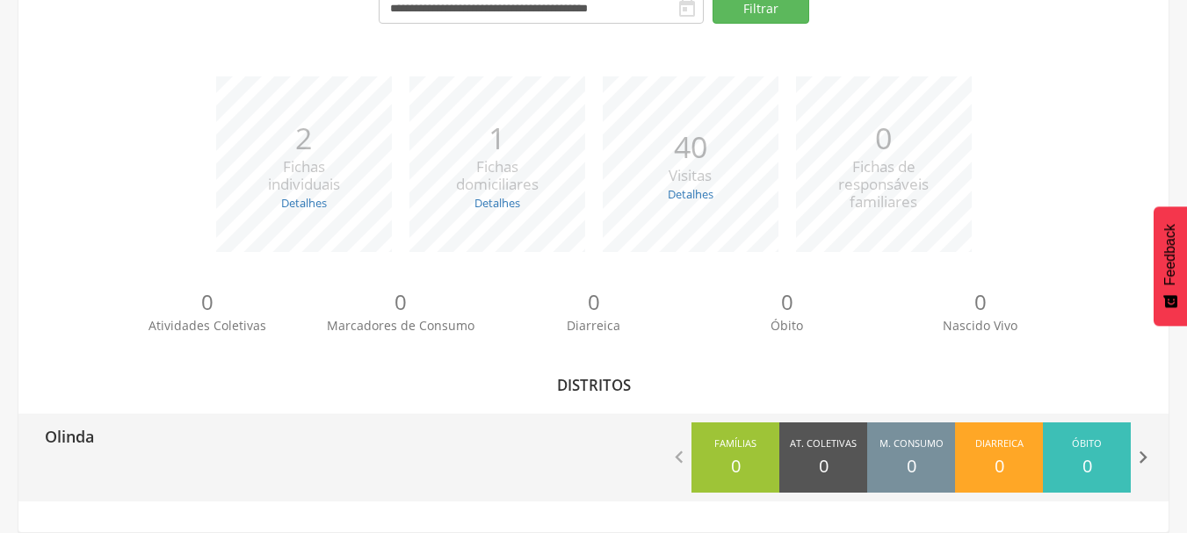
click at [1139, 464] on icon "" at bounding box center [1143, 457] width 25 height 25
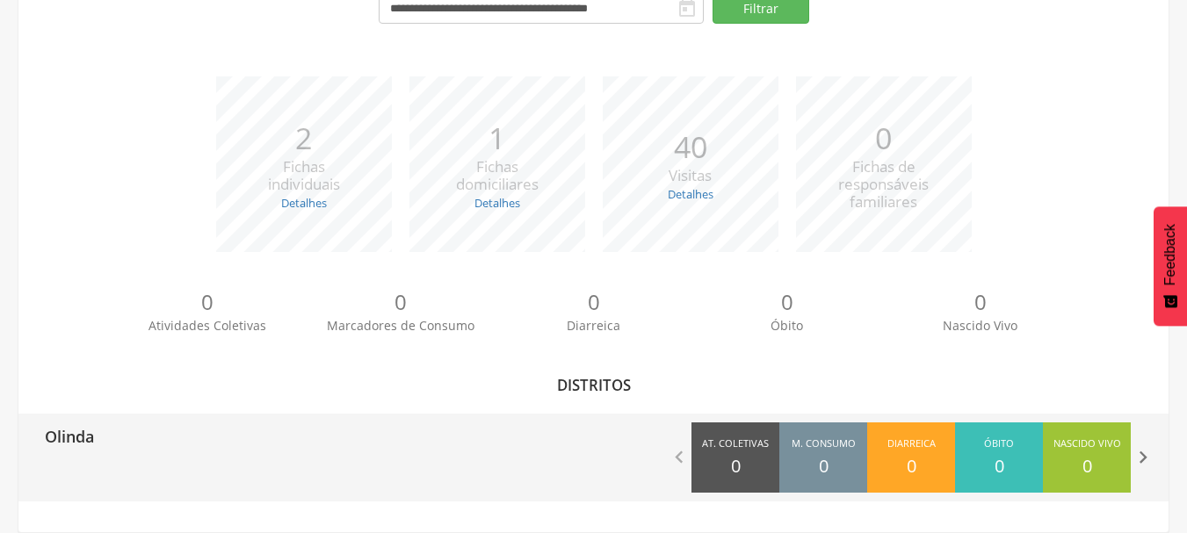
click at [1139, 463] on icon "" at bounding box center [1143, 457] width 25 height 25
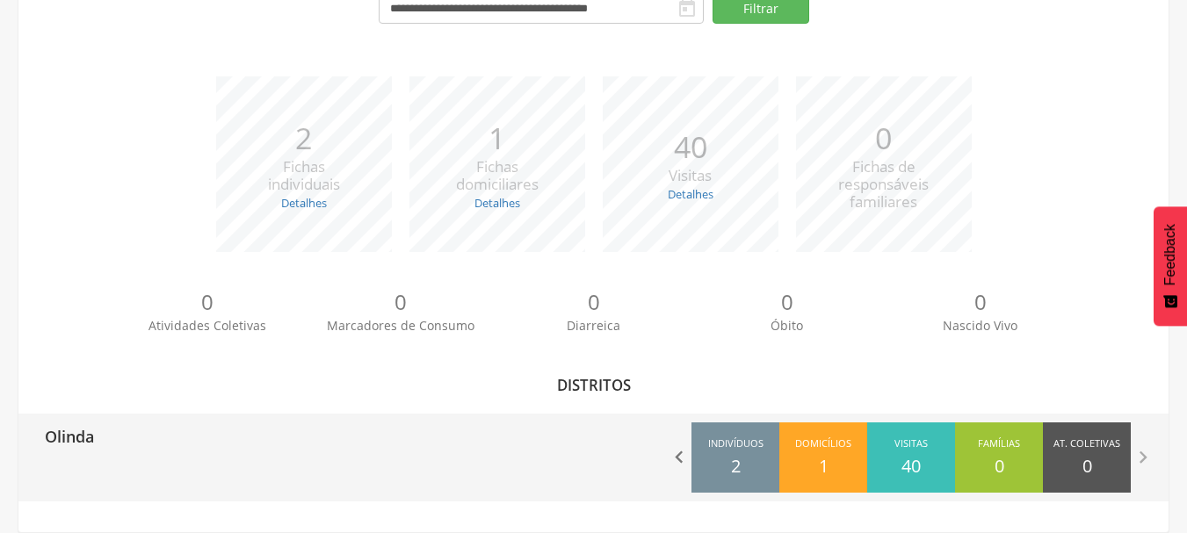
click at [689, 452] on icon "" at bounding box center [679, 457] width 25 height 25
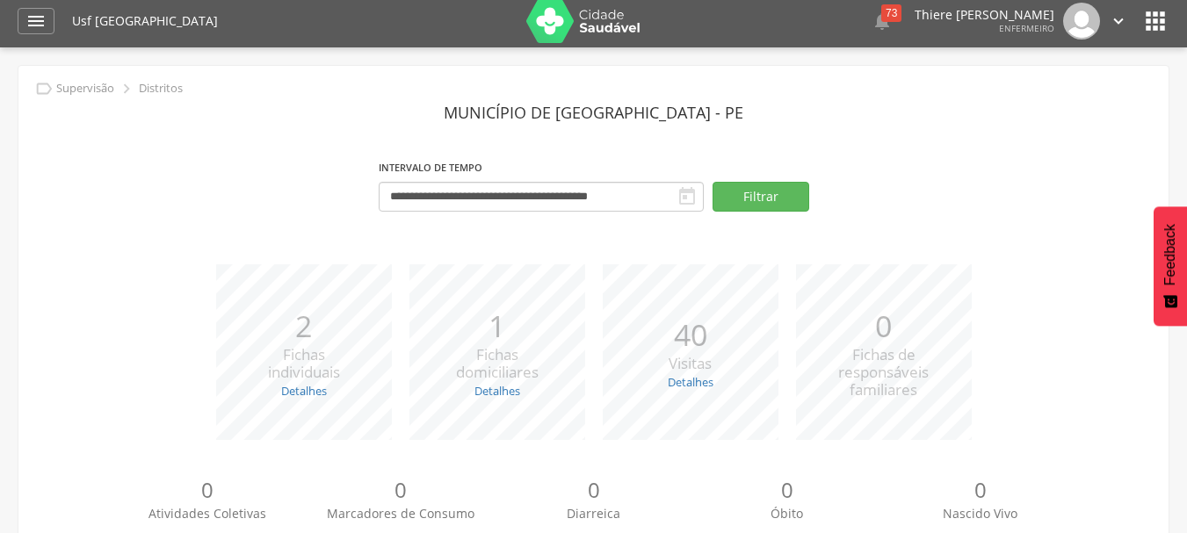
scroll to position [0, 0]
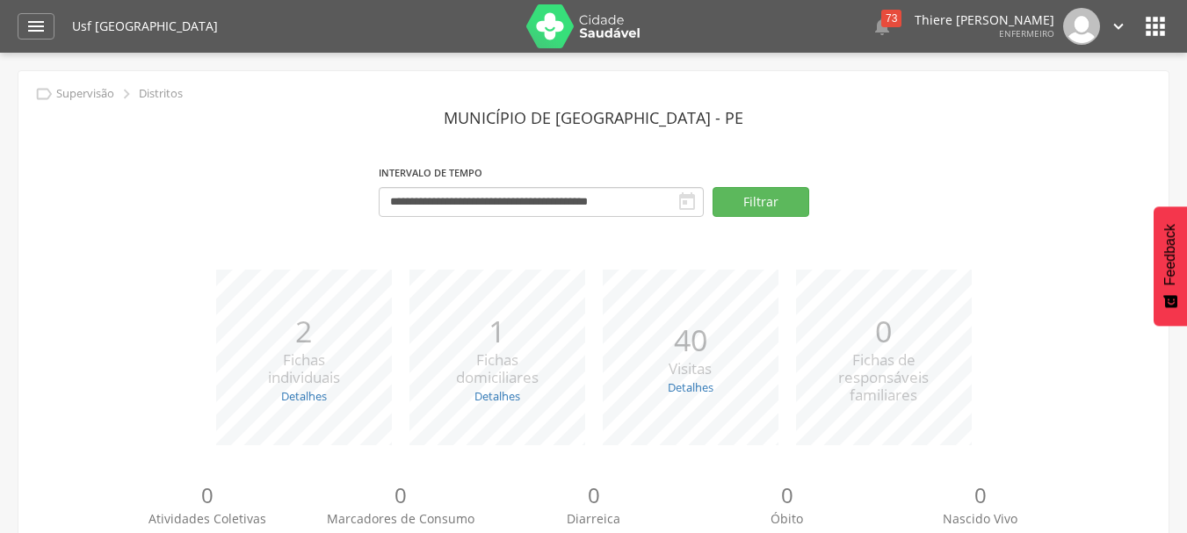
click at [0, 15] on header " Dashboard Supervisão Produtividade Mapa da Cidade App desatualizado Última si…" at bounding box center [593, 26] width 1187 height 53
click at [53, 34] on div " Dashboard Supervisão Produtividade Mapa da Cidade App desatualizado Última si…" at bounding box center [594, 26] width 1152 height 53
click at [47, 32] on div "" at bounding box center [36, 26] width 37 height 26
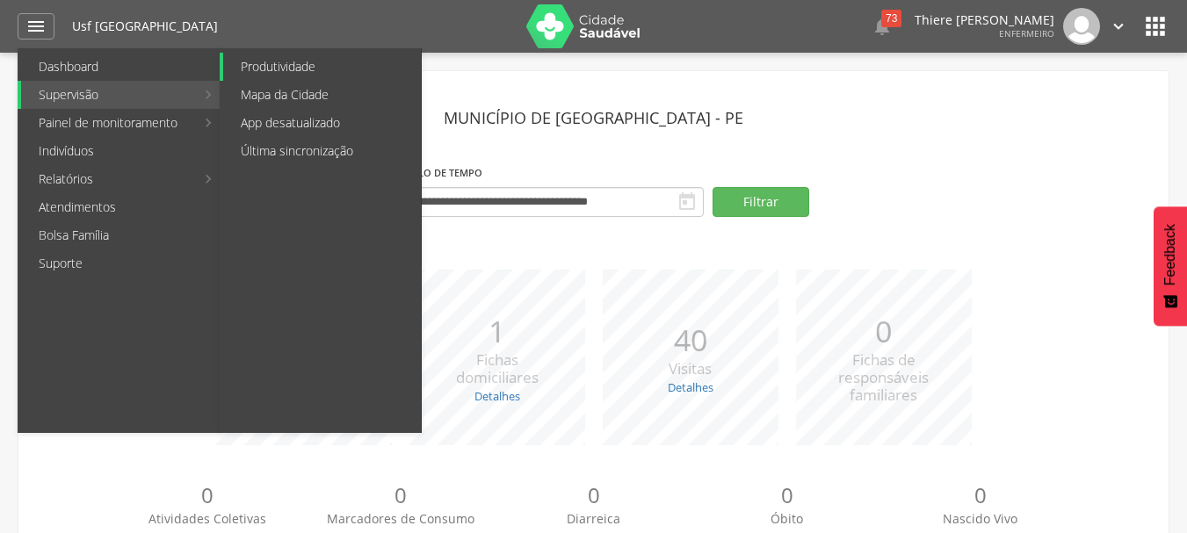
click at [286, 67] on link "Produtividade" at bounding box center [322, 67] width 198 height 28
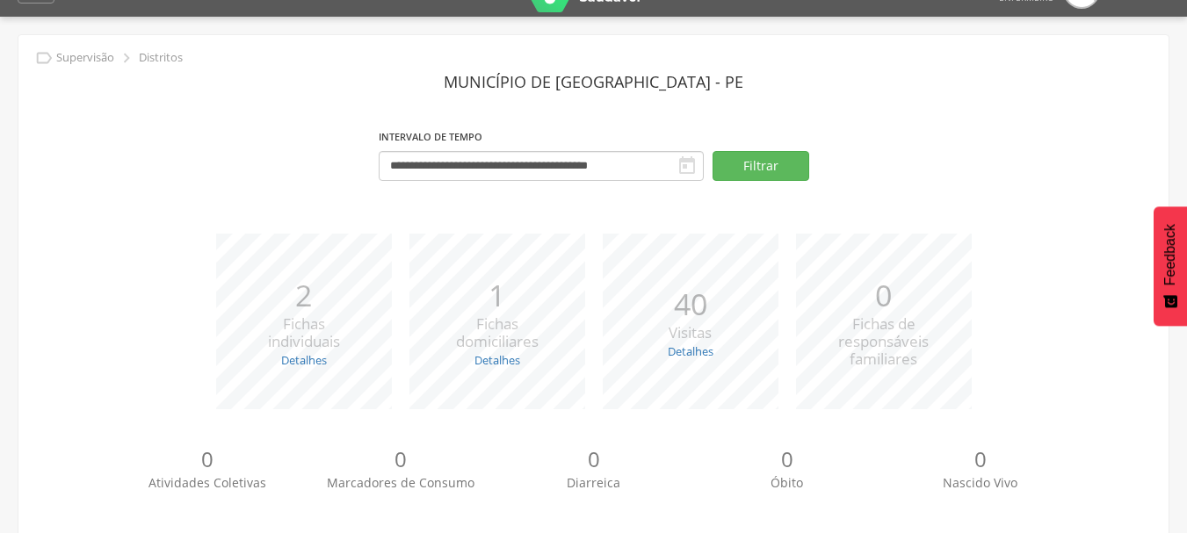
scroll to position [193, 0]
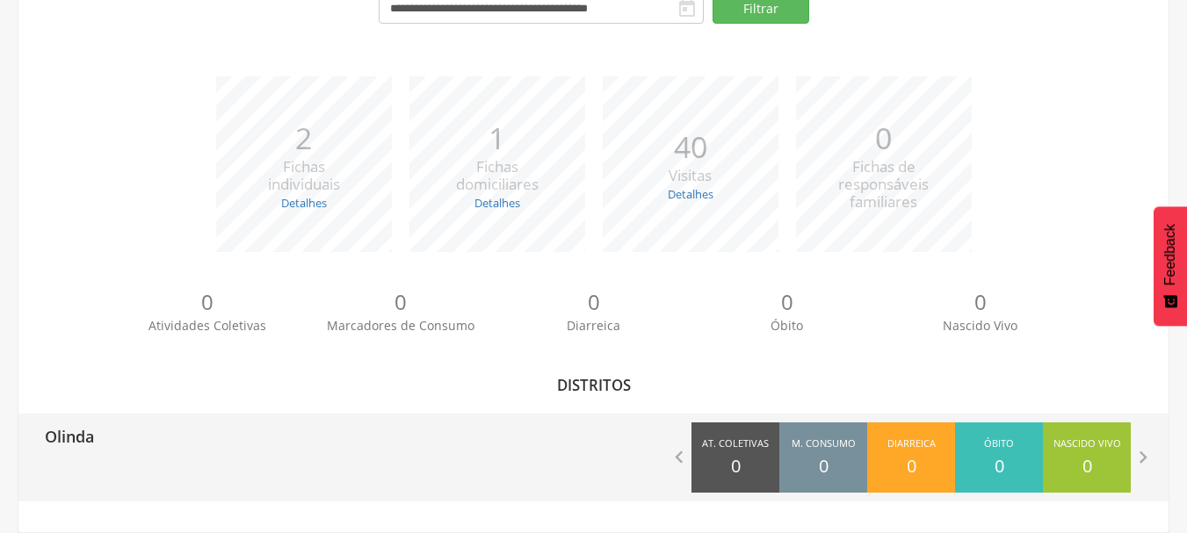
click at [123, 450] on div "Olinda" at bounding box center [305, 436] width 575 height 44
type input "**********"
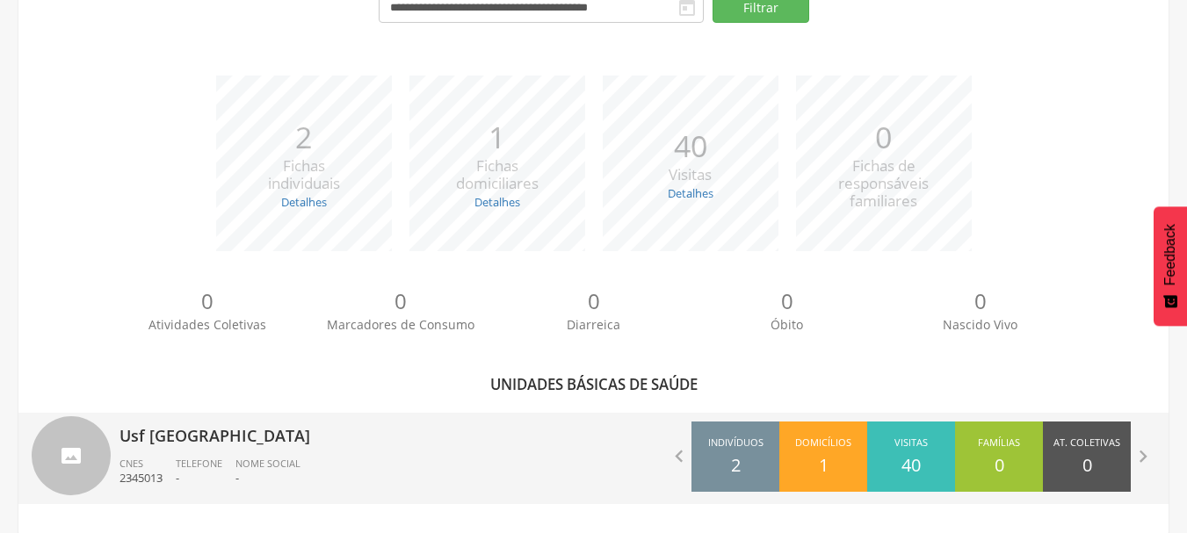
scroll to position [204, 0]
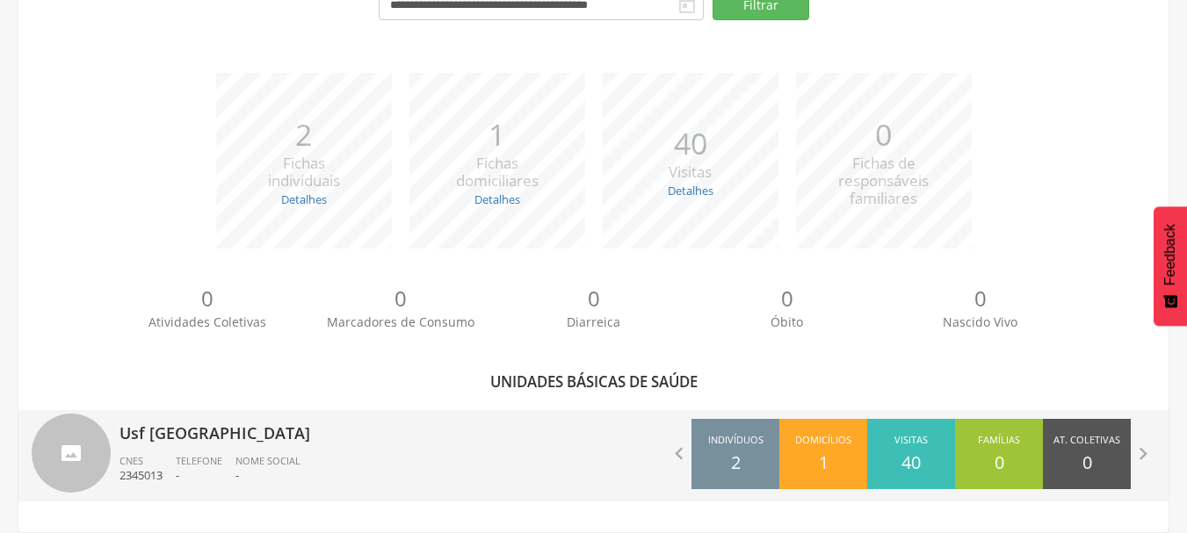
click at [467, 448] on div "Usf [GEOGRAPHIC_DATA] Nascente CNES 2345013 Telefone - Nome Social -" at bounding box center [349, 455] width 461 height 91
type input "**********"
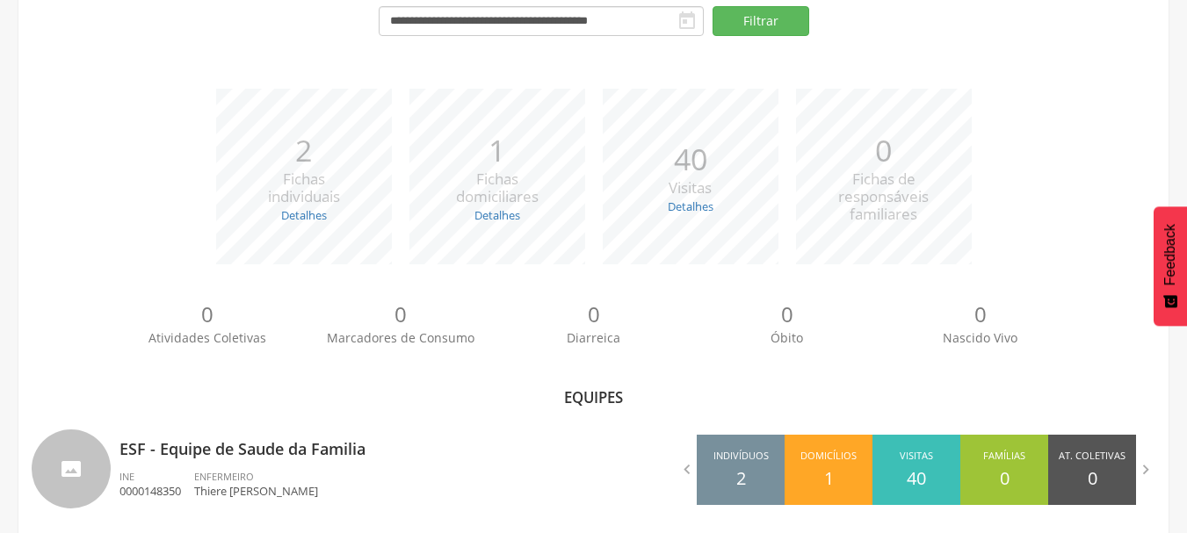
scroll to position [204, 0]
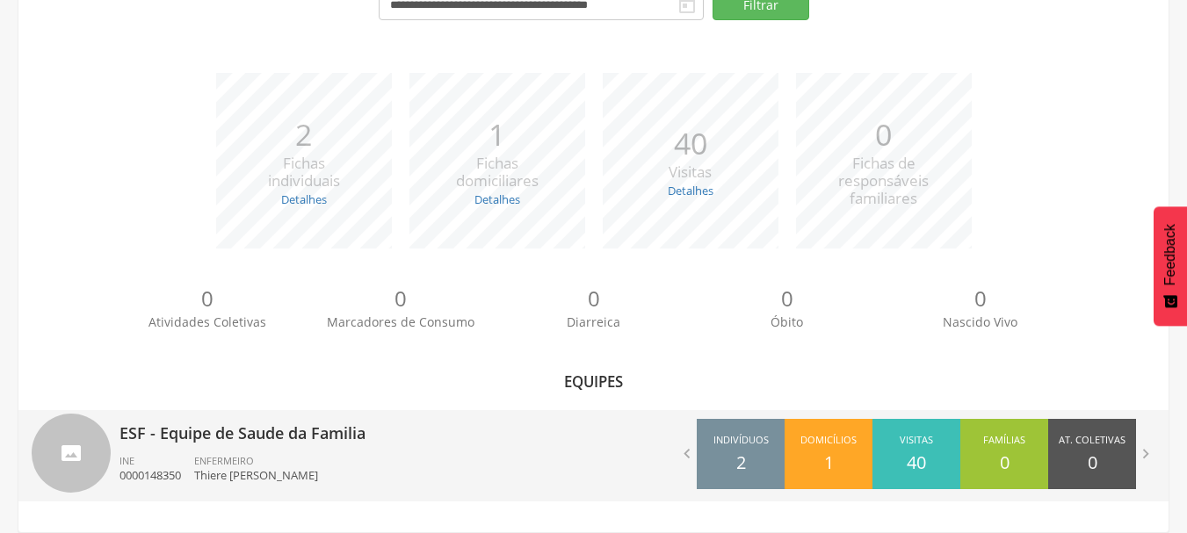
click at [85, 445] on div at bounding box center [71, 453] width 79 height 79
type input "**********"
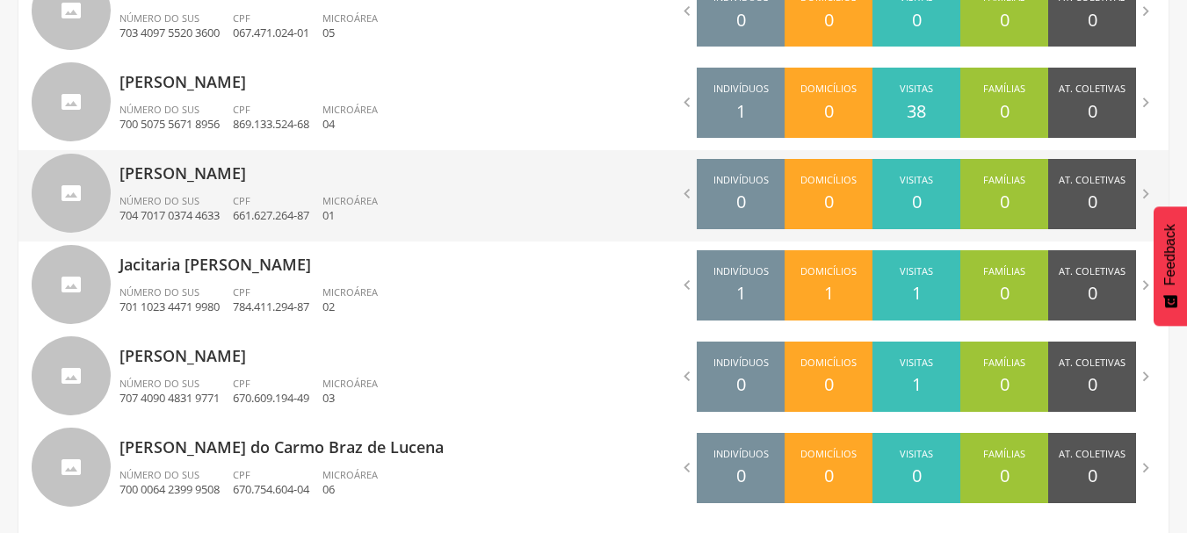
scroll to position [685, 0]
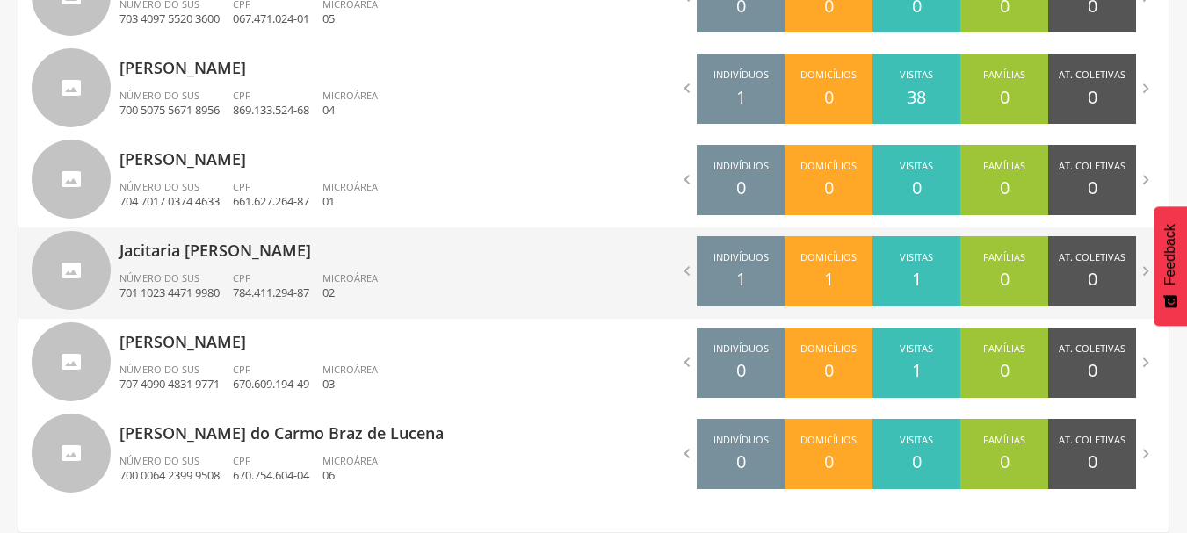
click at [668, 264] on div " Indivíduos 1 Domicílios 1 Visitas 1 Famílias 0 At. Coletivas 0 Consumo 0 Diar…" at bounding box center [881, 272] width 575 height 88
click at [684, 269] on icon "" at bounding box center [686, 271] width 19 height 19
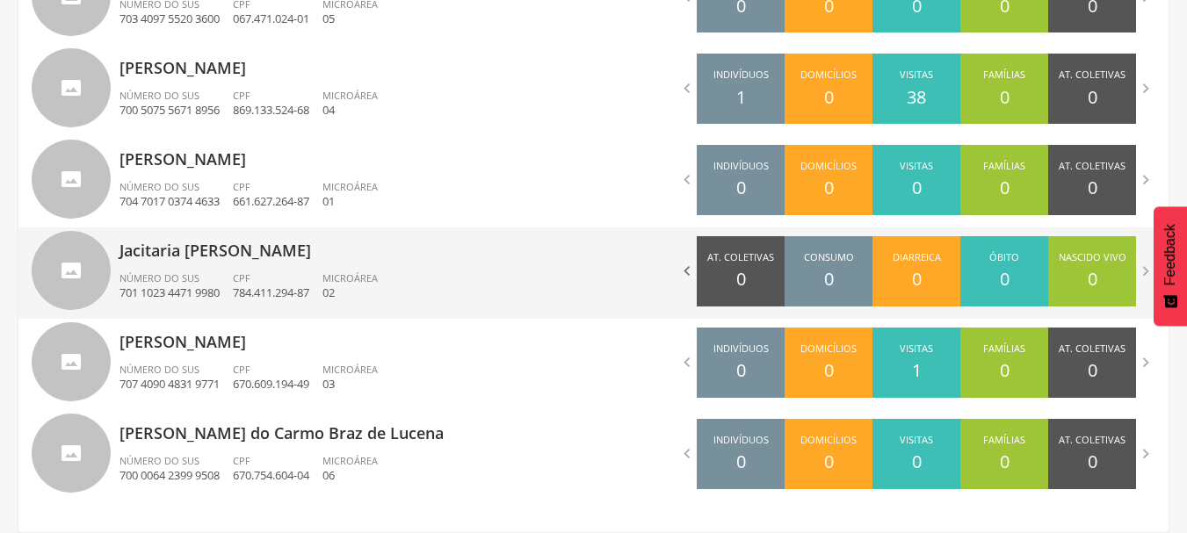
click at [684, 269] on icon "" at bounding box center [686, 271] width 19 height 19
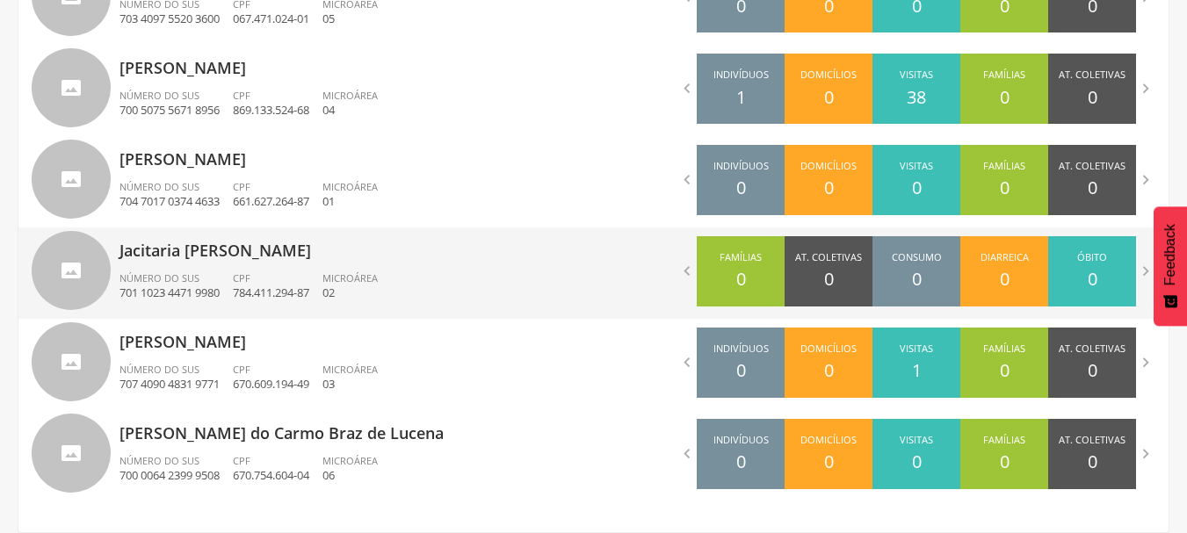
click at [225, 257] on p "Jacitaria [PERSON_NAME]" at bounding box center [349, 245] width 461 height 35
type input "**********"
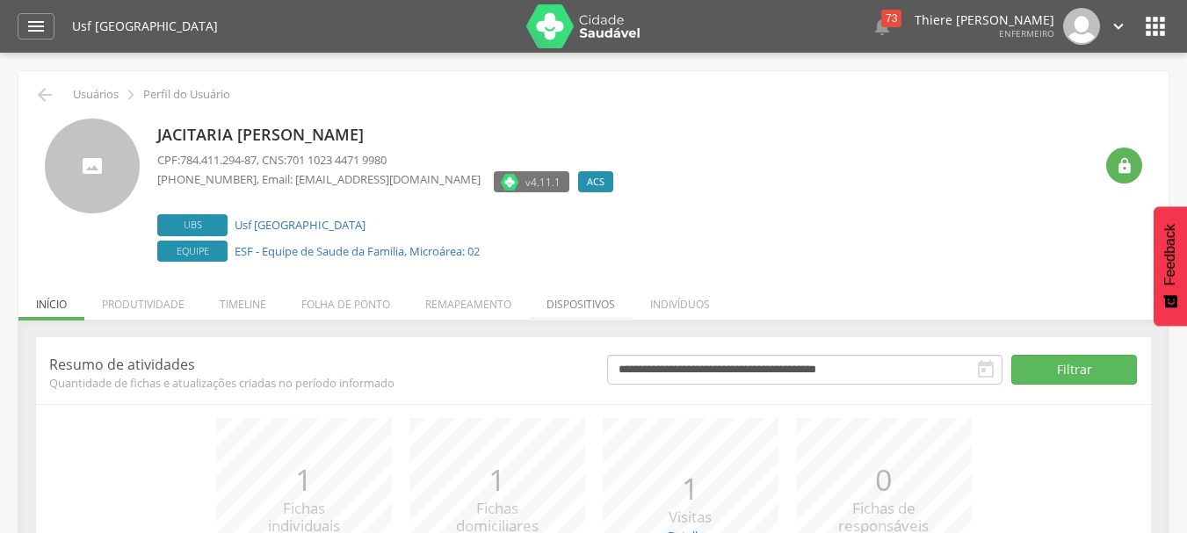
click at [584, 303] on li "Dispositivos" at bounding box center [581, 299] width 104 height 41
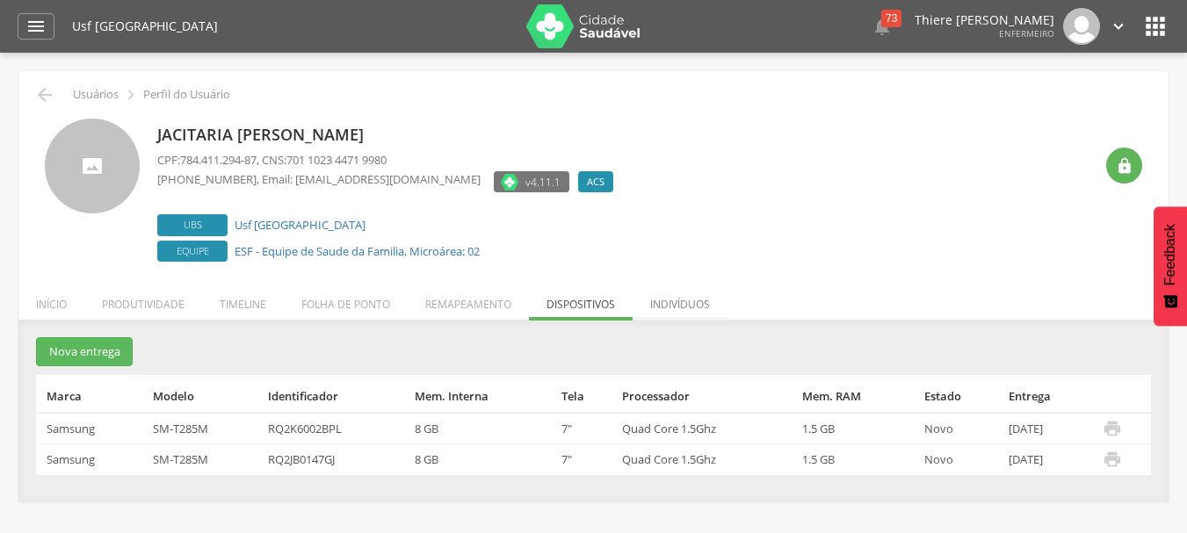
click at [674, 307] on li "Indivíduos" at bounding box center [680, 299] width 95 height 41
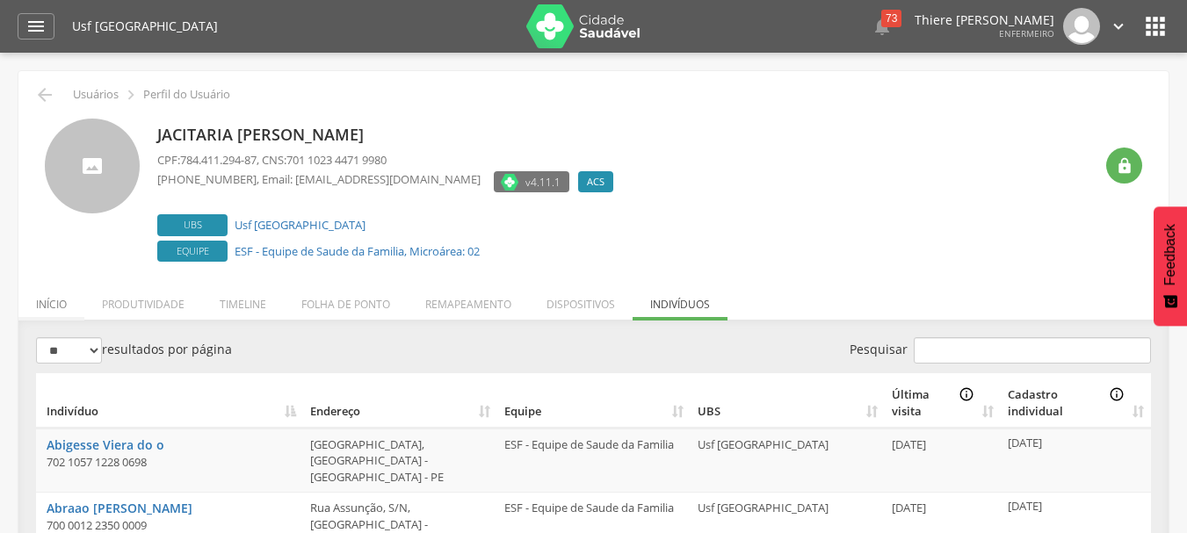
click at [57, 319] on li "Início" at bounding box center [51, 299] width 66 height 41
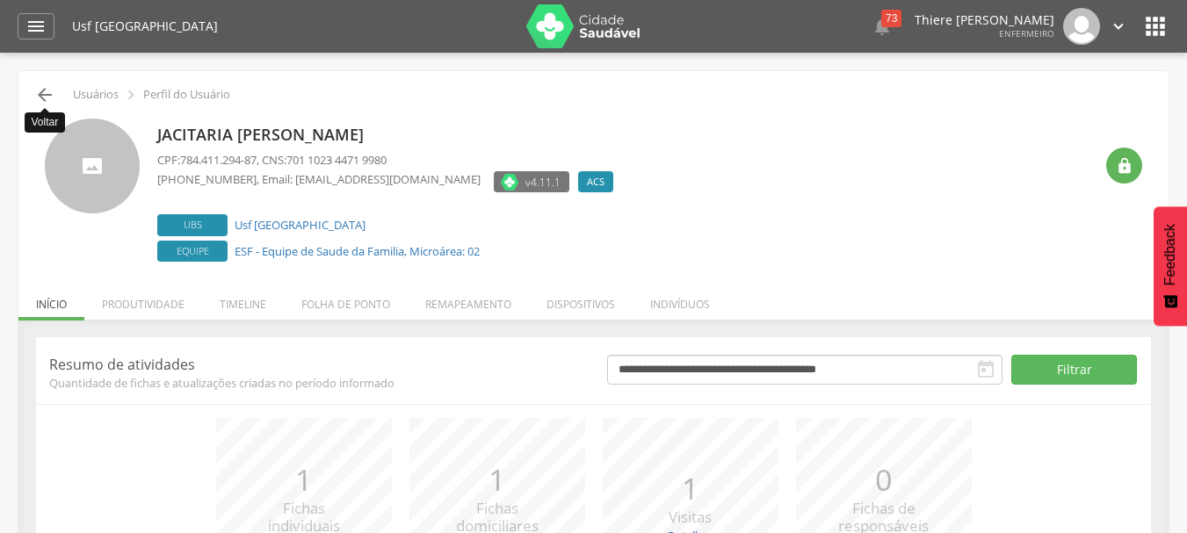
click at [45, 105] on icon "" at bounding box center [44, 94] width 21 height 21
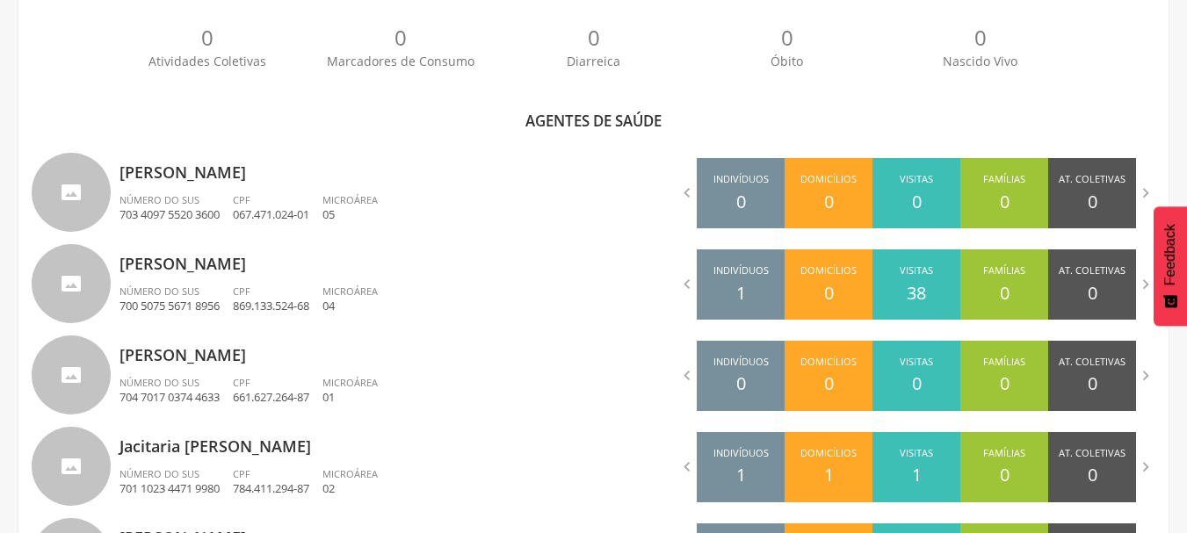
scroll to position [510, 0]
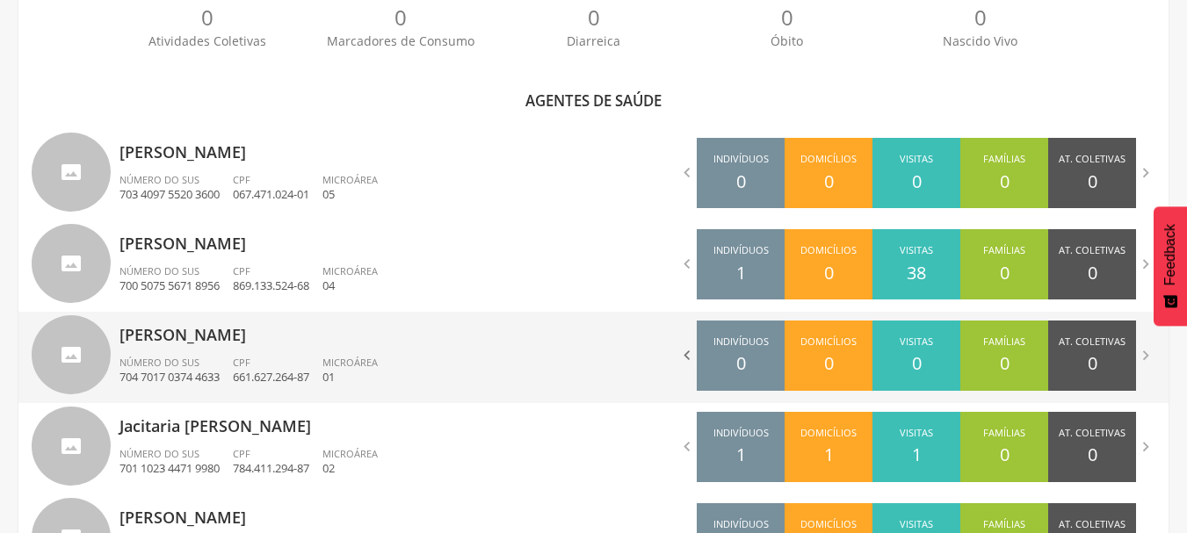
click at [693, 359] on icon "" at bounding box center [686, 355] width 19 height 19
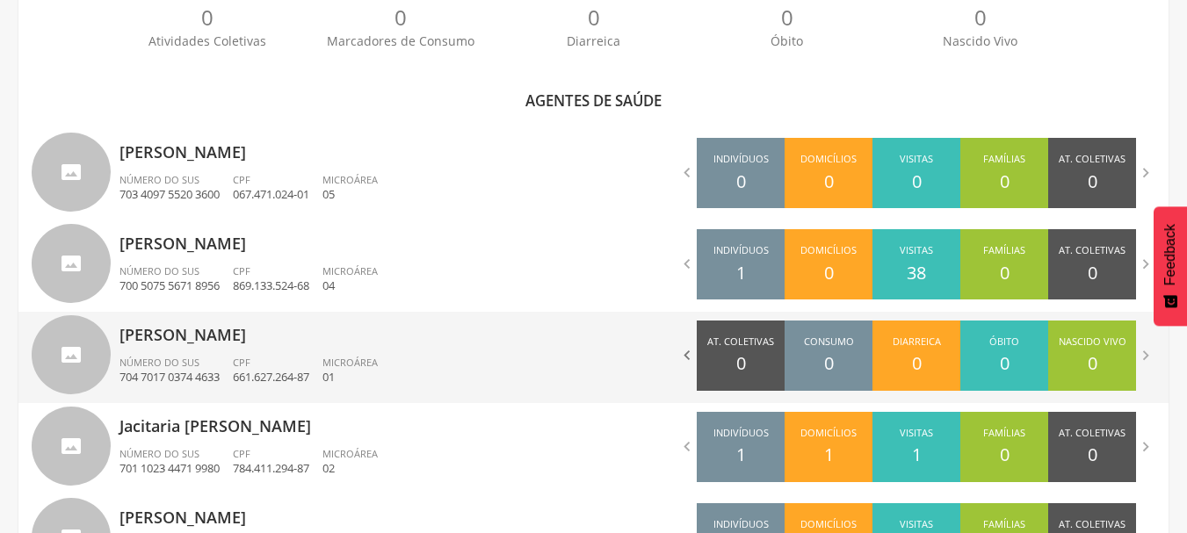
click at [693, 359] on icon "" at bounding box center [686, 355] width 19 height 19
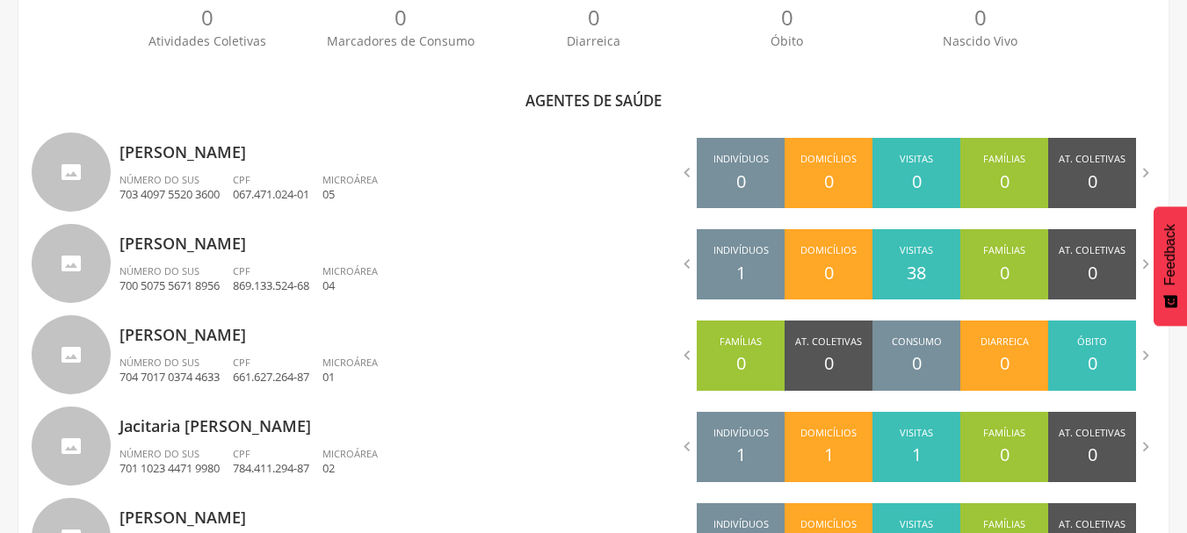
click at [176, 336] on p "[PERSON_NAME]" at bounding box center [349, 329] width 461 height 35
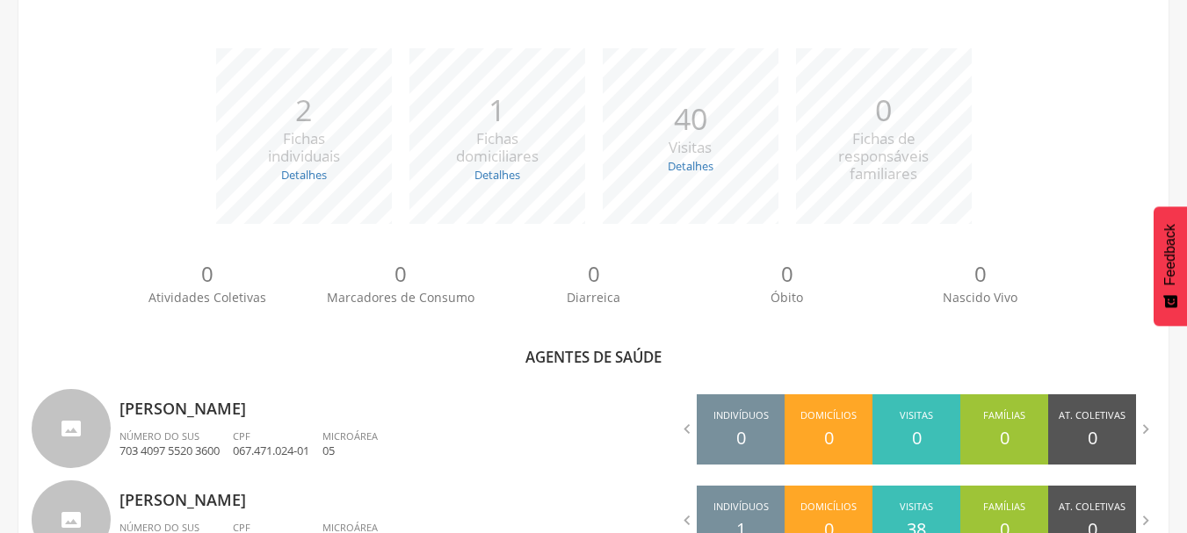
scroll to position [246, 0]
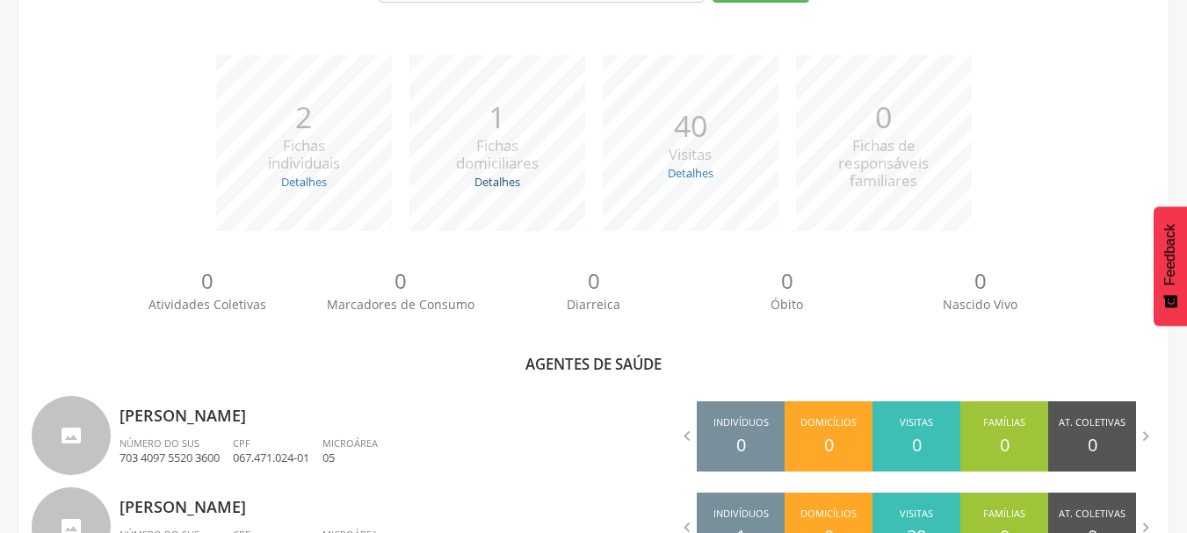
click at [503, 187] on link "Detalhes" at bounding box center [497, 182] width 46 height 16
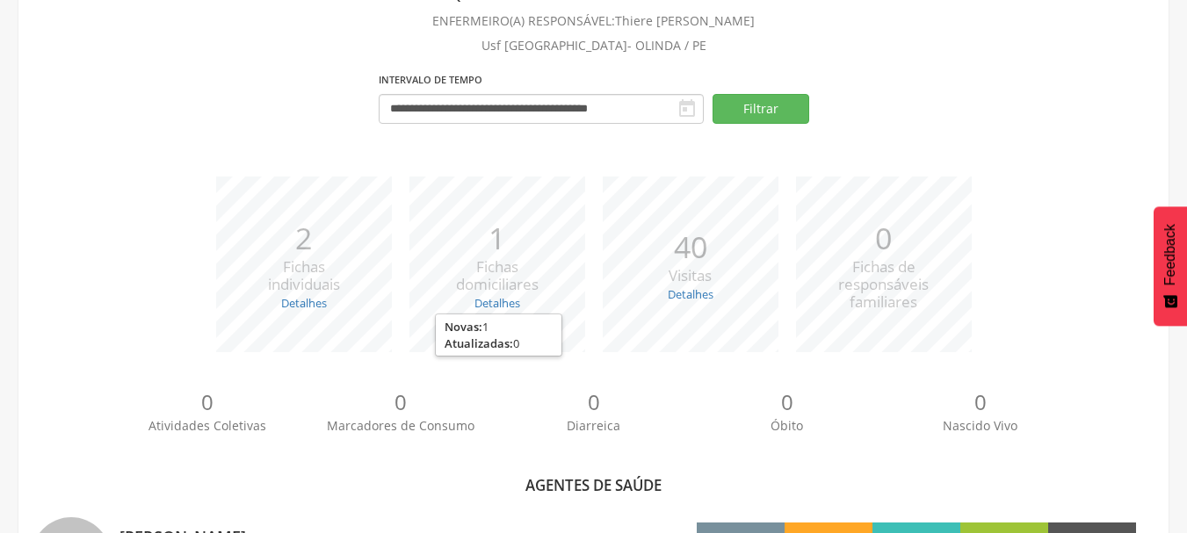
scroll to position [0, 0]
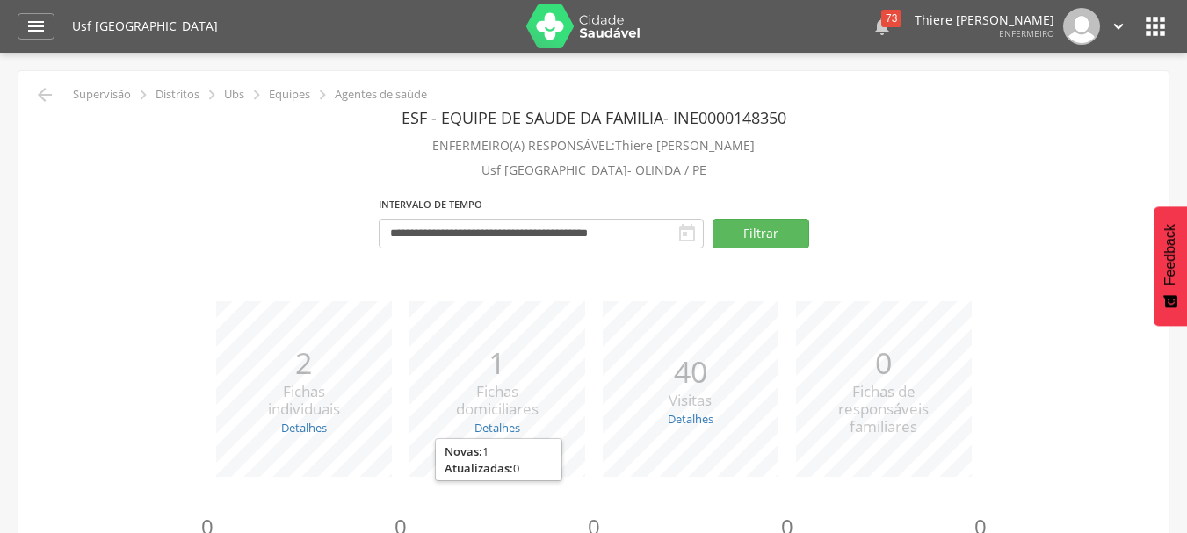
click at [872, 27] on icon "" at bounding box center [882, 26] width 21 height 21
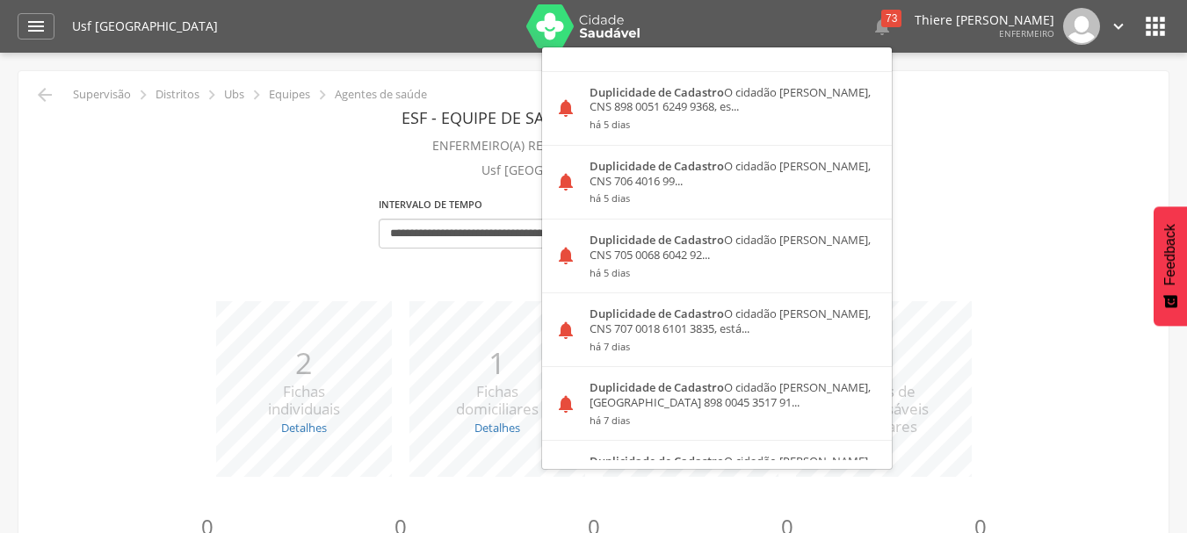
scroll to position [88, 0]
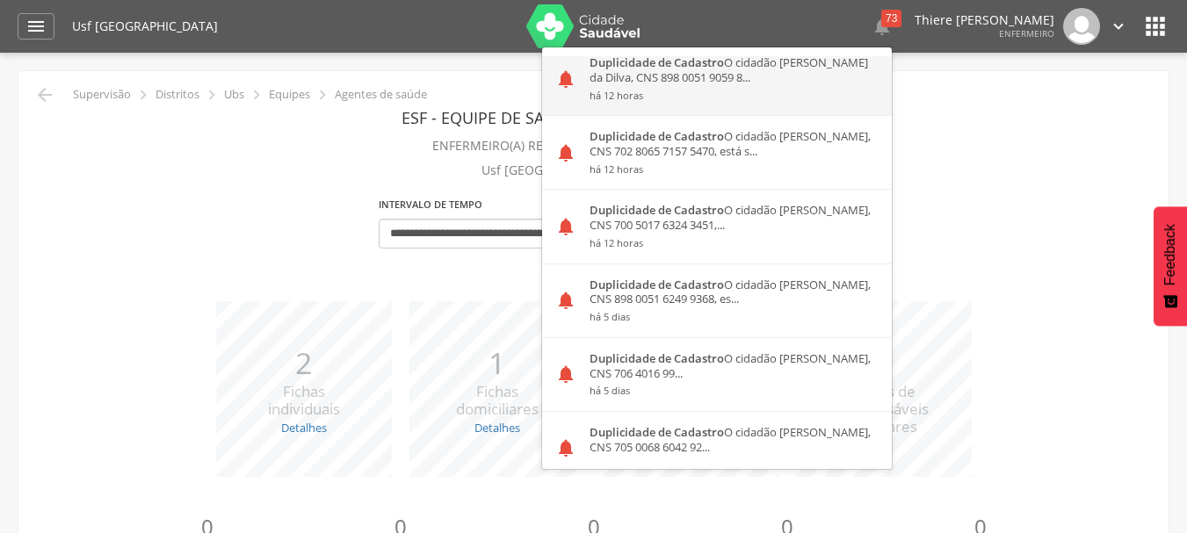
click at [652, 79] on div "Duplicidade de Cadastro O cidadão [PERSON_NAME] da Dilva, CNS 898 0051 9059 8..…" at bounding box center [733, 78] width 315 height 73
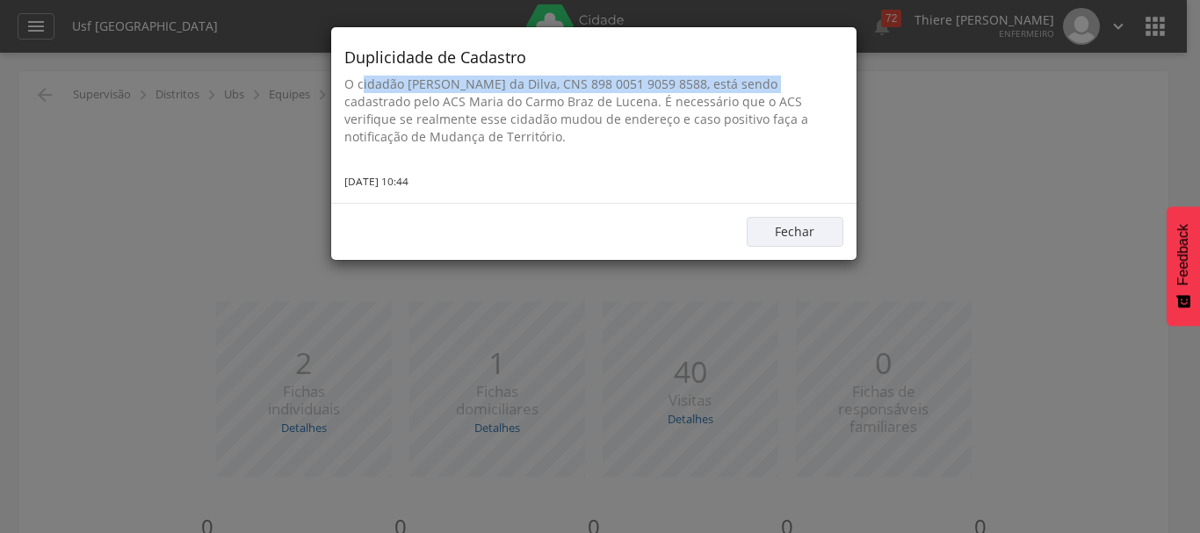
drag, startPoint x: 366, startPoint y: 82, endPoint x: 792, endPoint y: 86, distance: 426.1
click at [755, 88] on p "O cidadão [PERSON_NAME] da Dilva, CNS 898 0051 9059 8588, está sendo cadastrado…" at bounding box center [593, 111] width 499 height 70
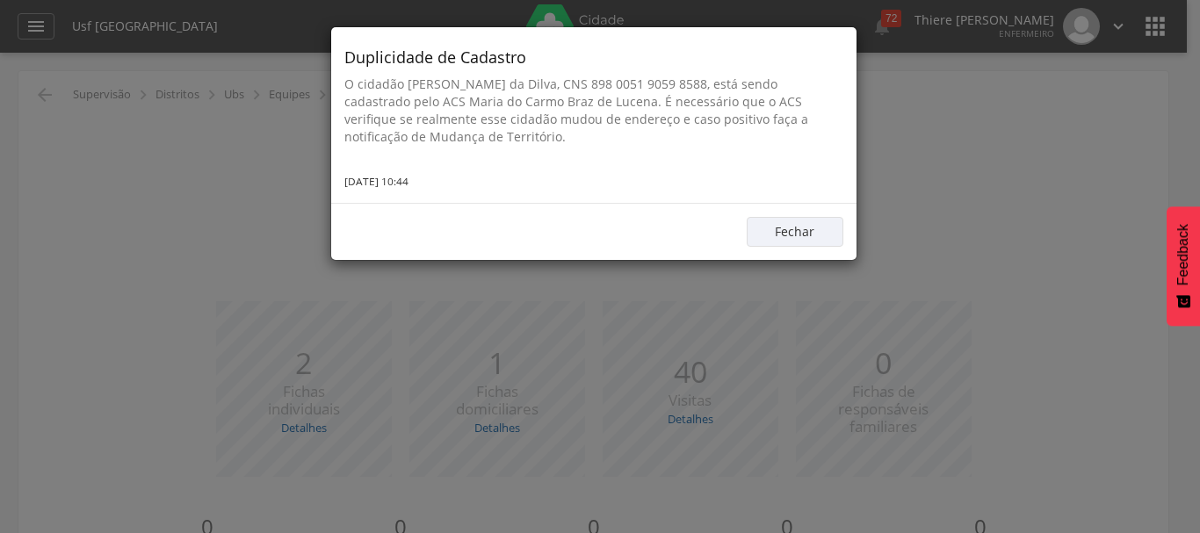
click at [797, 86] on p "O cidadão [PERSON_NAME] da Dilva, CNS 898 0051 9059 8588, está sendo cadastrado…" at bounding box center [593, 111] width 499 height 70
drag, startPoint x: 387, startPoint y: 107, endPoint x: 493, endPoint y: 143, distance: 112.2
click at [493, 143] on p "O cidadão [PERSON_NAME] da Dilva, CNS 898 0051 9059 8588, está sendo cadastrado…" at bounding box center [593, 111] width 499 height 70
click at [758, 229] on button "Fechar" at bounding box center [795, 232] width 97 height 30
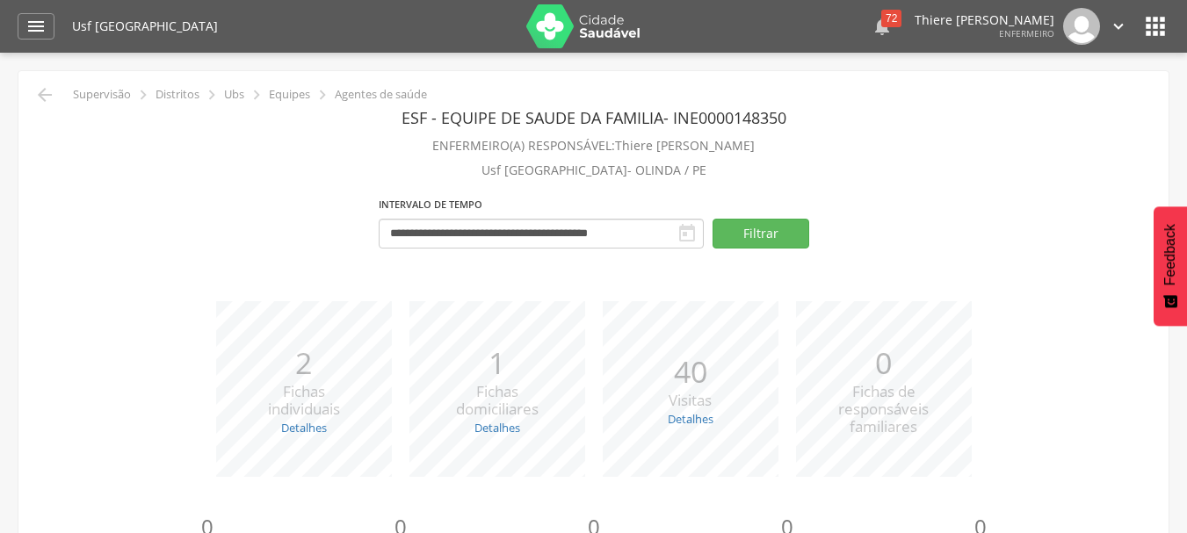
click at [881, 26] on div "72" at bounding box center [891, 19] width 20 height 18
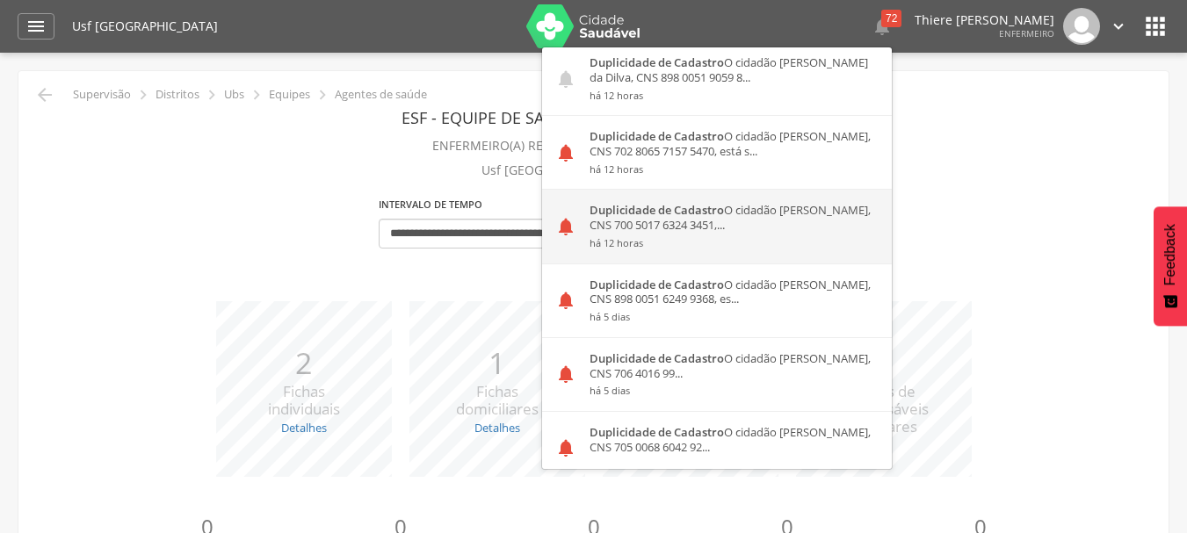
scroll to position [0, 0]
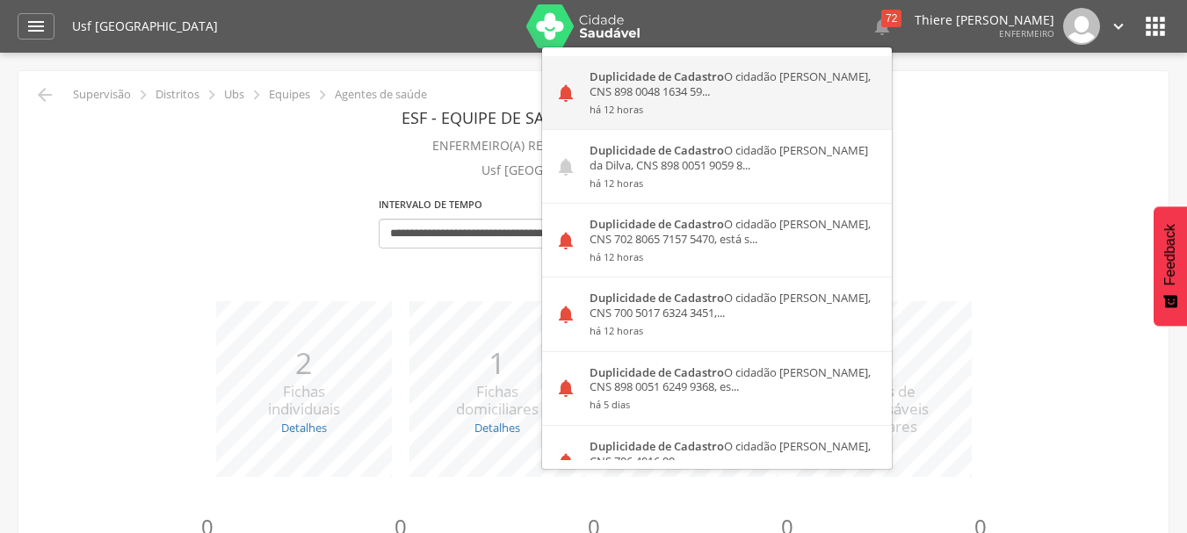
click at [666, 92] on div "Duplicidade de Cadastro O cidadão [PERSON_NAME], CNS 898 0048 1634 59... há 12 …" at bounding box center [733, 92] width 315 height 73
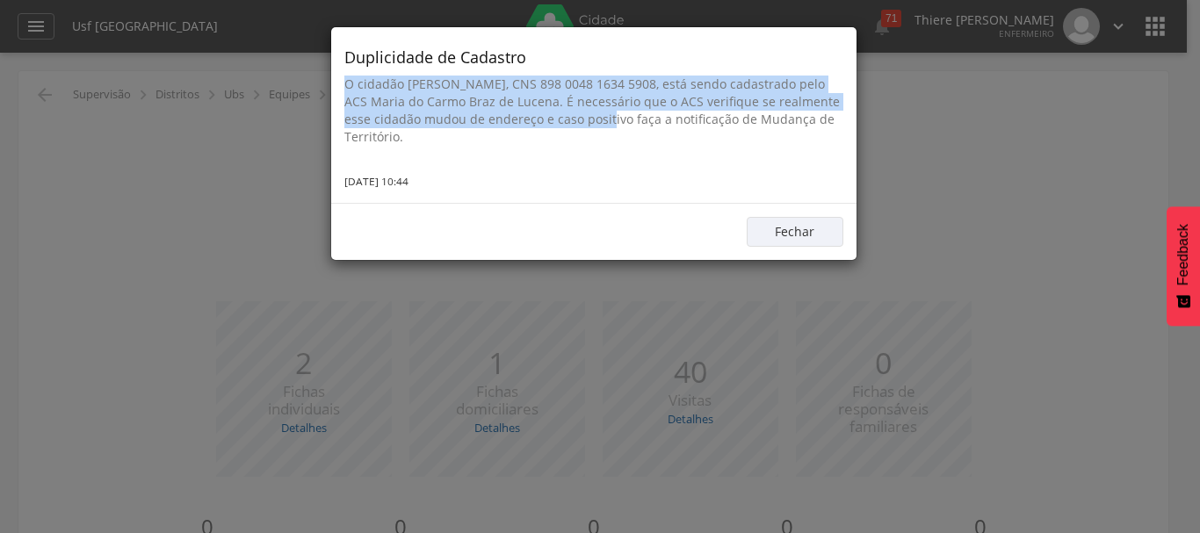
drag, startPoint x: 357, startPoint y: 86, endPoint x: 649, endPoint y: 148, distance: 299.0
click at [626, 137] on div "Duplicidade de Cadastro O cidadão [PERSON_NAME], CNS 898 0048 1634 5908, está s…" at bounding box center [593, 115] width 525 height 176
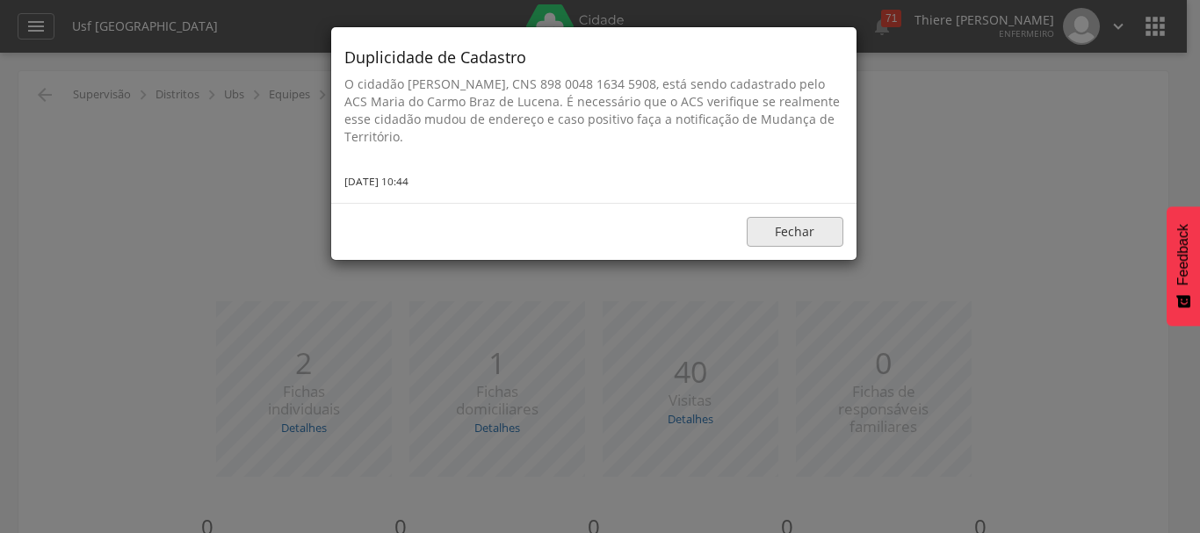
drag, startPoint x: 756, startPoint y: 210, endPoint x: 772, endPoint y: 232, distance: 27.6
click at [763, 219] on div "Fechar" at bounding box center [593, 231] width 525 height 57
click at [772, 232] on button "Fechar" at bounding box center [795, 232] width 97 height 30
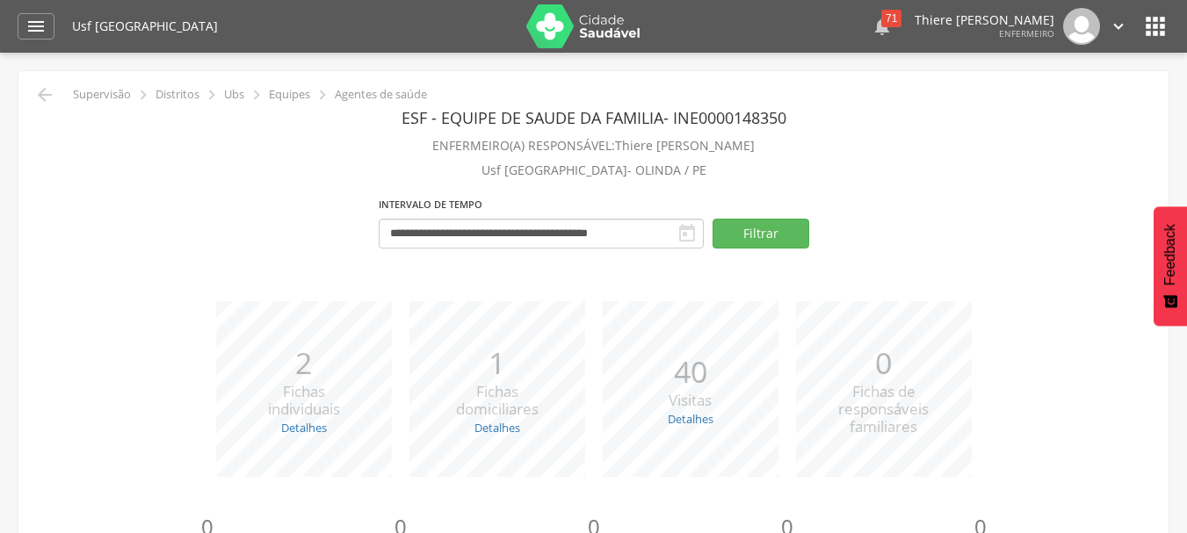
click at [872, 33] on icon "" at bounding box center [882, 26] width 21 height 21
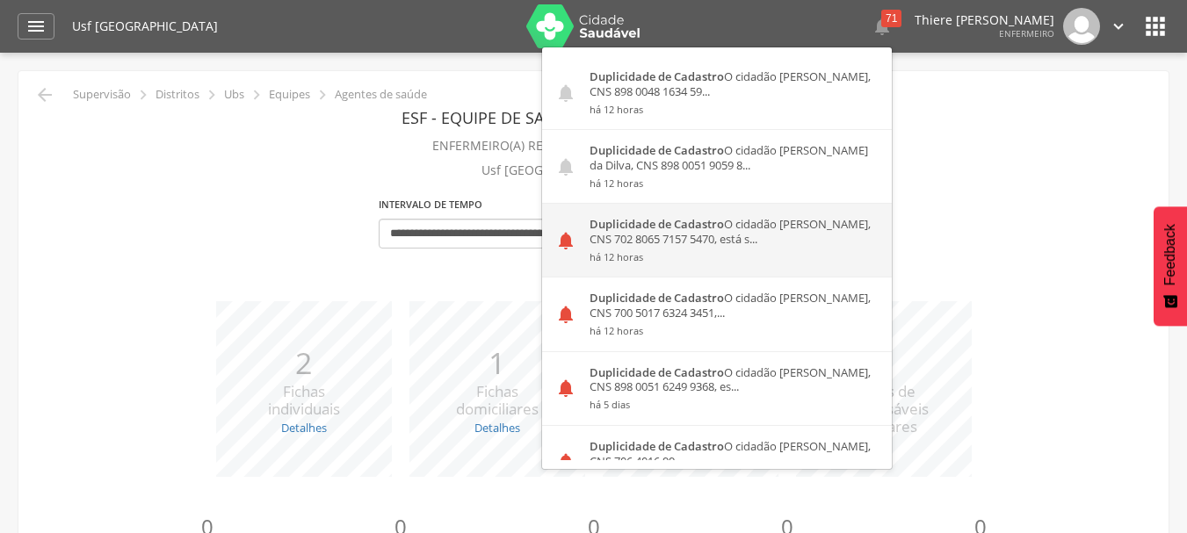
click at [621, 208] on div "Duplicidade de Cadastro O cidadão [PERSON_NAME], CNS 702 8065 7157 5470, está s…" at bounding box center [733, 240] width 315 height 73
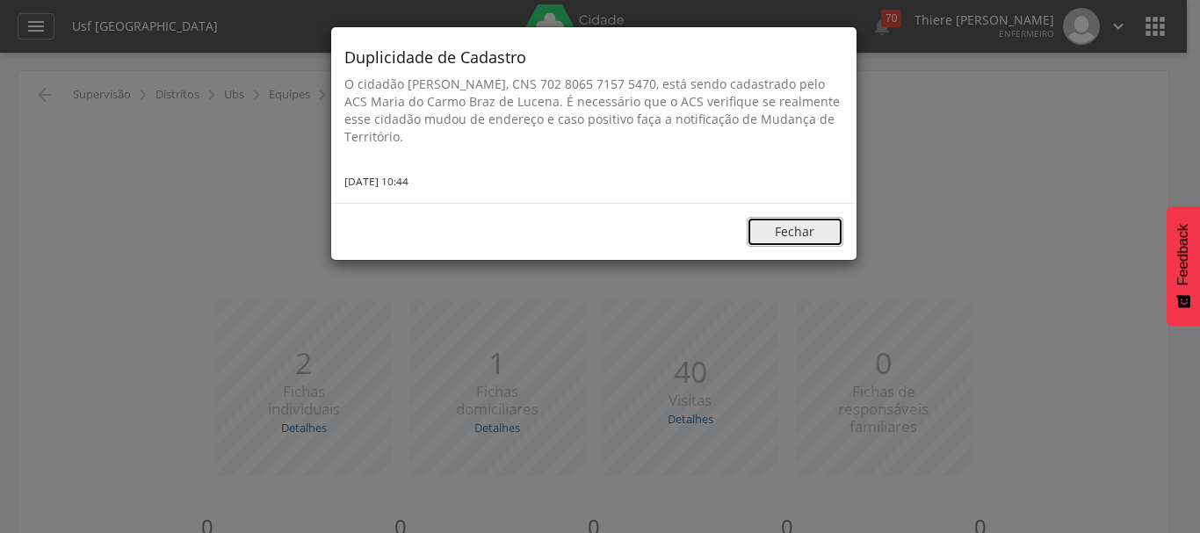
click at [806, 238] on button "Fechar" at bounding box center [795, 232] width 97 height 30
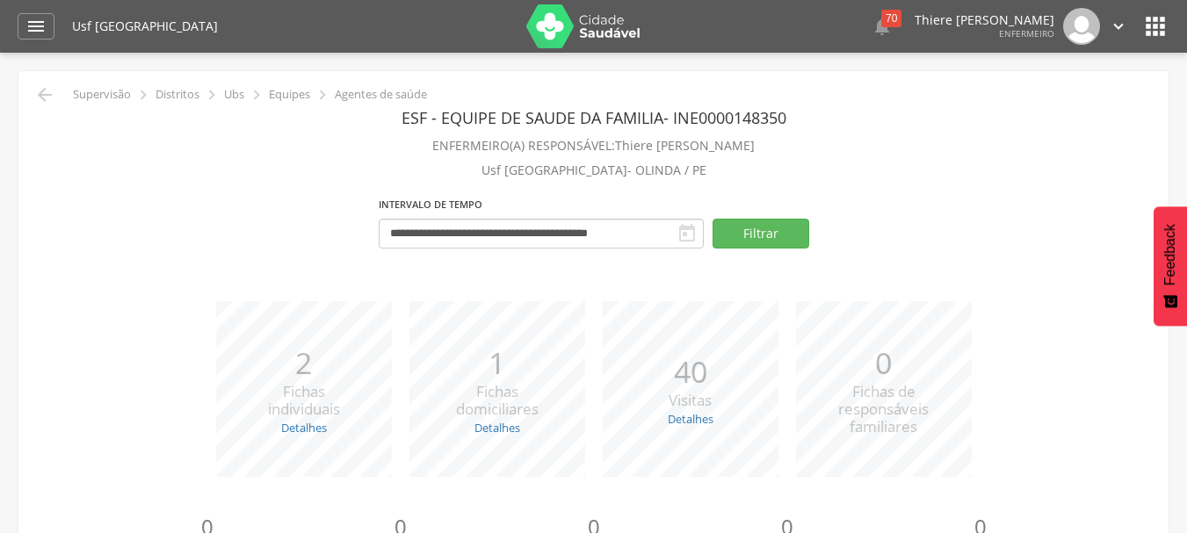
click at [96, 32] on h1 "Usf [GEOGRAPHIC_DATA]" at bounding box center [292, 26] width 441 height 12
drag, startPoint x: 1156, startPoint y: 8, endPoint x: 1160, endPoint y: 23, distance: 15.3
click at [1156, 10] on div "Usf [GEOGRAPHIC_DATA]  70  Duplicidade de Cadastro O cidadão [PERSON_NAME], C…" at bounding box center [620, 26] width 1097 height 53
click at [1160, 32] on icon "" at bounding box center [1155, 26] width 28 height 28
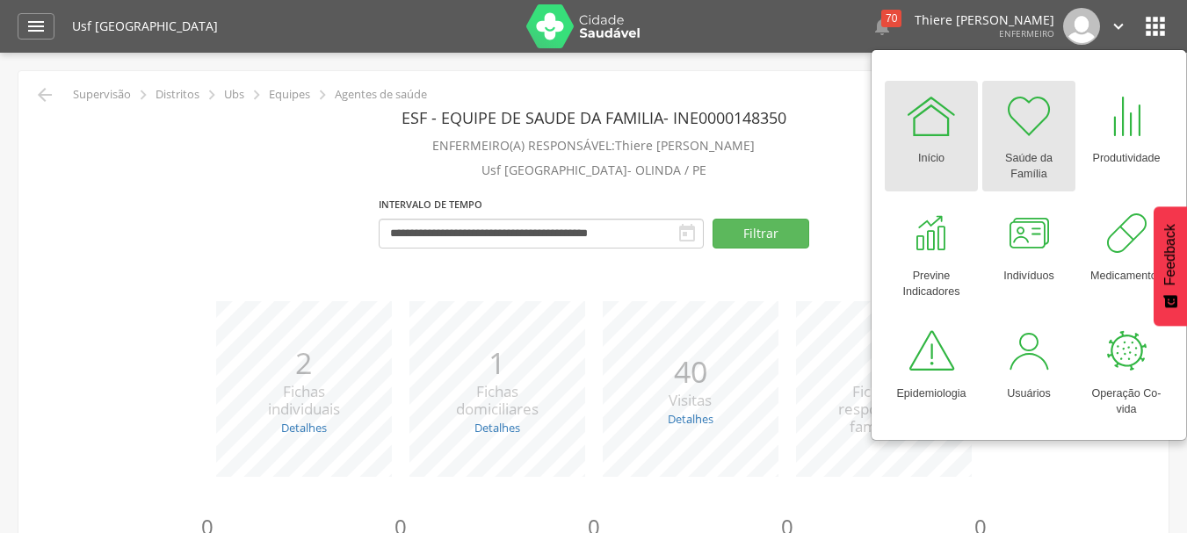
click at [1024, 116] on div at bounding box center [1028, 116] width 53 height 53
